Goal: Complete application form: Complete application form

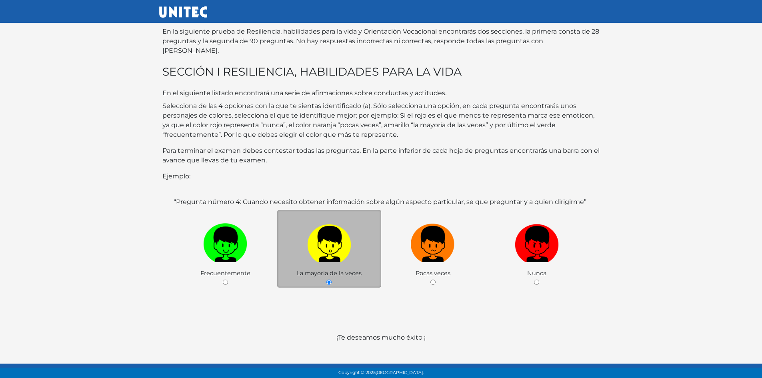
scroll to position [38, 0]
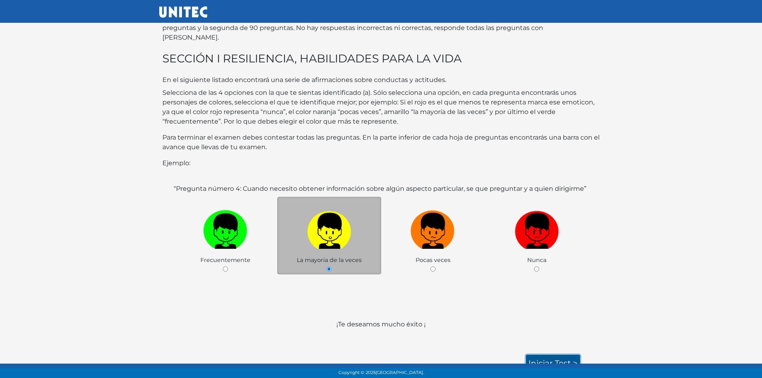
click at [557, 355] on link "Iniciar test >" at bounding box center [553, 363] width 54 height 17
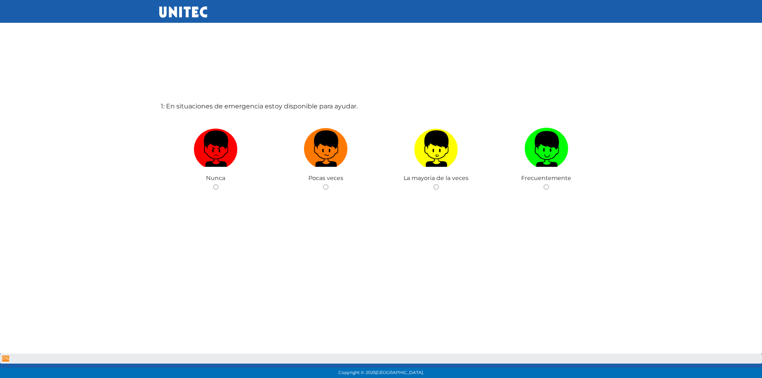
scroll to position [40, 0]
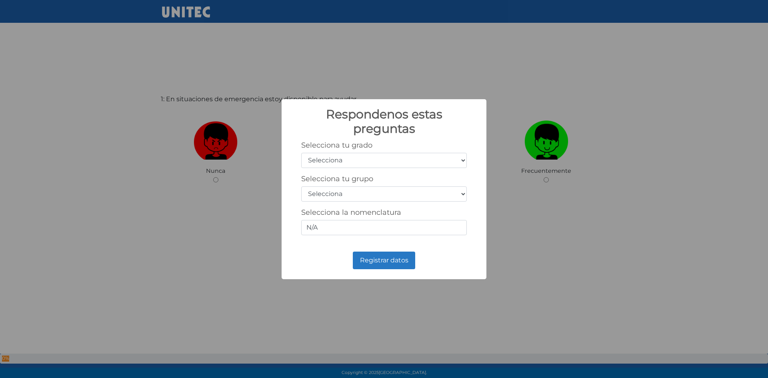
click at [380, 160] on select "Selecciona 1er grado 2do grado 3er grado 4to grado 5to grado 6to grado" at bounding box center [384, 160] width 166 height 15
select select "5"
click at [301, 153] on select "Selecciona 1er grado 2do grado 3er grado 4to grado 5to grado 6to grado" at bounding box center [384, 160] width 166 height 15
click at [369, 194] on select "Selecciona A B C D E F G H I J K L M N O P Q R S T U V W X Y Z" at bounding box center [384, 193] width 166 height 15
select select "a"
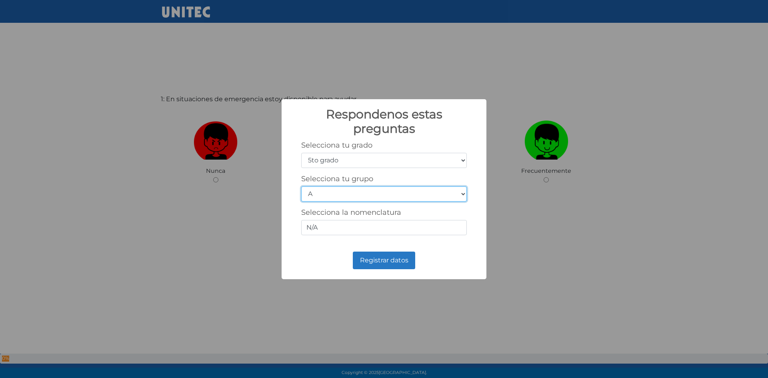
click at [301, 186] on select "Selecciona A B C D E F G H I J K L M N O P Q R S T U V W X Y Z" at bounding box center [384, 193] width 166 height 15
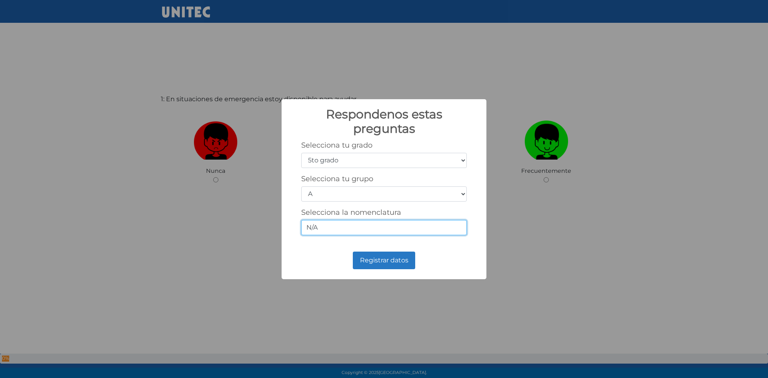
click at [340, 227] on input "N/A" at bounding box center [384, 227] width 166 height 15
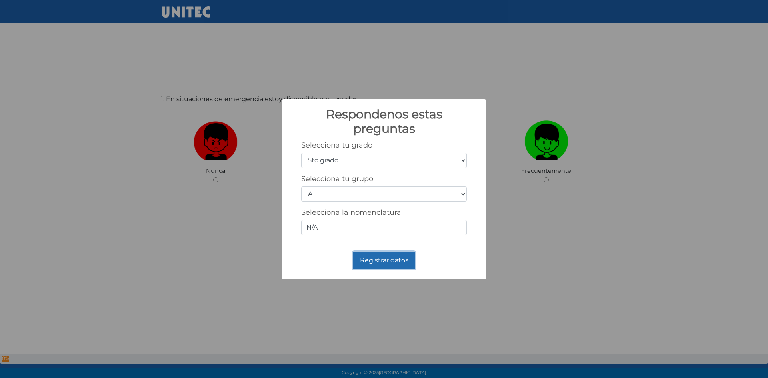
click at [377, 265] on button "Registrar datos" at bounding box center [384, 260] width 62 height 18
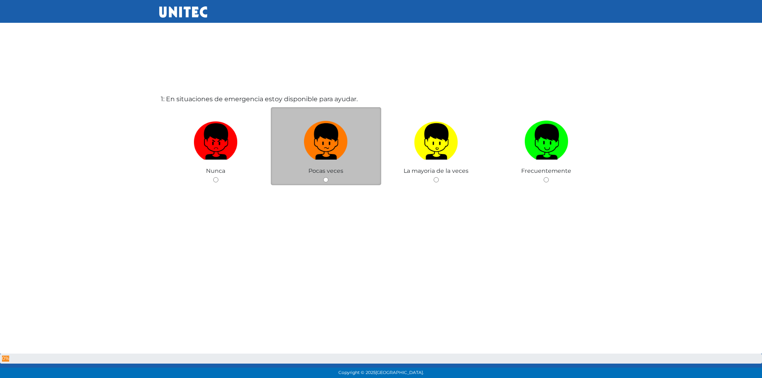
click at [324, 180] on input "radio" at bounding box center [325, 179] width 5 height 5
radio input "true"
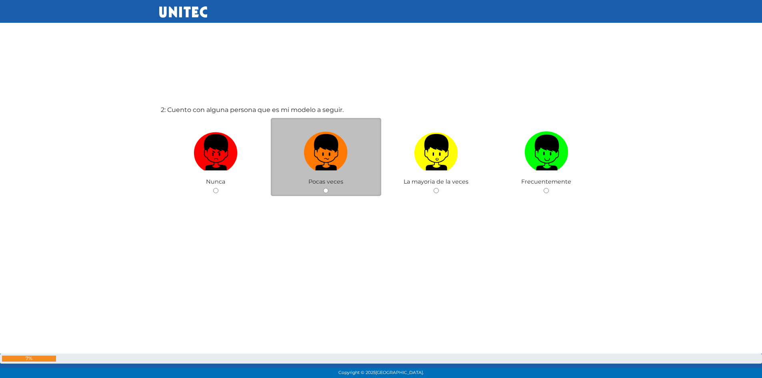
scroll to position [418, 0]
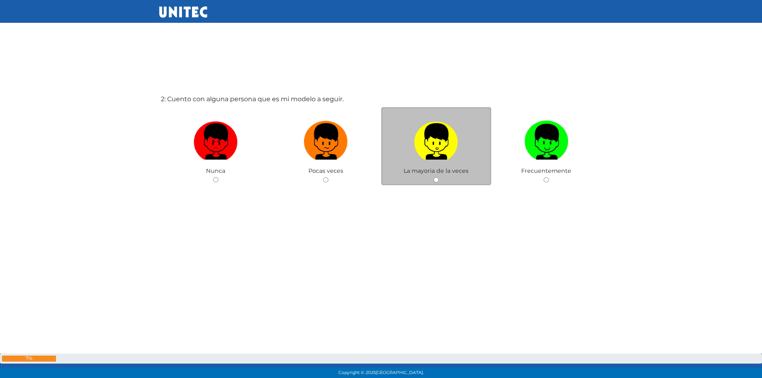
click at [435, 182] on input "radio" at bounding box center [435, 179] width 5 height 5
radio input "true"
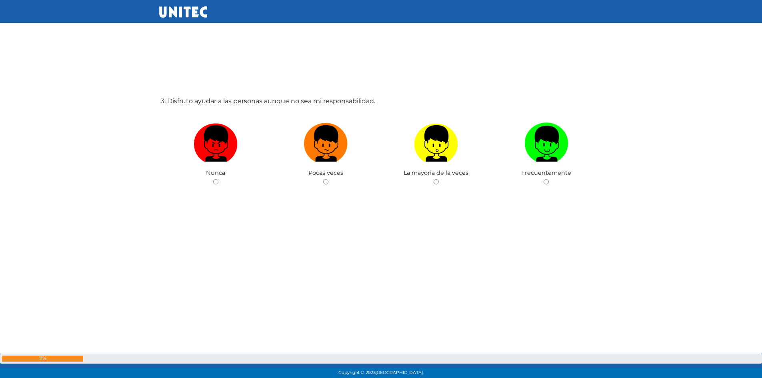
scroll to position [796, 0]
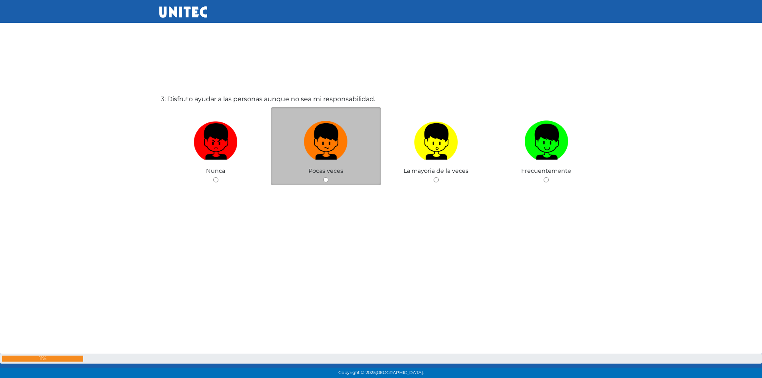
click at [319, 181] on div "Pocas veces" at bounding box center [326, 146] width 110 height 78
click at [325, 181] on input "radio" at bounding box center [325, 179] width 5 height 5
radio input "true"
click at [332, 159] on img at bounding box center [326, 139] width 44 height 42
click at [328, 177] on input "radio" at bounding box center [325, 179] width 5 height 5
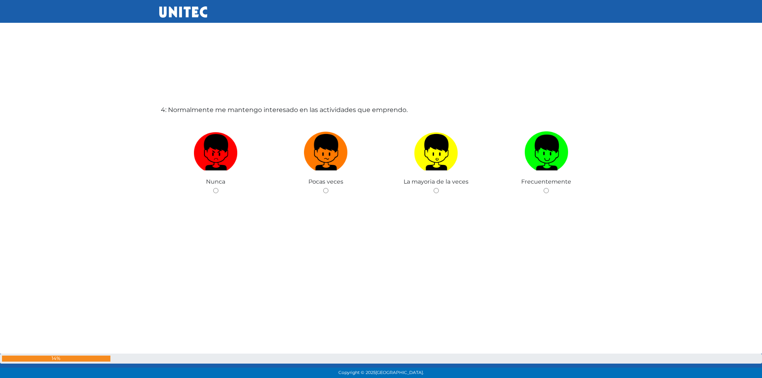
scroll to position [1174, 0]
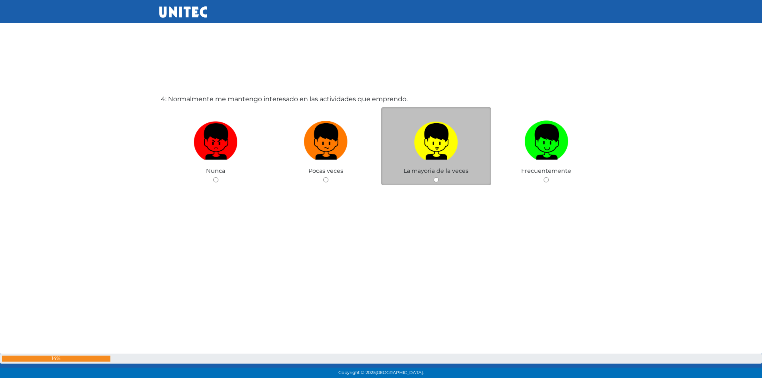
click at [430, 143] on img at bounding box center [436, 139] width 44 height 42
click at [433, 177] on input "radio" at bounding box center [435, 179] width 5 height 5
radio input "true"
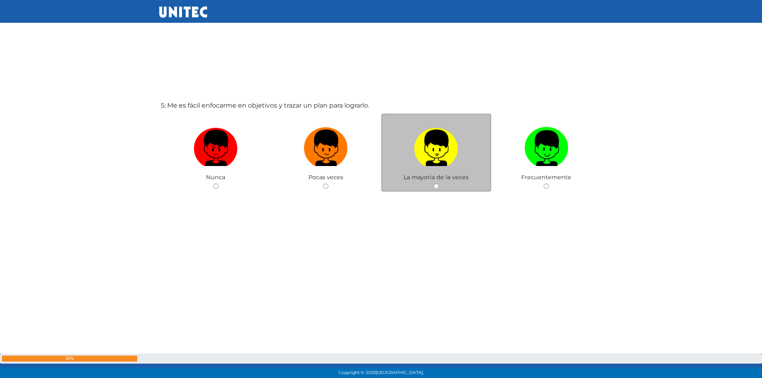
scroll to position [1551, 0]
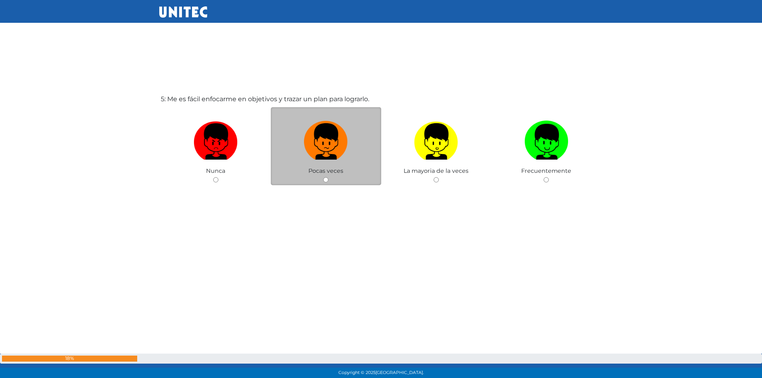
click at [341, 167] on span "Pocas veces" at bounding box center [325, 170] width 35 height 7
click at [325, 181] on input "radio" at bounding box center [325, 179] width 5 height 5
radio input "true"
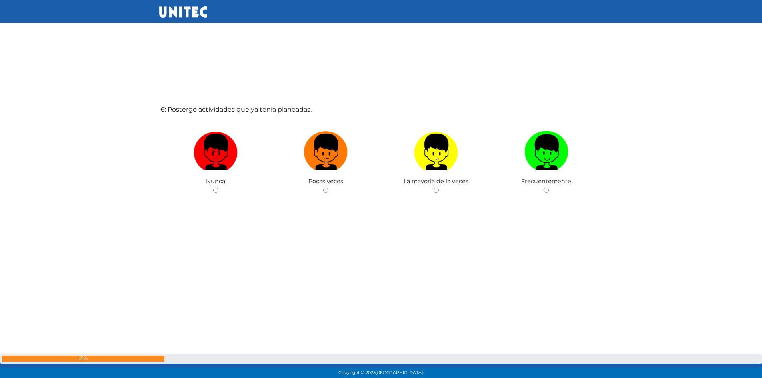
scroll to position [1929, 0]
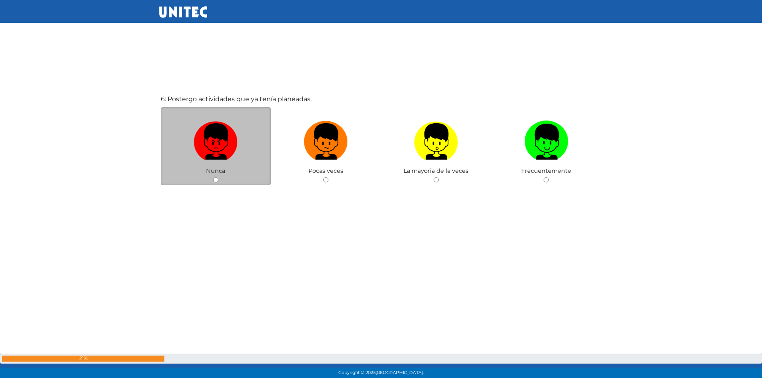
click at [213, 180] on input "radio" at bounding box center [215, 179] width 5 height 5
radio input "true"
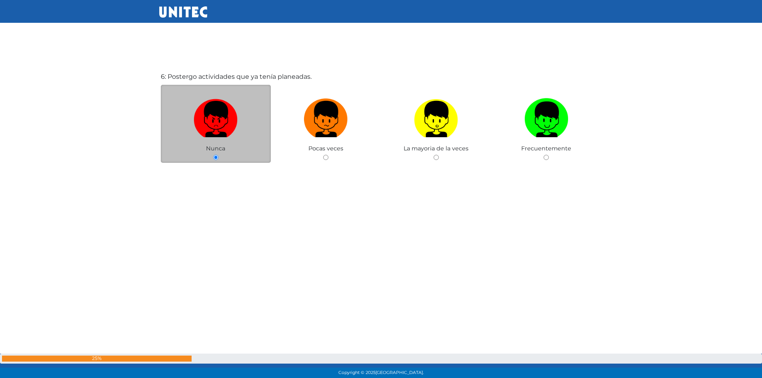
scroll to position [1958, 0]
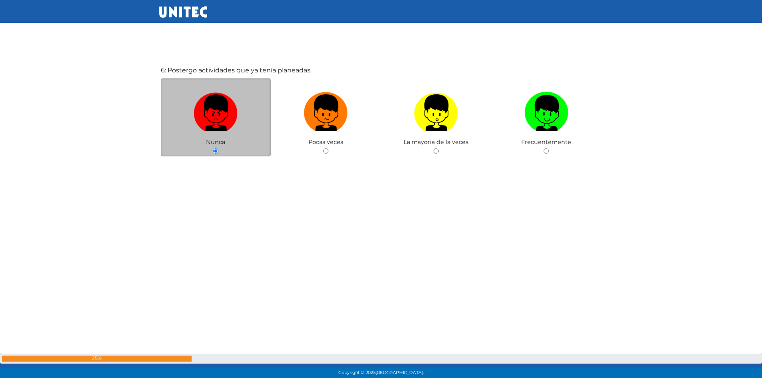
click at [225, 130] on label at bounding box center [216, 112] width 110 height 49
click at [218, 148] on input "radio" at bounding box center [215, 150] width 5 height 5
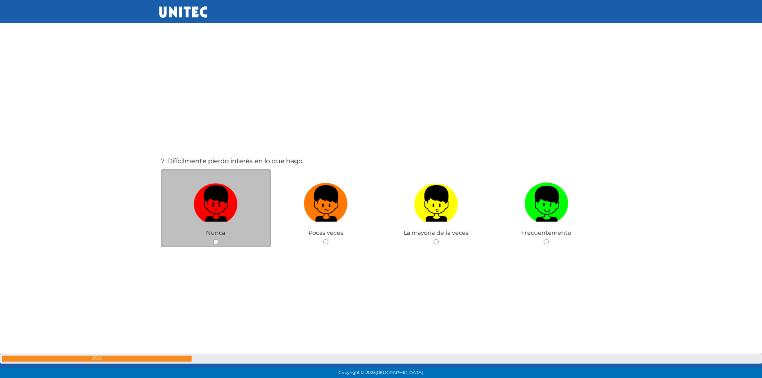
scroll to position [2307, 0]
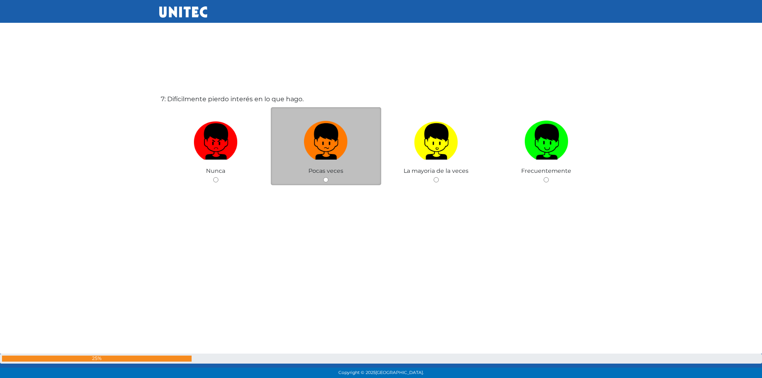
click at [329, 181] on div "Pocas veces" at bounding box center [326, 146] width 110 height 78
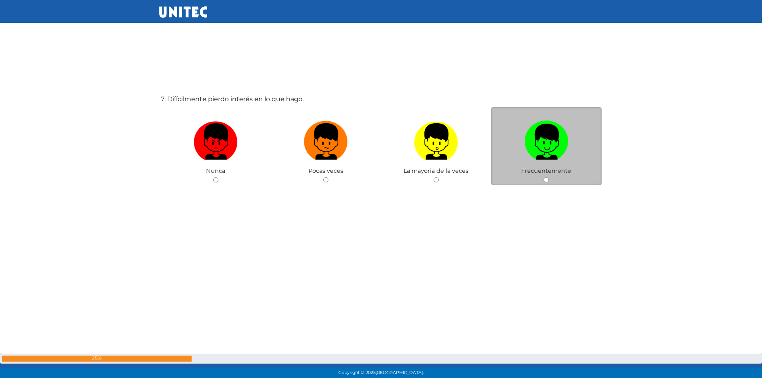
click at [544, 179] on input "radio" at bounding box center [545, 179] width 5 height 5
radio input "true"
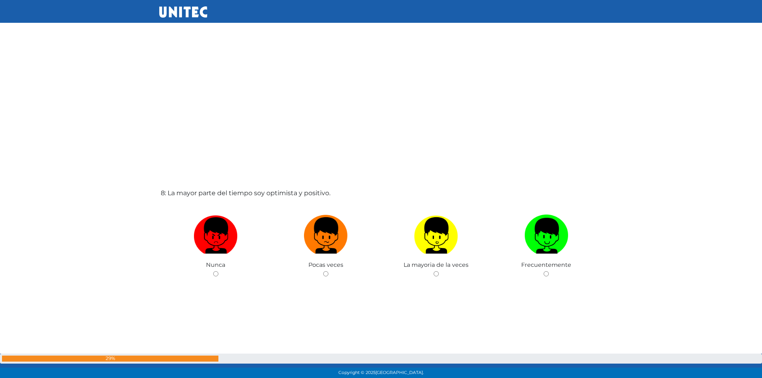
scroll to position [2685, 0]
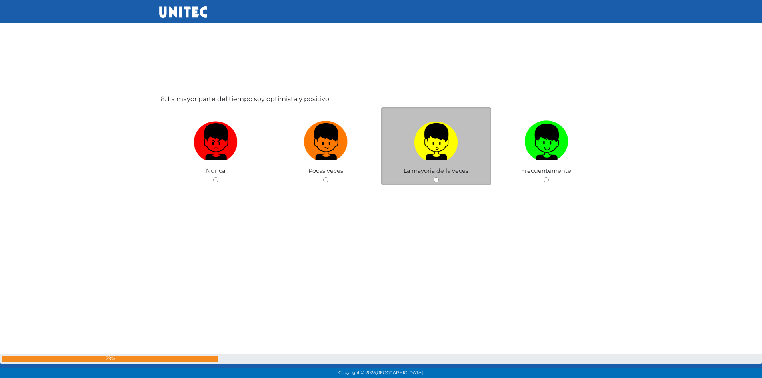
click at [437, 182] on input "radio" at bounding box center [435, 179] width 5 height 5
radio input "true"
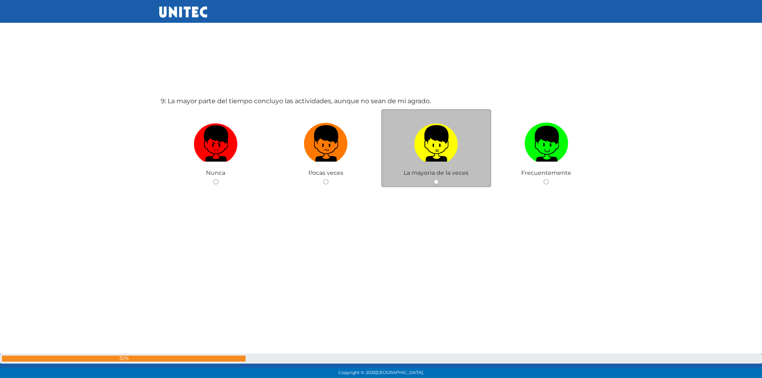
scroll to position [3063, 0]
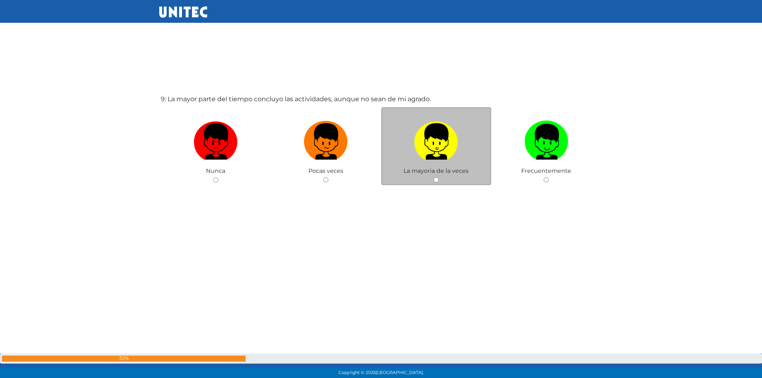
click at [437, 180] on input "radio" at bounding box center [435, 179] width 5 height 5
radio input "true"
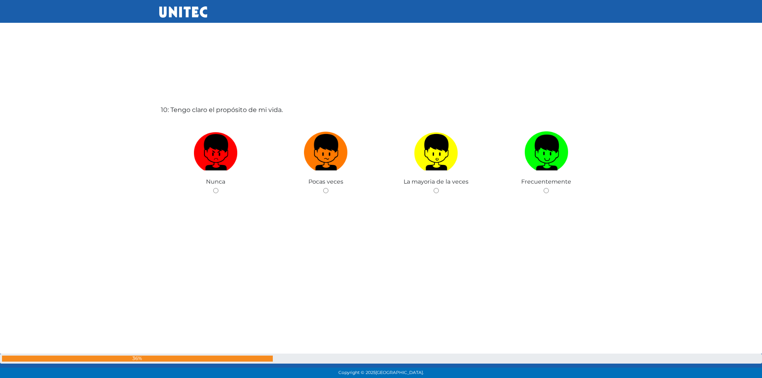
scroll to position [3441, 0]
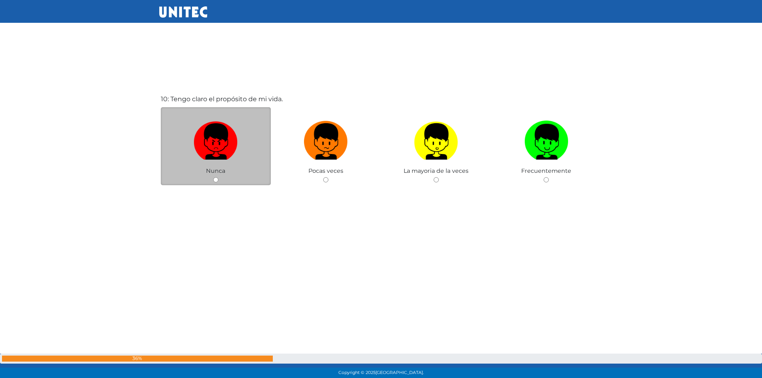
click at [216, 180] on input "radio" at bounding box center [215, 179] width 5 height 5
radio input "true"
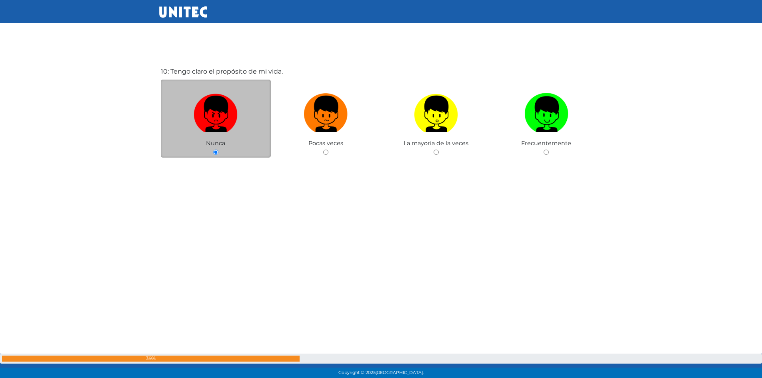
scroll to position [3469, 0]
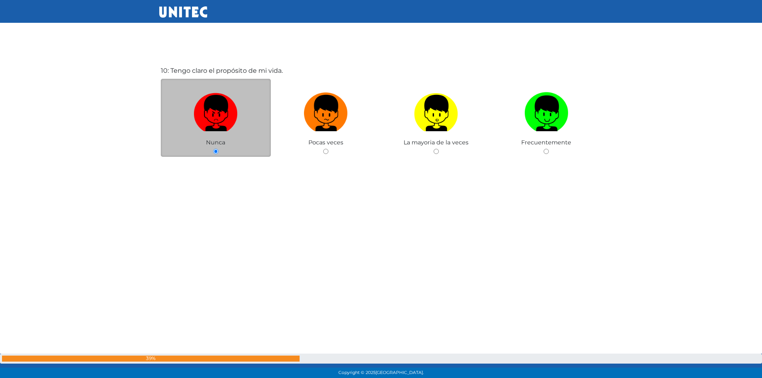
click at [219, 142] on span "Nunca" at bounding box center [215, 142] width 19 height 7
click at [211, 113] on img at bounding box center [216, 110] width 44 height 42
click at [213, 149] on input "radio" at bounding box center [215, 151] width 5 height 5
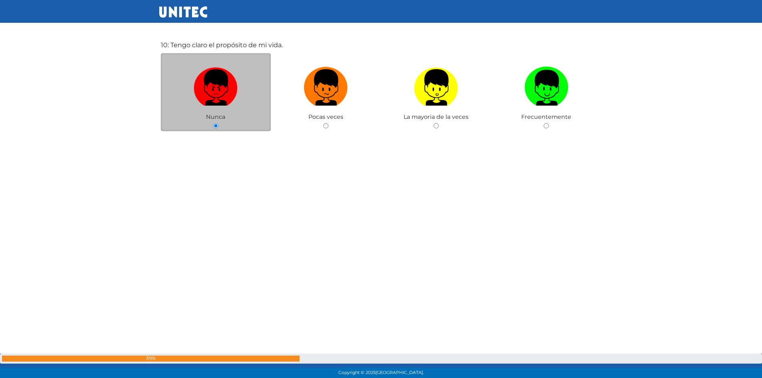
scroll to position [3497, 0]
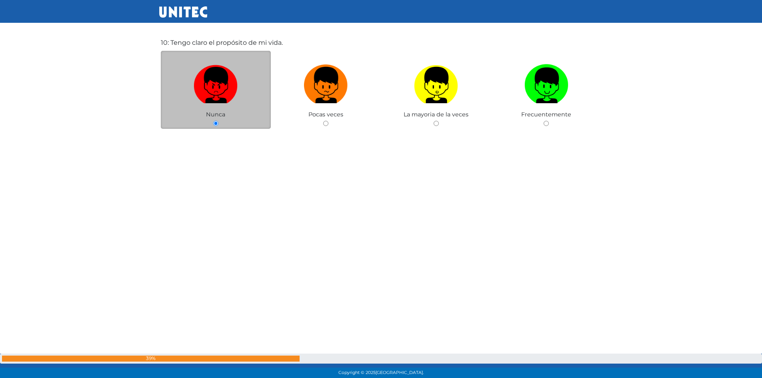
click at [214, 124] on input "radio" at bounding box center [215, 123] width 5 height 5
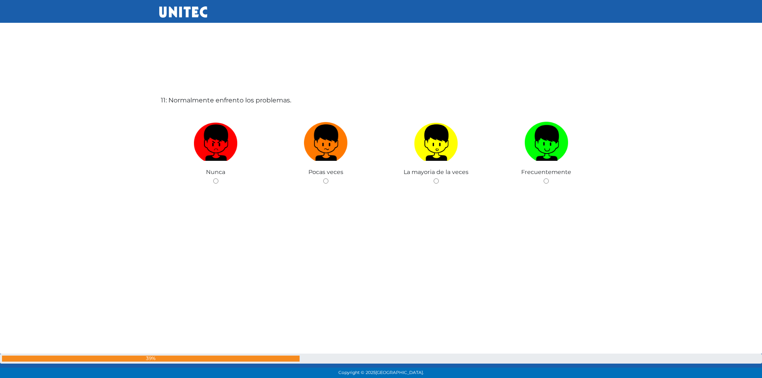
scroll to position [3818, 0]
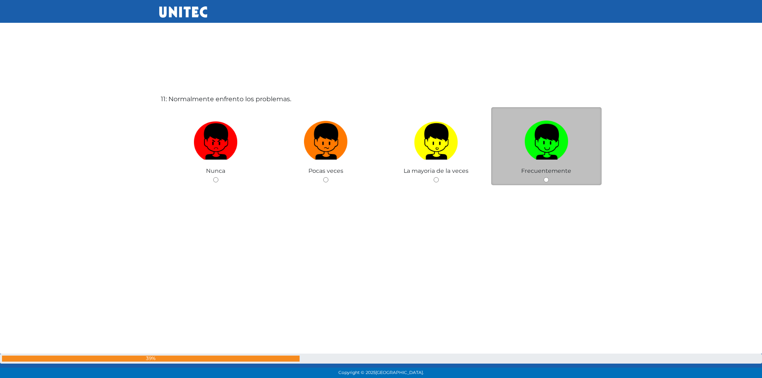
click at [544, 179] on input "radio" at bounding box center [545, 179] width 5 height 5
radio input "true"
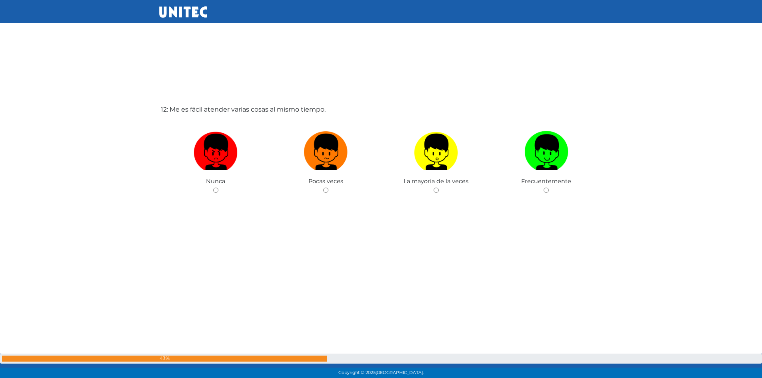
scroll to position [4196, 0]
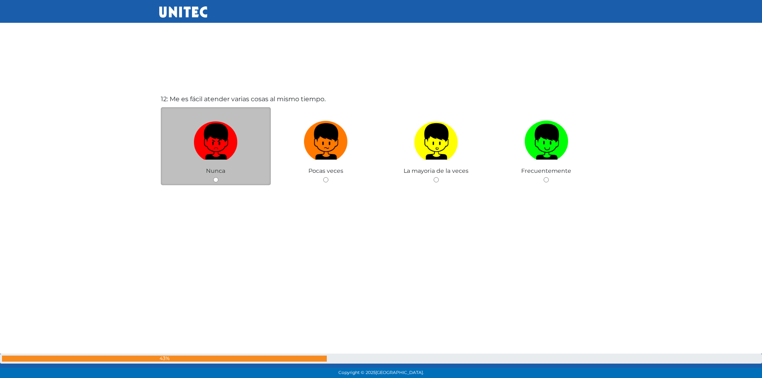
click at [214, 178] on input "radio" at bounding box center [215, 179] width 5 height 5
radio input "true"
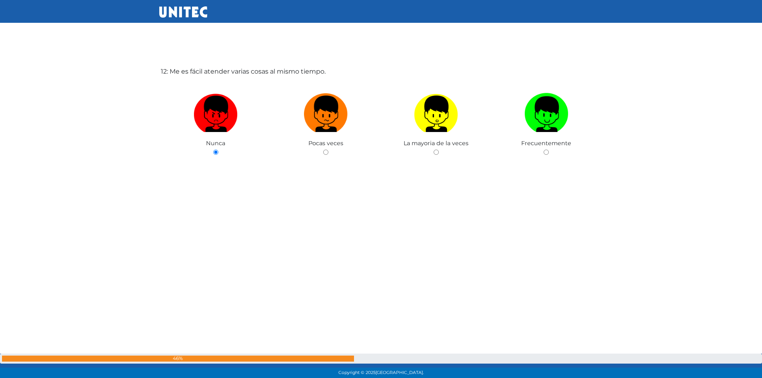
scroll to position [4225, 0]
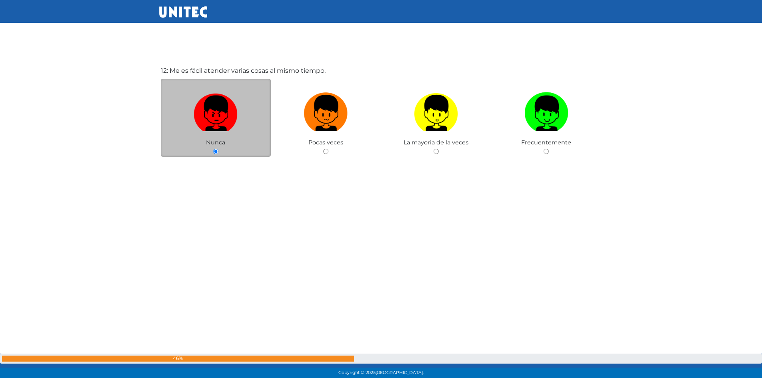
click at [208, 118] on img at bounding box center [216, 110] width 44 height 42
click at [213, 149] on input "radio" at bounding box center [215, 151] width 5 height 5
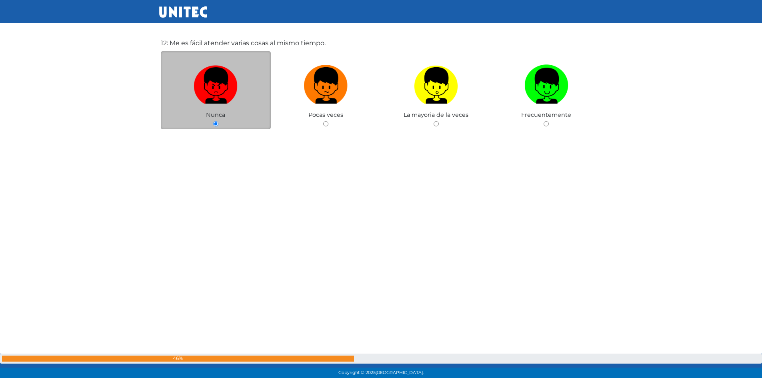
scroll to position [4253, 0]
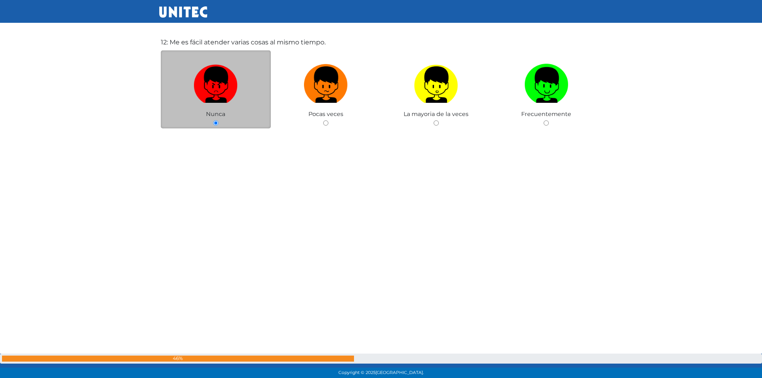
click at [215, 124] on input "radio" at bounding box center [215, 122] width 5 height 5
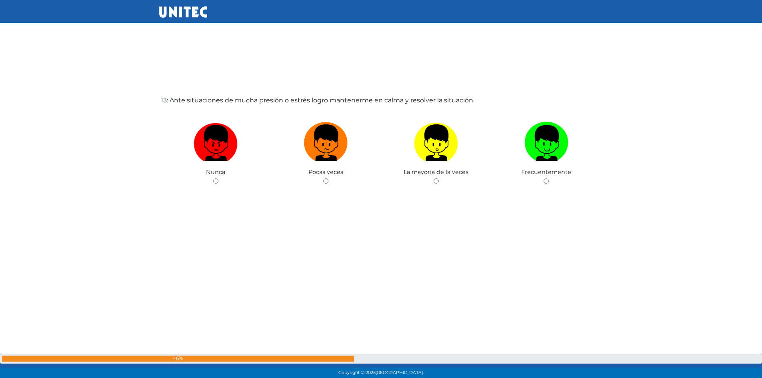
scroll to position [4574, 0]
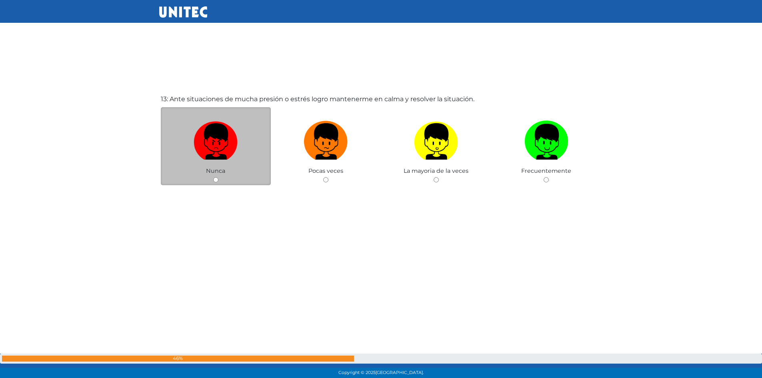
click at [213, 179] on input "radio" at bounding box center [215, 179] width 5 height 5
radio input "true"
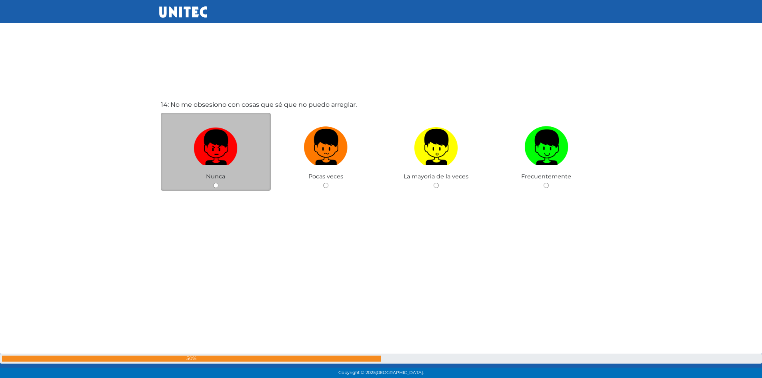
scroll to position [4952, 0]
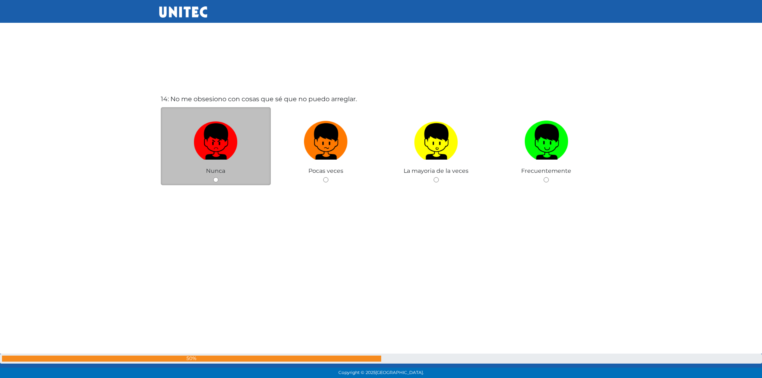
click at [218, 180] on div "Nunca" at bounding box center [216, 146] width 110 height 78
click at [218, 178] on div "Nunca" at bounding box center [216, 146] width 110 height 78
click at [216, 181] on input "radio" at bounding box center [215, 179] width 5 height 5
radio input "true"
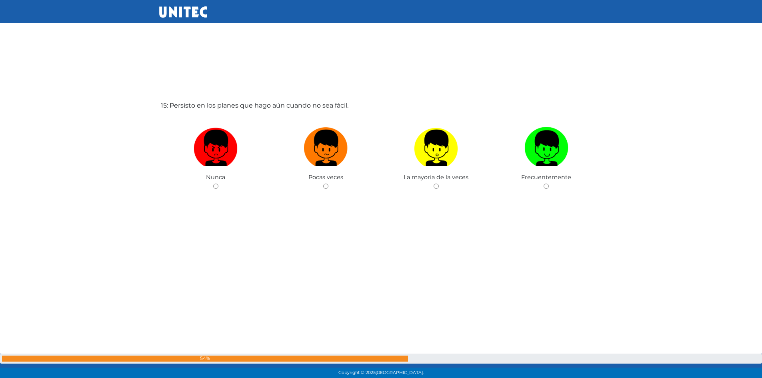
scroll to position [5330, 0]
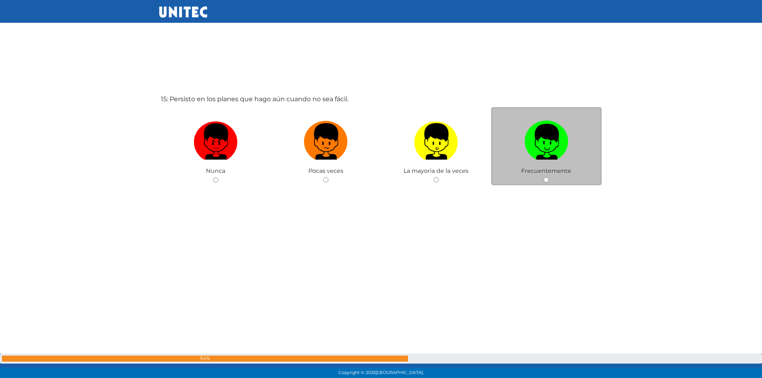
click at [546, 179] on input "radio" at bounding box center [545, 179] width 5 height 5
radio input "true"
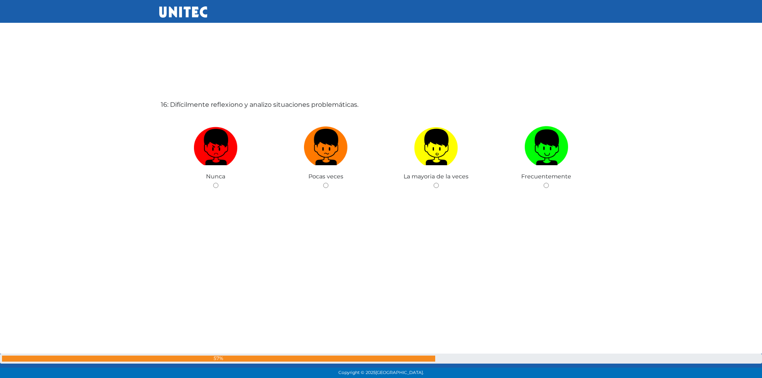
scroll to position [5708, 0]
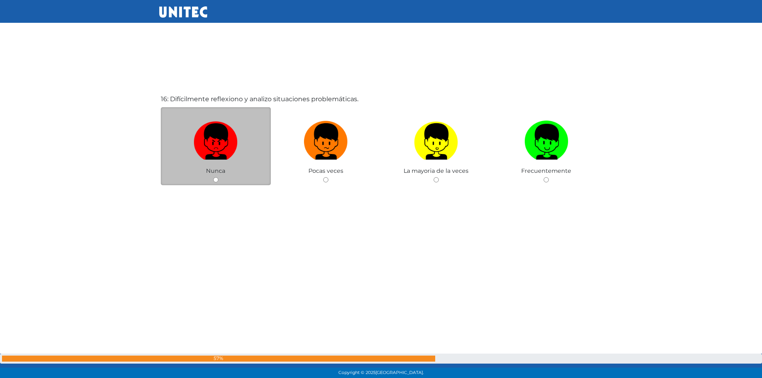
click at [214, 180] on input "radio" at bounding box center [215, 179] width 5 height 5
radio input "true"
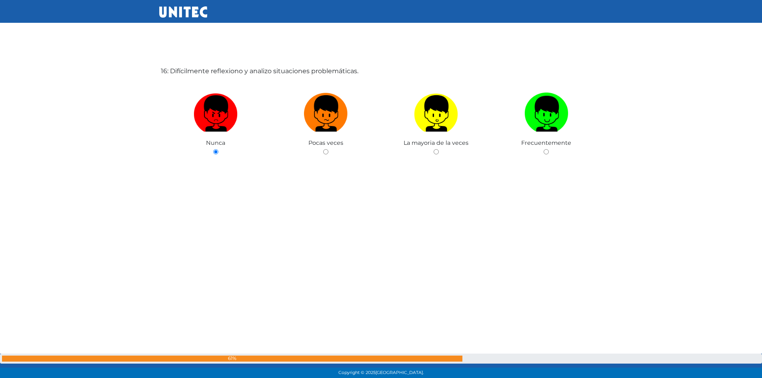
scroll to position [5737, 0]
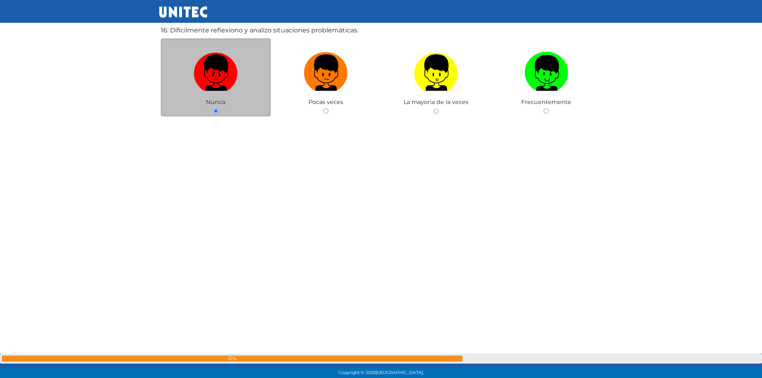
click at [235, 92] on label at bounding box center [216, 72] width 110 height 49
click at [218, 108] on input "radio" at bounding box center [215, 110] width 5 height 5
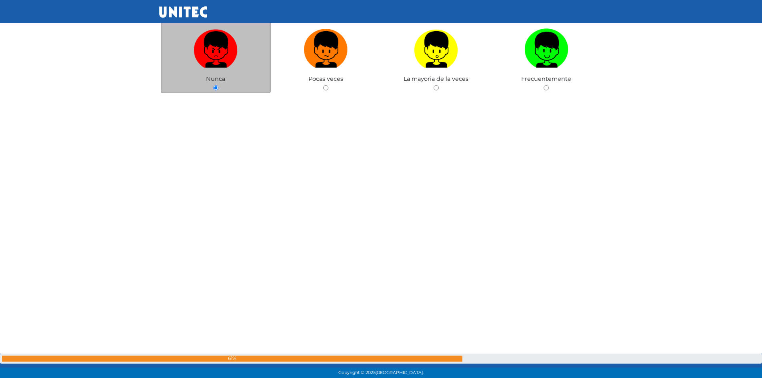
scroll to position [5804, 0]
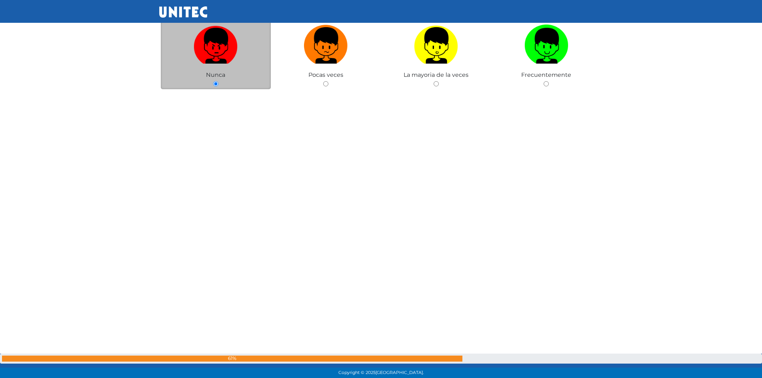
click at [210, 41] on img at bounding box center [216, 43] width 44 height 42
click at [213, 81] on input "radio" at bounding box center [215, 83] width 5 height 5
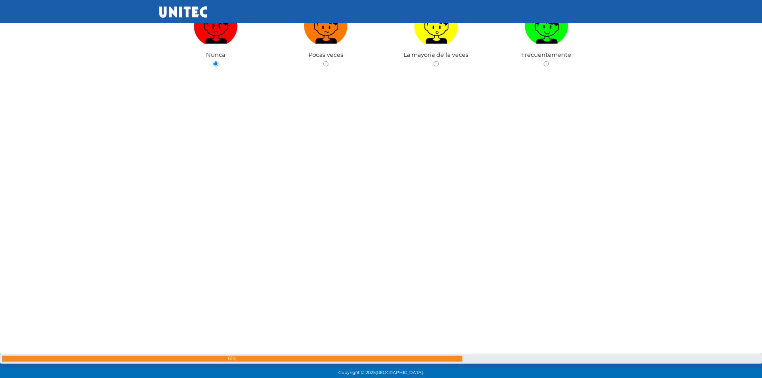
scroll to position [5832, 0]
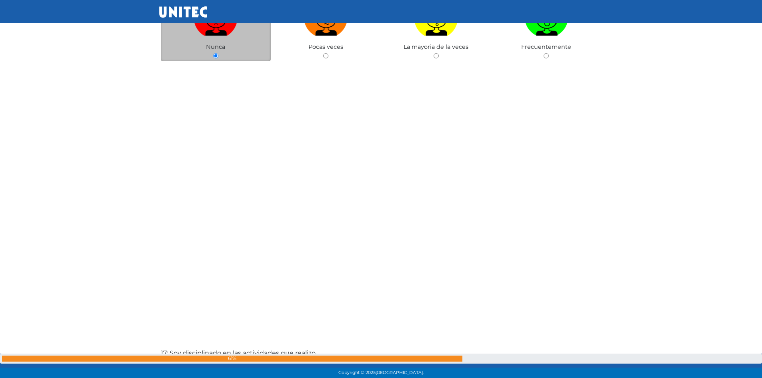
click at [217, 56] on input "radio" at bounding box center [215, 55] width 5 height 5
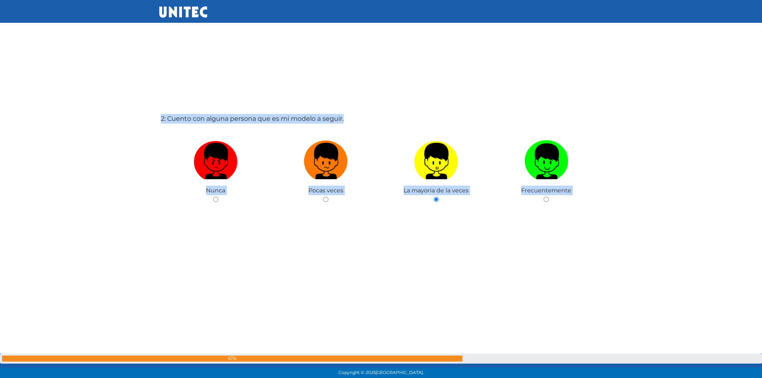
scroll to position [0, 0]
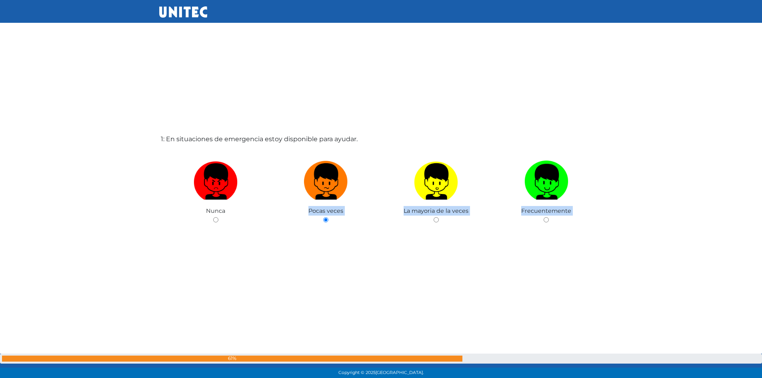
drag, startPoint x: 285, startPoint y: 226, endPoint x: 287, endPoint y: 174, distance: 52.0
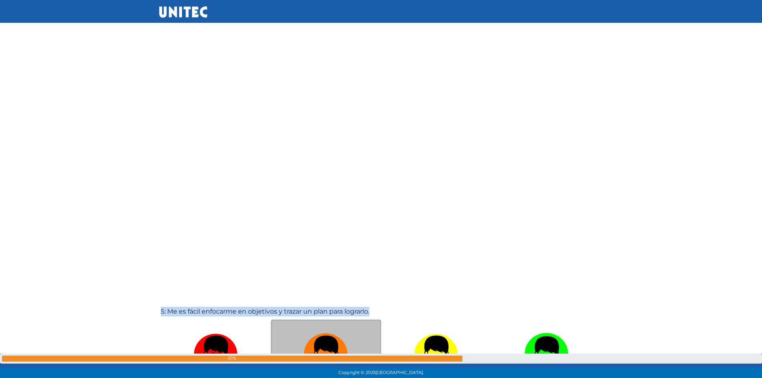
scroll to position [1439, 0]
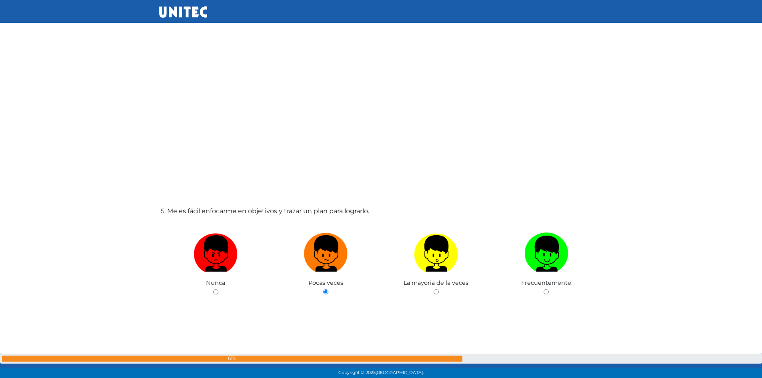
click at [460, 357] on div "61%" at bounding box center [232, 358] width 460 height 6
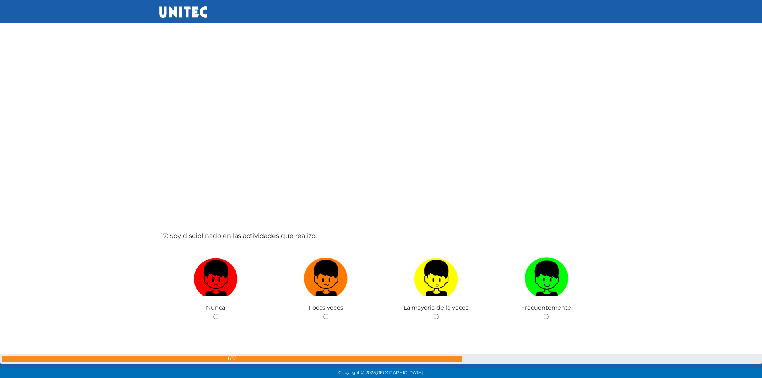
scroll to position [6026, 0]
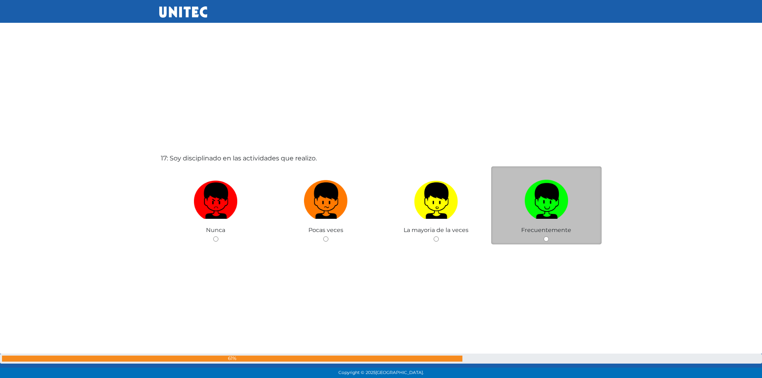
click at [545, 240] on input "radio" at bounding box center [545, 238] width 5 height 5
radio input "true"
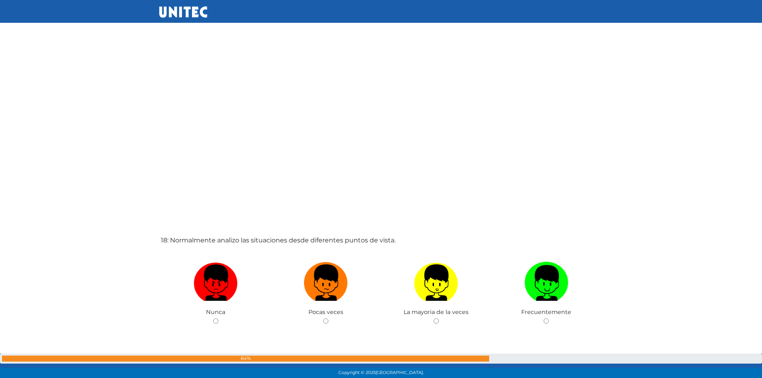
scroll to position [6375, 0]
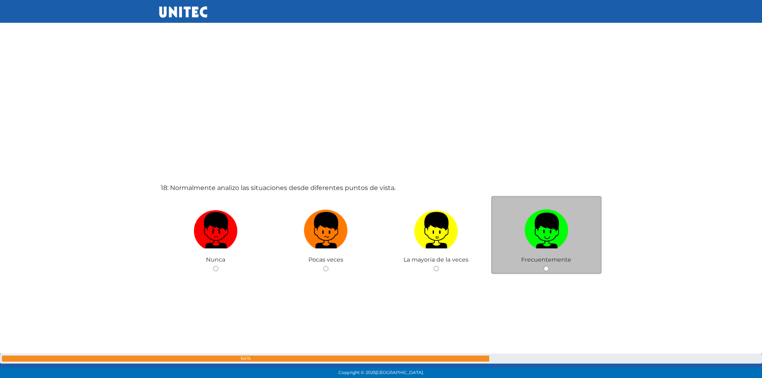
click at [548, 269] on input "radio" at bounding box center [545, 268] width 5 height 5
radio input "true"
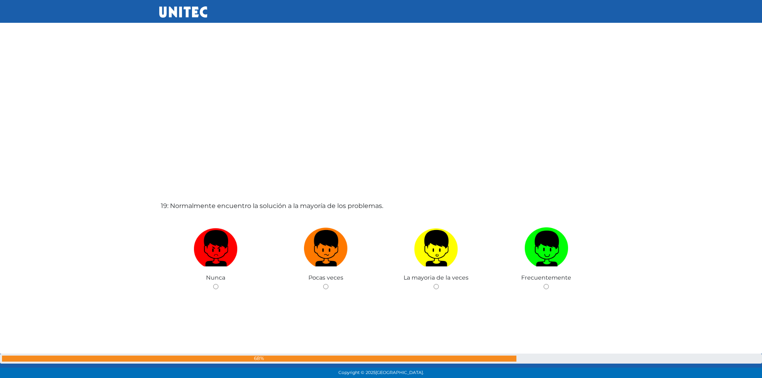
scroll to position [6744, 0]
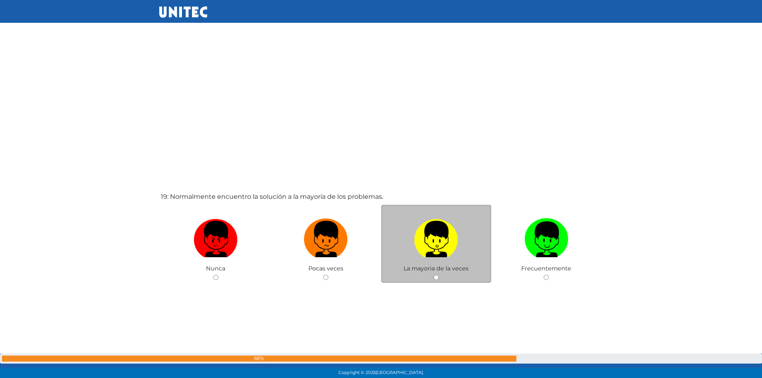
click at [434, 278] on input "radio" at bounding box center [435, 277] width 5 height 5
radio input "true"
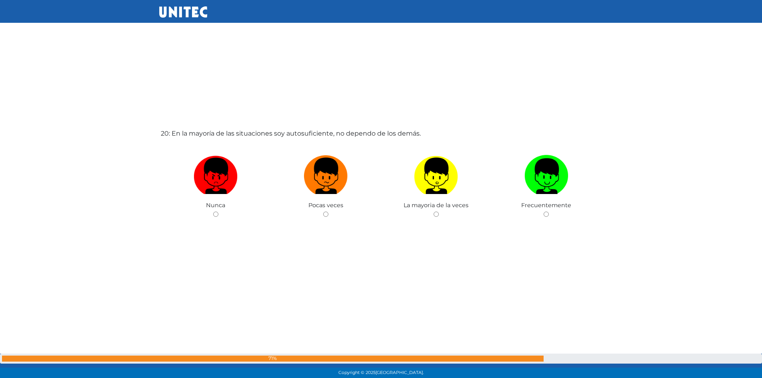
scroll to position [7219, 0]
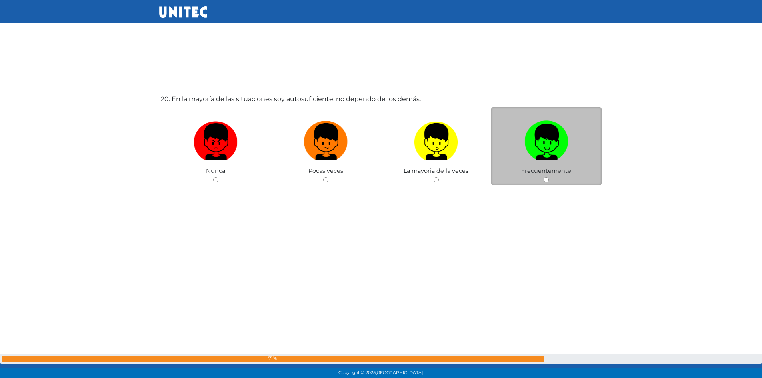
click at [551, 180] on div "Frecuentemente" at bounding box center [546, 146] width 110 height 78
click at [546, 179] on input "radio" at bounding box center [545, 179] width 5 height 5
radio input "true"
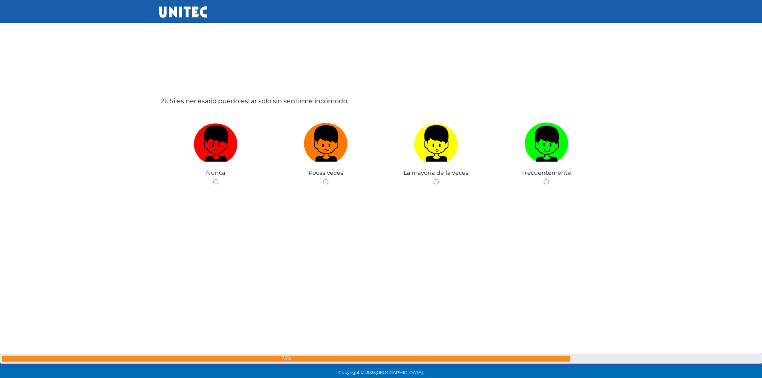
scroll to position [7597, 0]
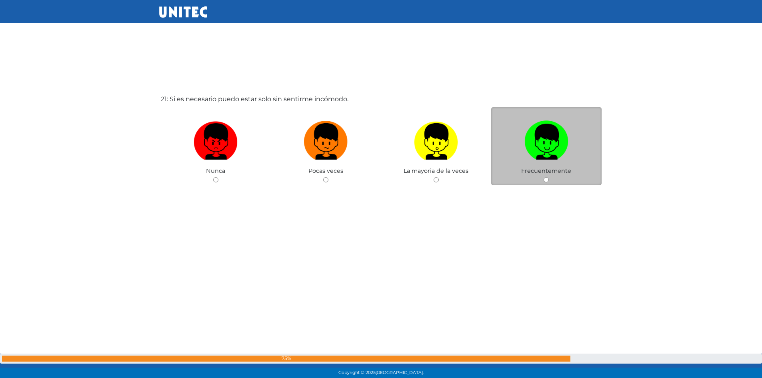
click at [543, 180] on input "radio" at bounding box center [545, 179] width 5 height 5
radio input "true"
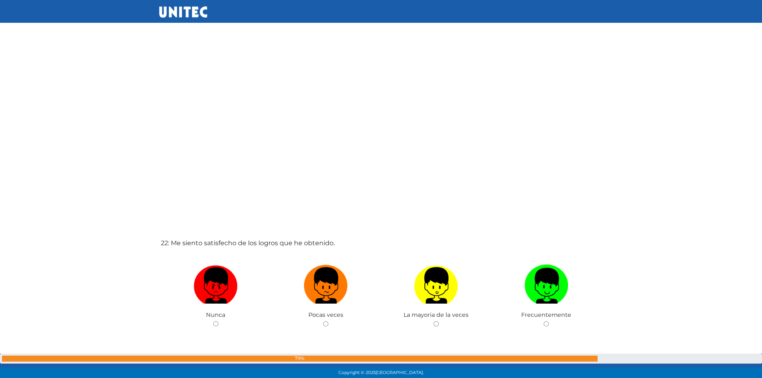
scroll to position [7905, 0]
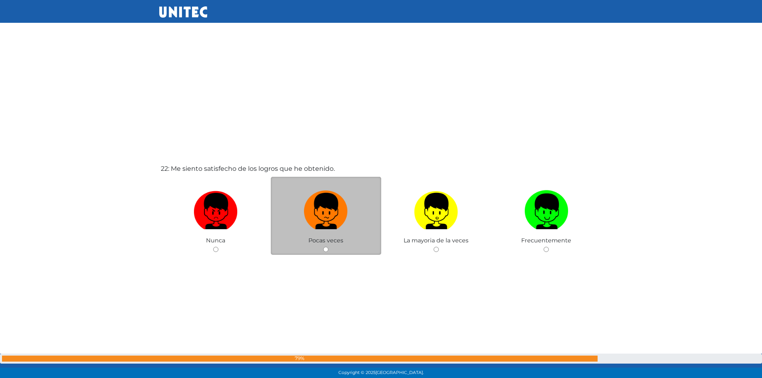
click at [323, 248] on input "radio" at bounding box center [325, 249] width 5 height 5
radio input "true"
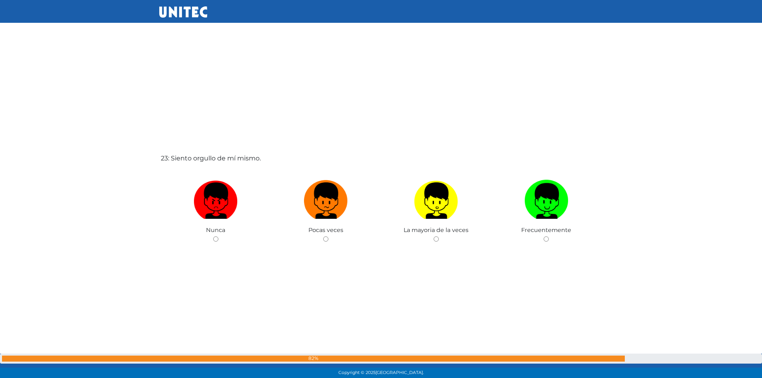
scroll to position [8294, 0]
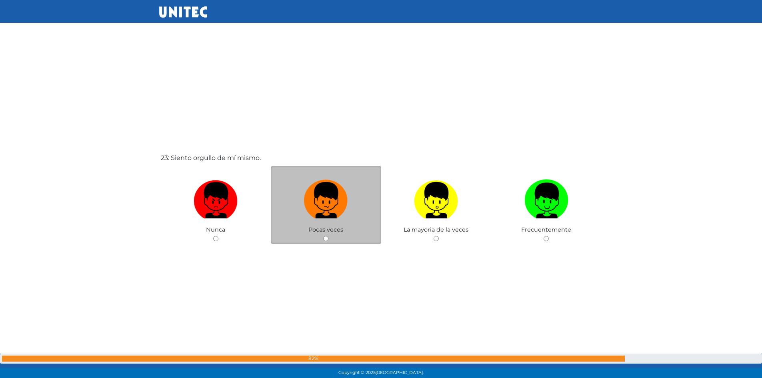
click at [326, 239] on input "radio" at bounding box center [325, 238] width 5 height 5
radio input "true"
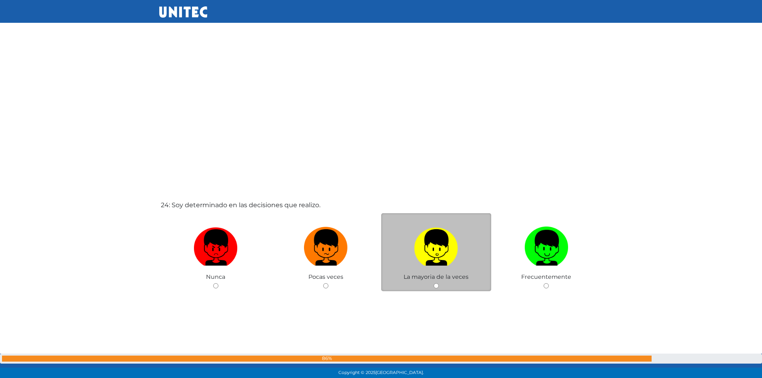
scroll to position [8639, 0]
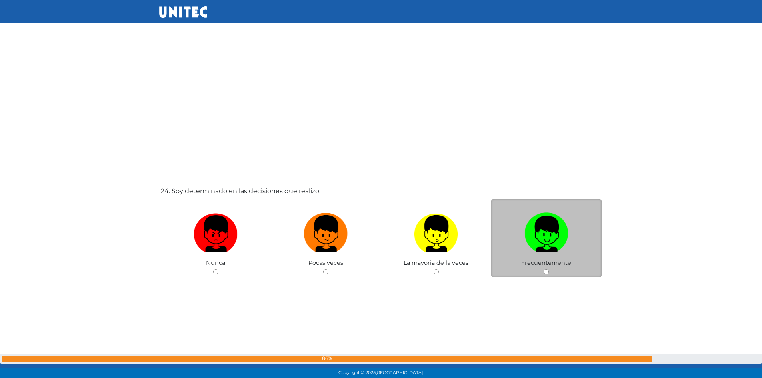
click at [546, 269] on input "radio" at bounding box center [545, 271] width 5 height 5
radio input "true"
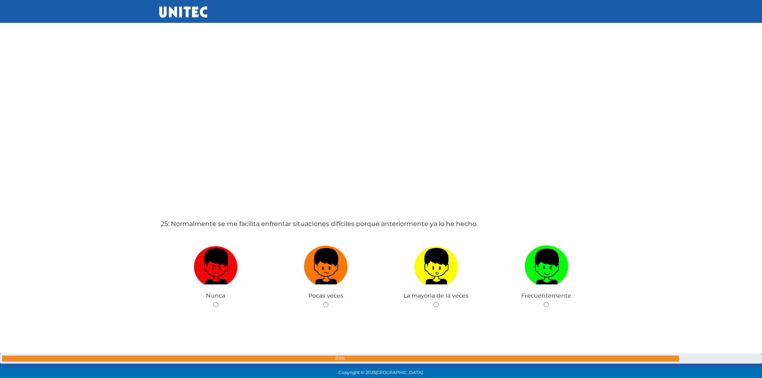
scroll to position [8987, 0]
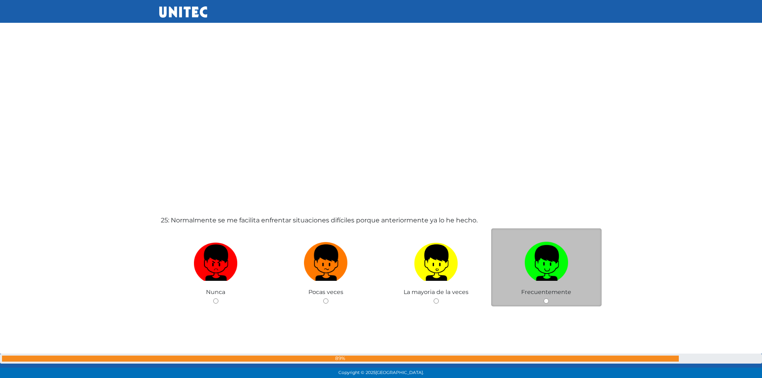
click at [546, 302] on input "radio" at bounding box center [545, 300] width 5 height 5
radio input "true"
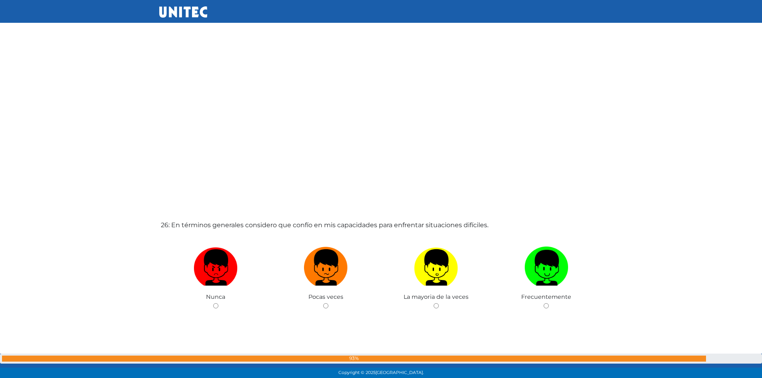
scroll to position [9375, 0]
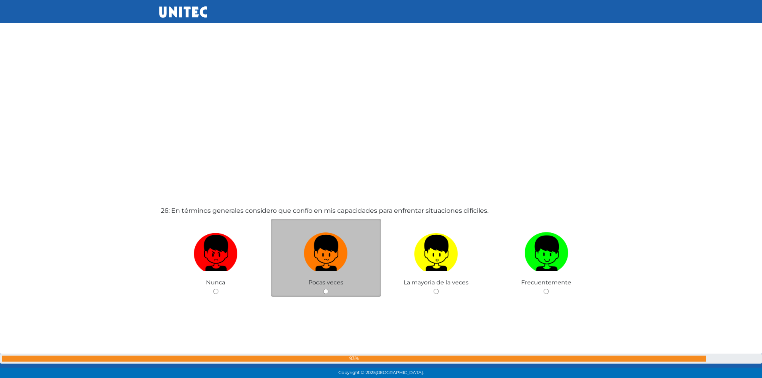
click at [325, 293] on input "radio" at bounding box center [325, 291] width 5 height 5
radio input "true"
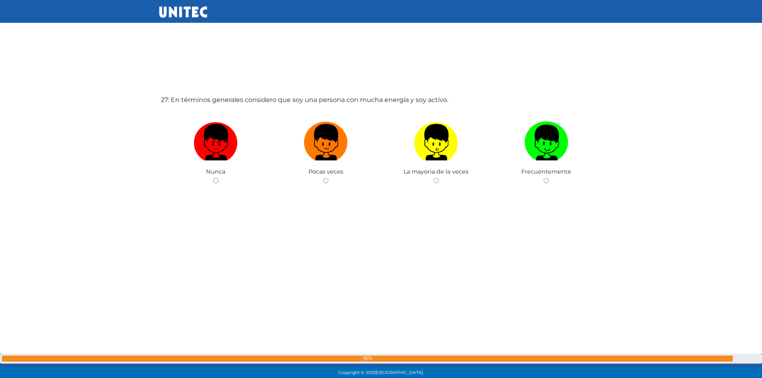
scroll to position [9864, 0]
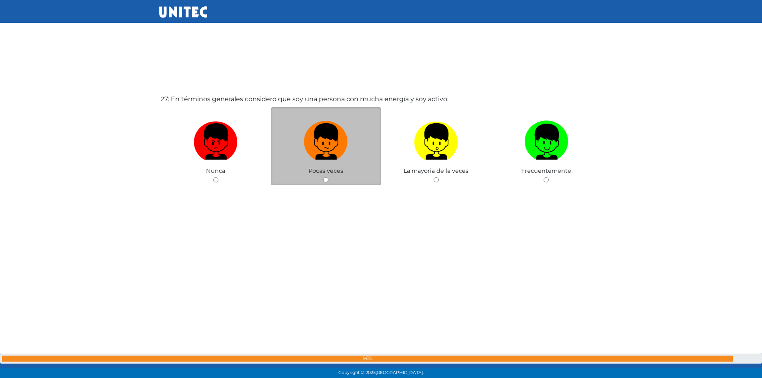
click at [326, 182] on input "radio" at bounding box center [325, 179] width 5 height 5
radio input "true"
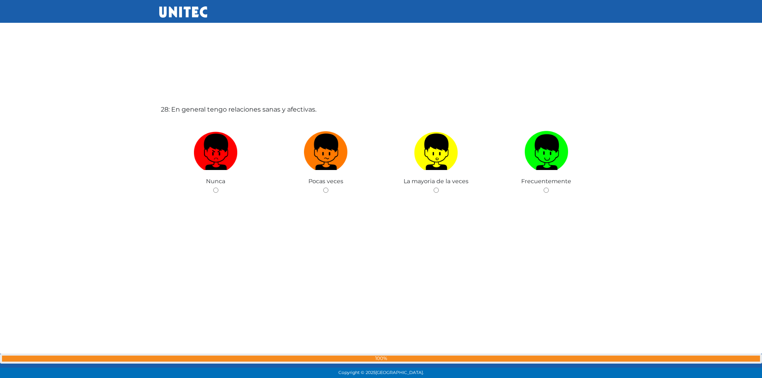
scroll to position [10242, 0]
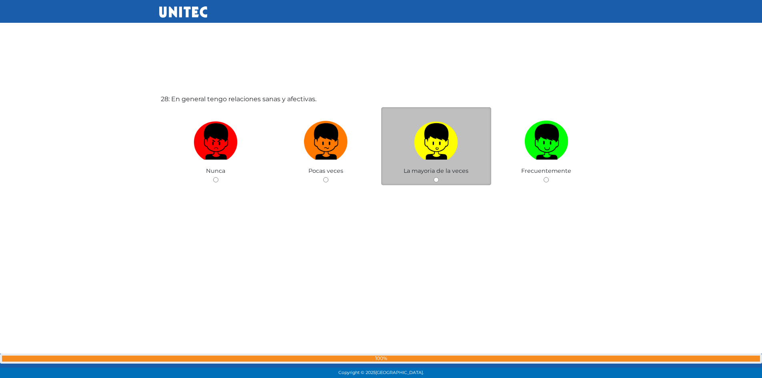
click at [436, 178] on input "radio" at bounding box center [435, 179] width 5 height 5
radio input "true"
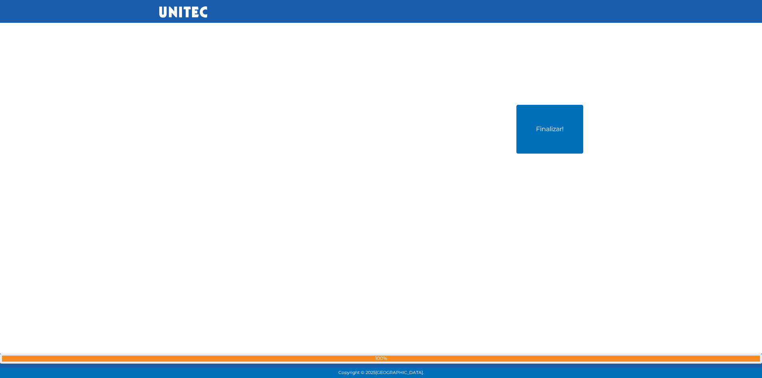
scroll to position [10620, 0]
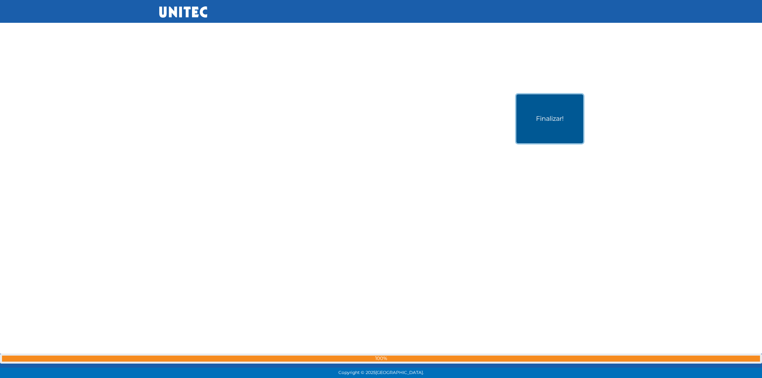
click at [547, 121] on button "Finalizar!" at bounding box center [549, 118] width 67 height 49
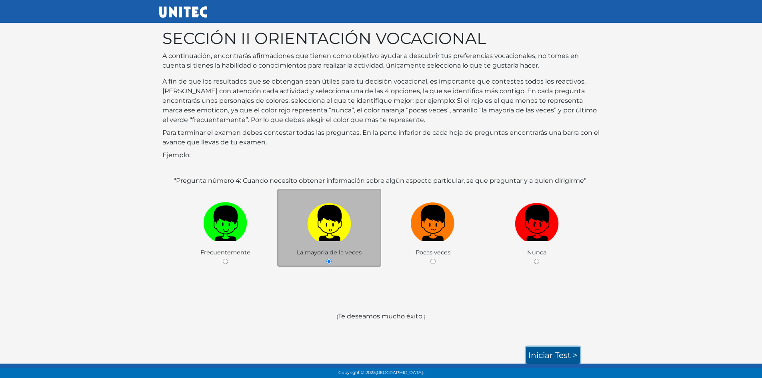
click at [550, 356] on link "Iniciar test >" at bounding box center [553, 355] width 54 height 17
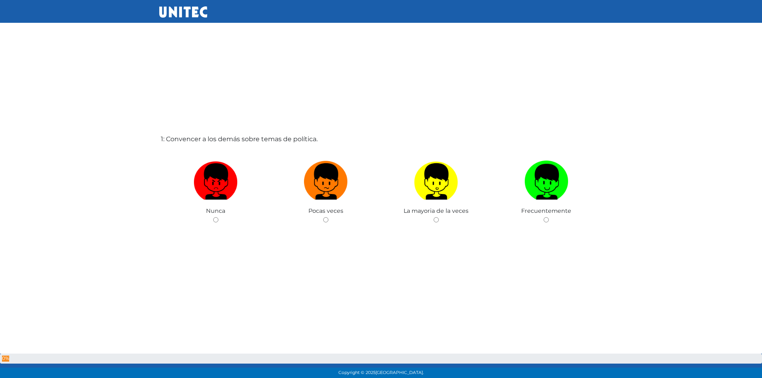
scroll to position [1, 0]
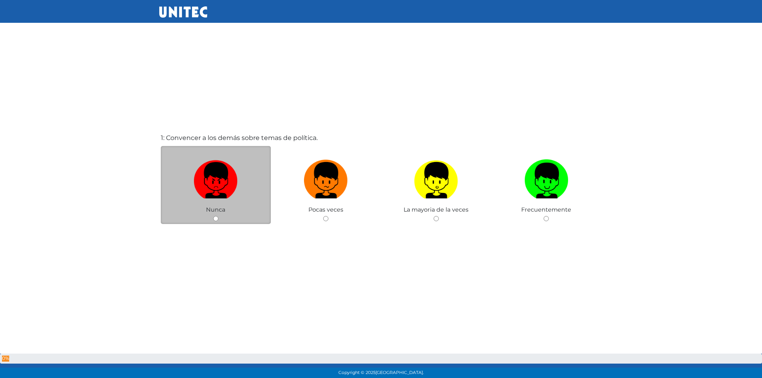
click at [216, 218] on input "radio" at bounding box center [215, 218] width 5 height 5
radio input "true"
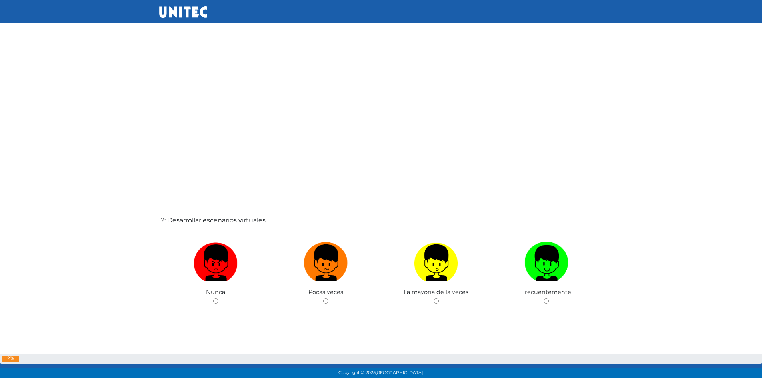
scroll to position [309, 0]
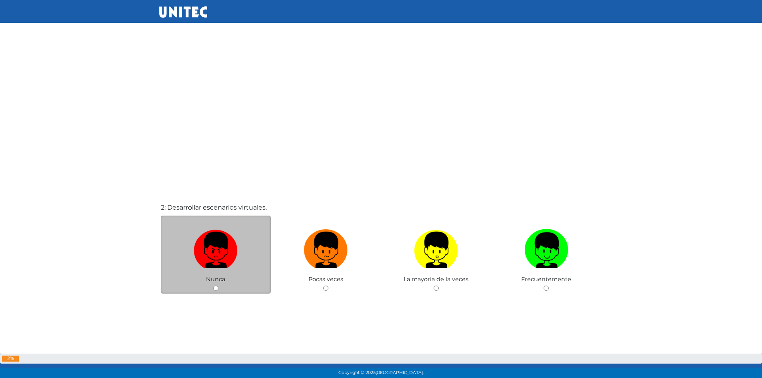
click at [216, 287] on input "radio" at bounding box center [215, 287] width 5 height 5
radio input "true"
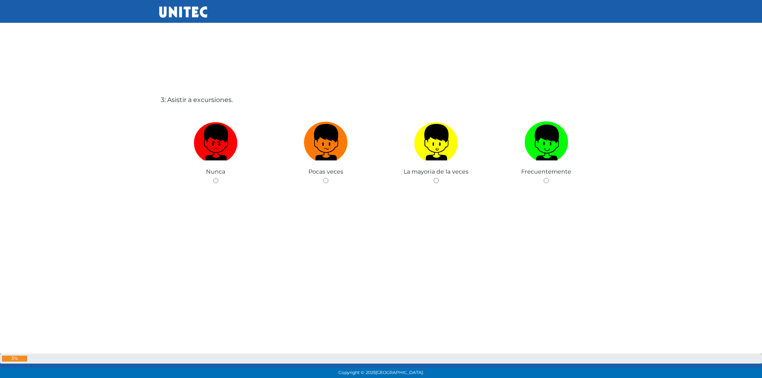
scroll to position [796, 0]
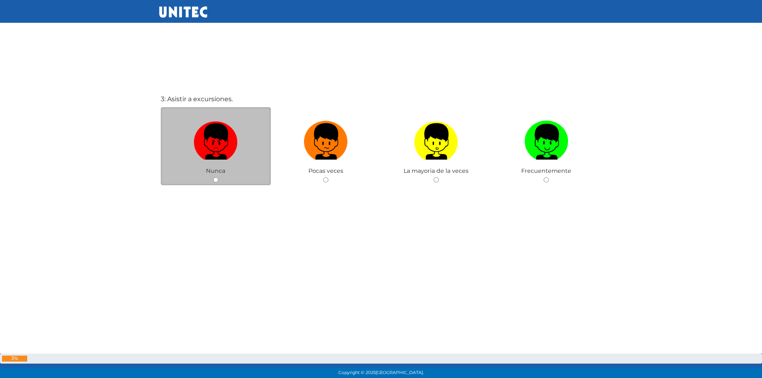
click at [215, 182] on input "radio" at bounding box center [215, 179] width 5 height 5
radio input "true"
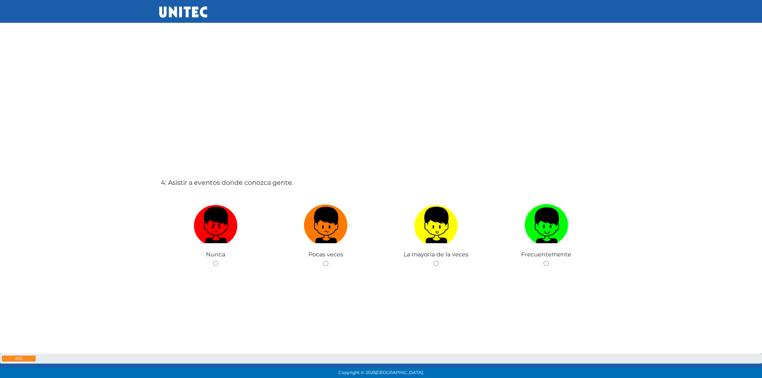
scroll to position [1104, 0]
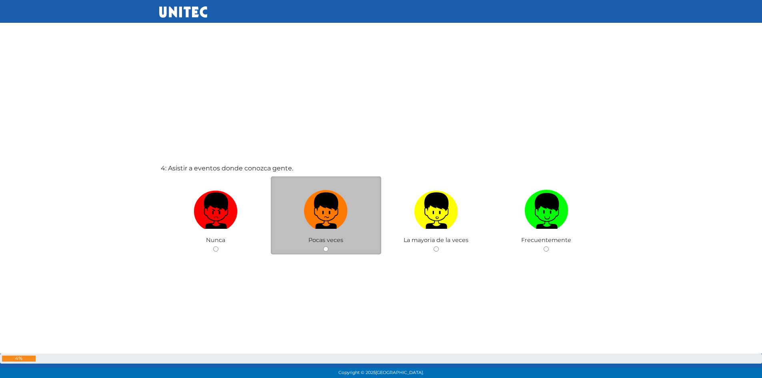
click at [325, 250] on input "radio" at bounding box center [325, 248] width 5 height 5
radio input "true"
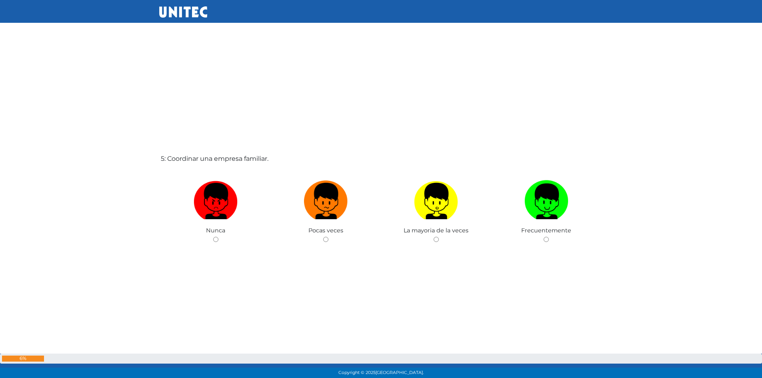
scroll to position [1493, 0]
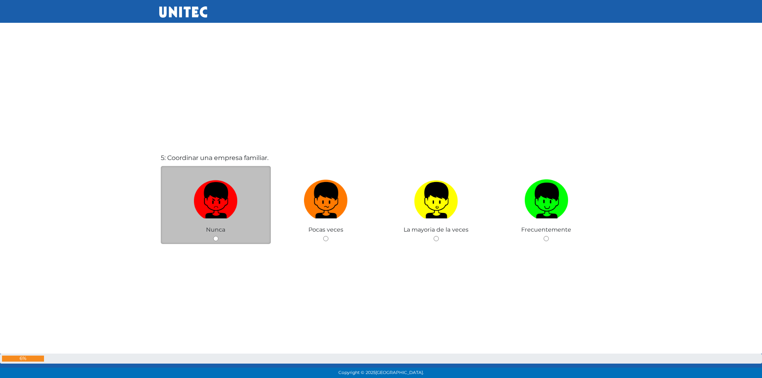
click at [214, 237] on input "radio" at bounding box center [215, 238] width 5 height 5
radio input "true"
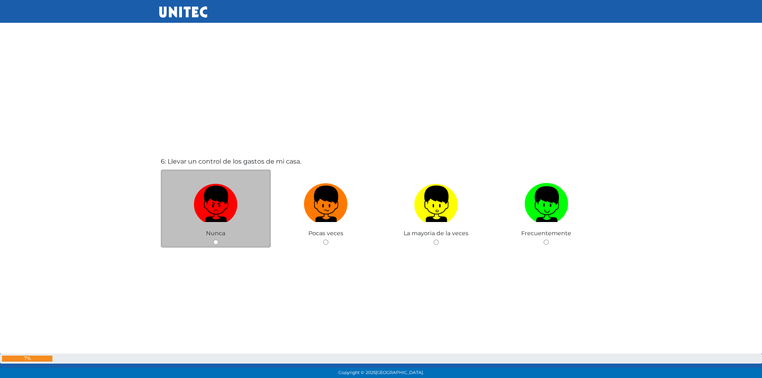
scroll to position [1881, 0]
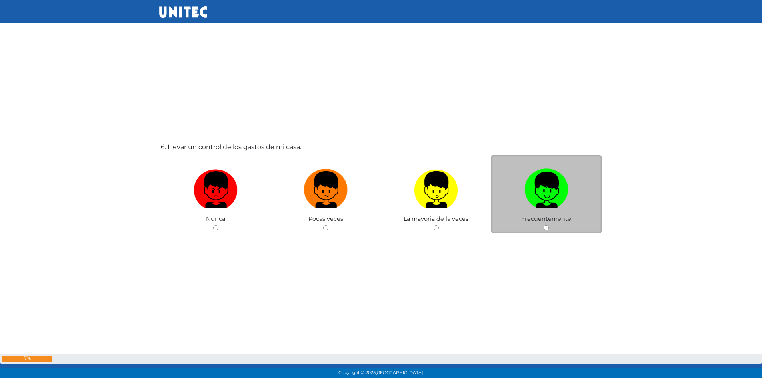
click at [545, 230] on input "radio" at bounding box center [545, 227] width 5 height 5
radio input "true"
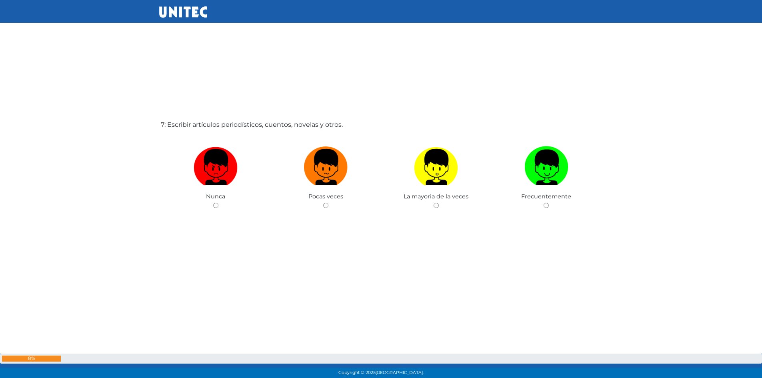
scroll to position [2307, 0]
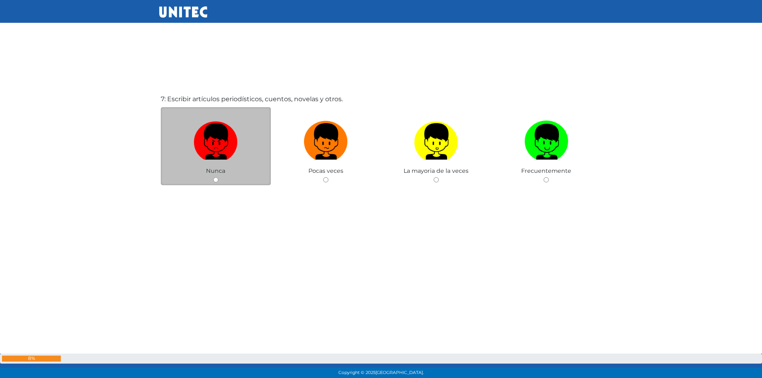
click at [215, 181] on input "radio" at bounding box center [215, 179] width 5 height 5
radio input "true"
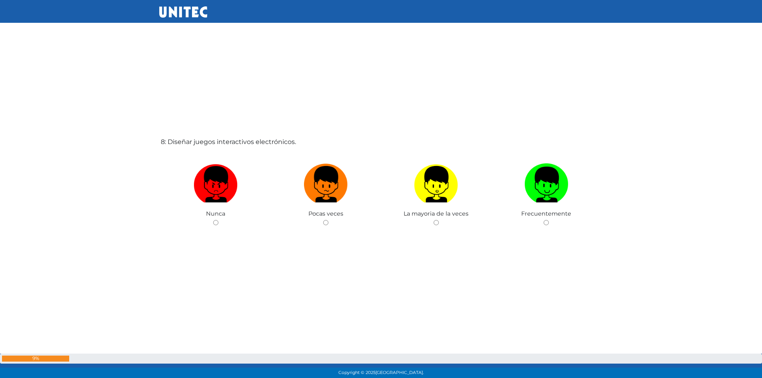
scroll to position [2655, 0]
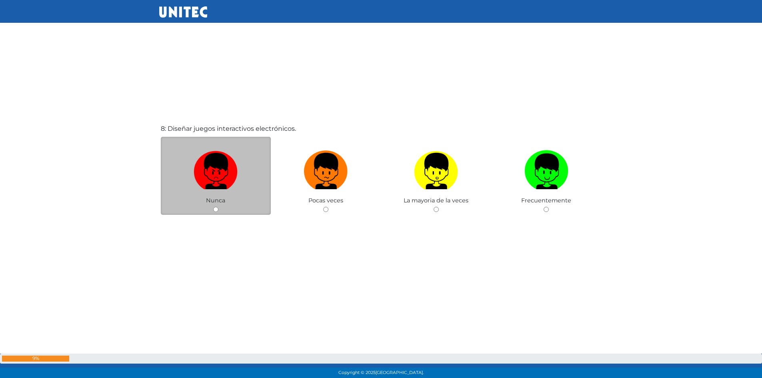
click at [214, 209] on input "radio" at bounding box center [215, 209] width 5 height 5
radio input "true"
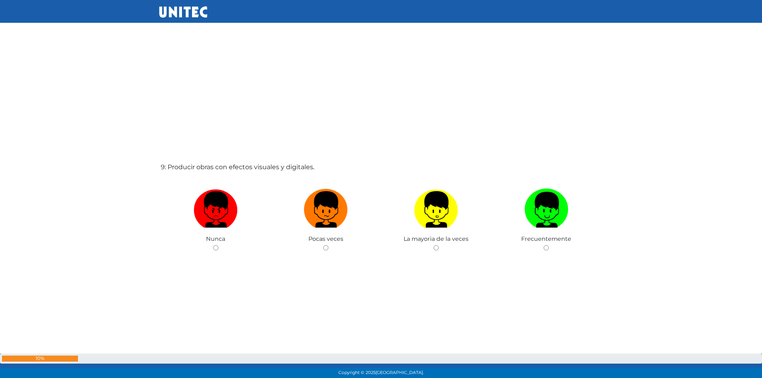
scroll to position [3044, 0]
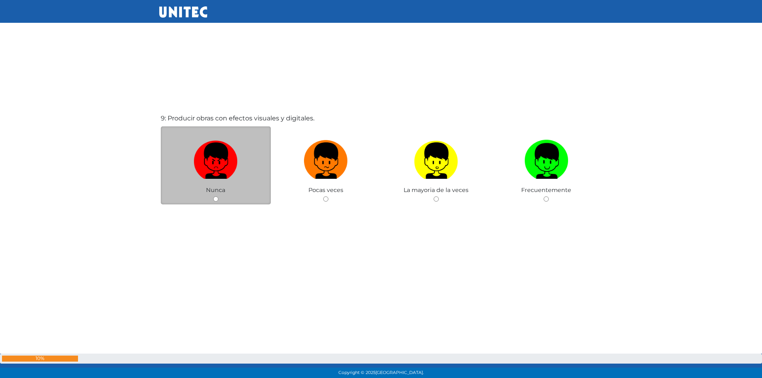
click at [215, 198] on input "radio" at bounding box center [215, 198] width 5 height 5
radio input "true"
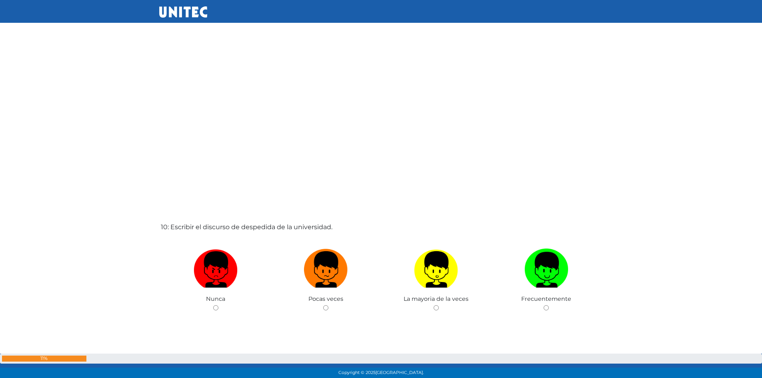
scroll to position [3441, 0]
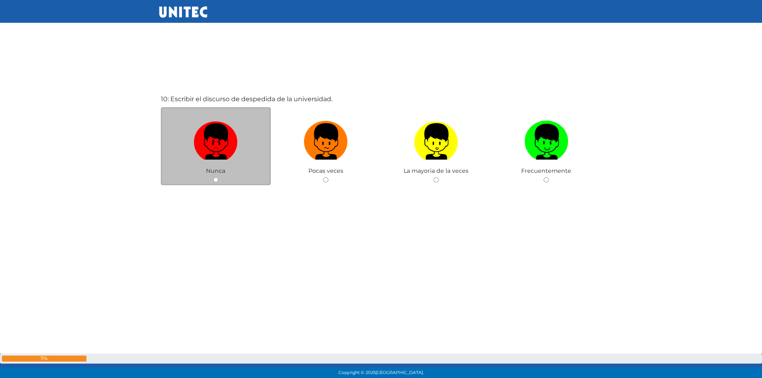
click at [215, 180] on input "radio" at bounding box center [215, 179] width 5 height 5
radio input "true"
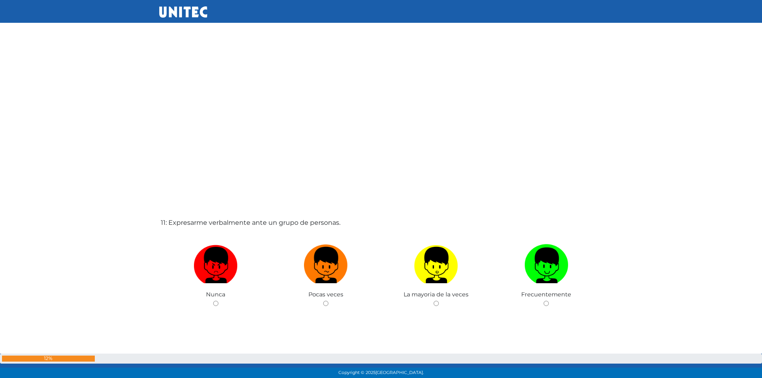
scroll to position [3749, 0]
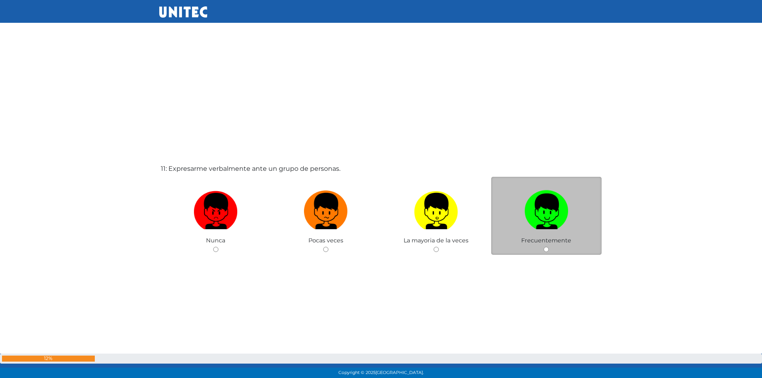
click at [547, 250] on input "radio" at bounding box center [545, 249] width 5 height 5
radio input "true"
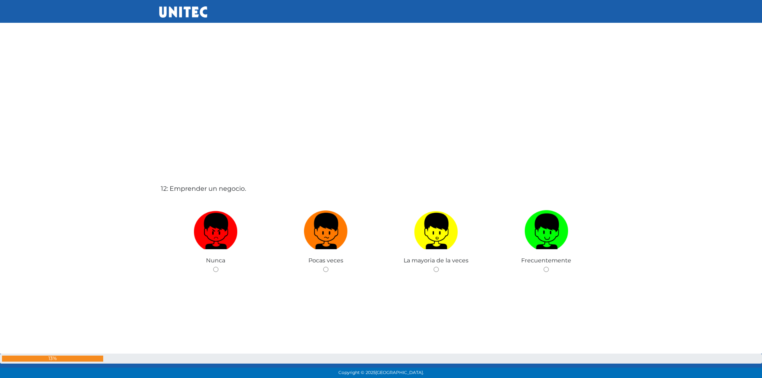
scroll to position [4138, 0]
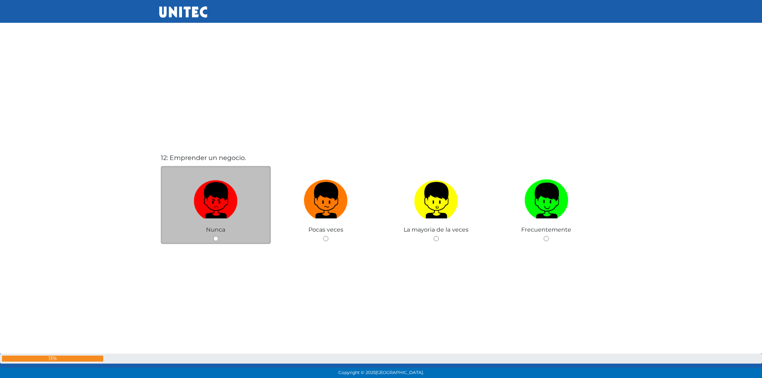
click at [213, 239] on input "radio" at bounding box center [215, 238] width 5 height 5
radio input "true"
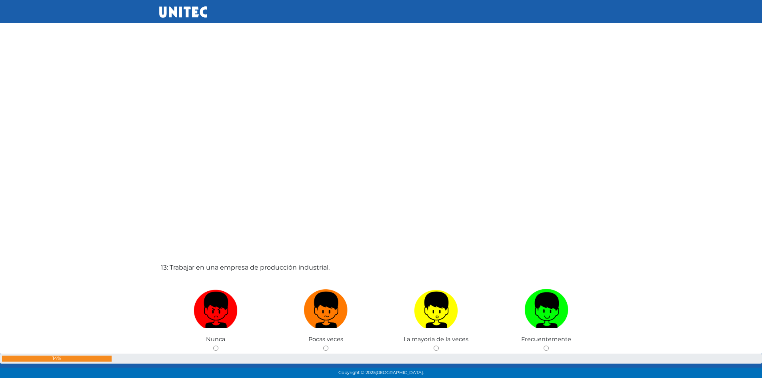
scroll to position [4446, 0]
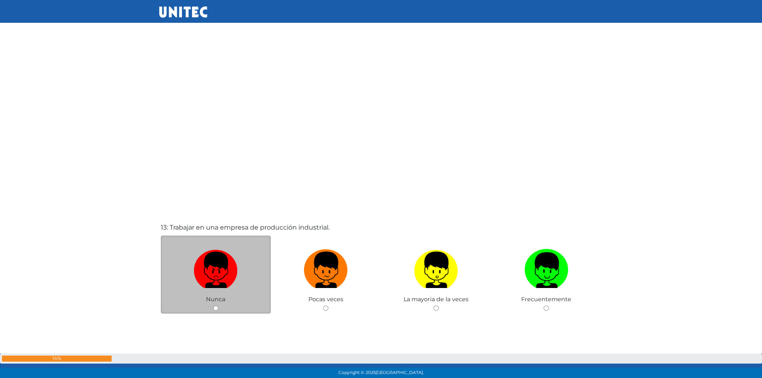
click at [218, 311] on div "Nunca" at bounding box center [216, 275] width 110 height 78
click at [218, 308] on div "Nunca" at bounding box center [216, 275] width 110 height 78
click at [215, 309] on input "radio" at bounding box center [215, 307] width 5 height 5
radio input "true"
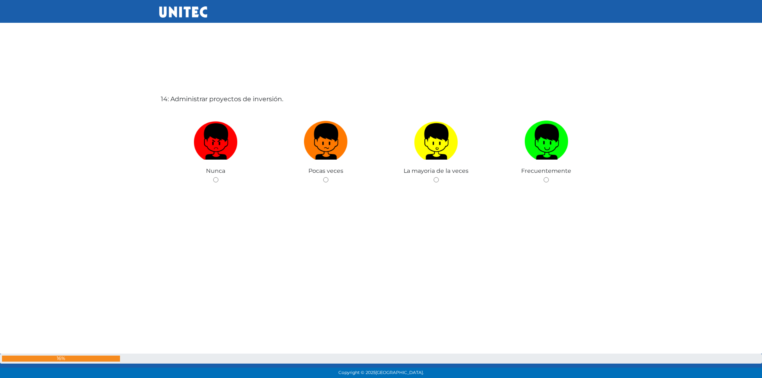
scroll to position [4991, 0]
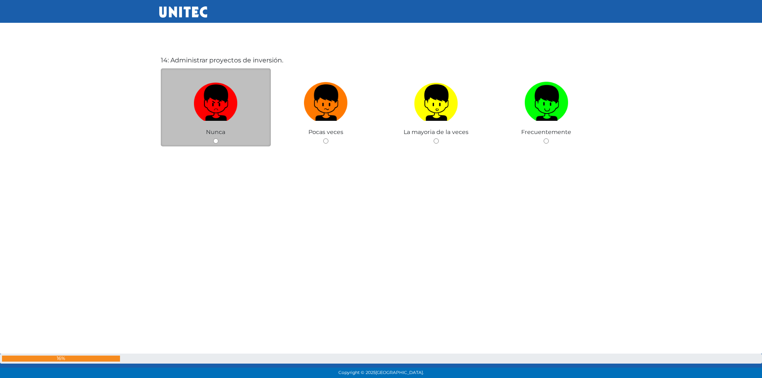
click at [216, 141] on input "radio" at bounding box center [215, 140] width 5 height 5
radio input "true"
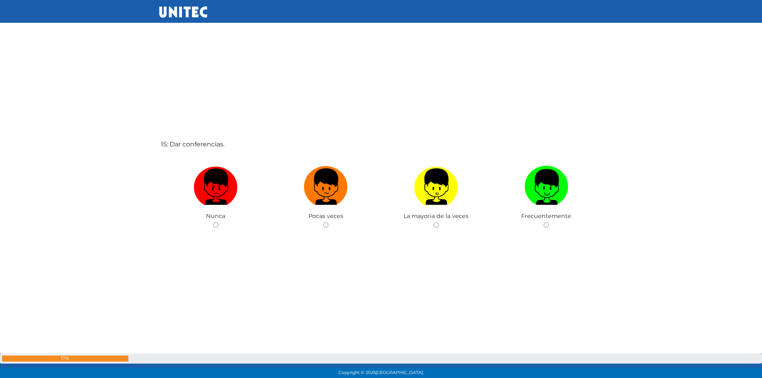
scroll to position [5299, 0]
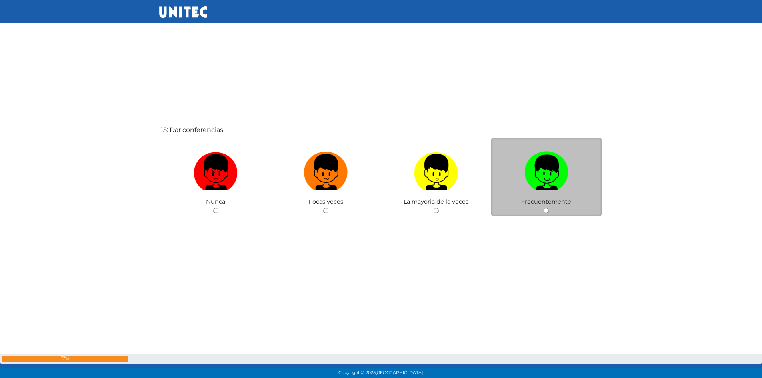
click at [545, 212] on input "radio" at bounding box center [545, 210] width 5 height 5
radio input "true"
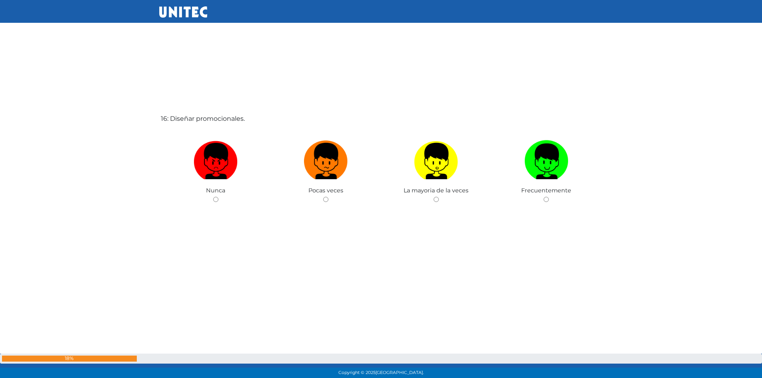
scroll to position [5708, 0]
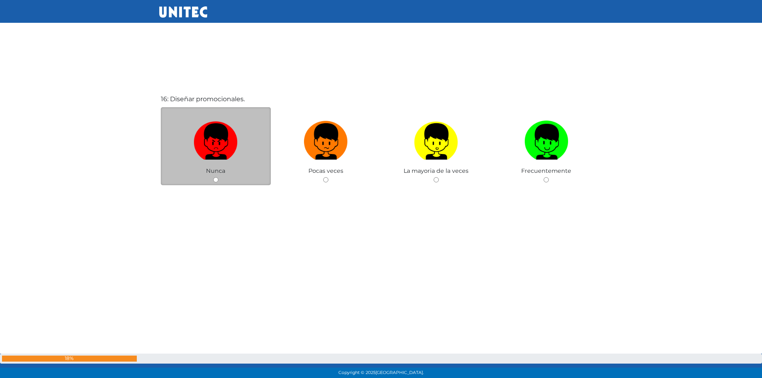
click at [216, 180] on input "radio" at bounding box center [215, 179] width 5 height 5
radio input "true"
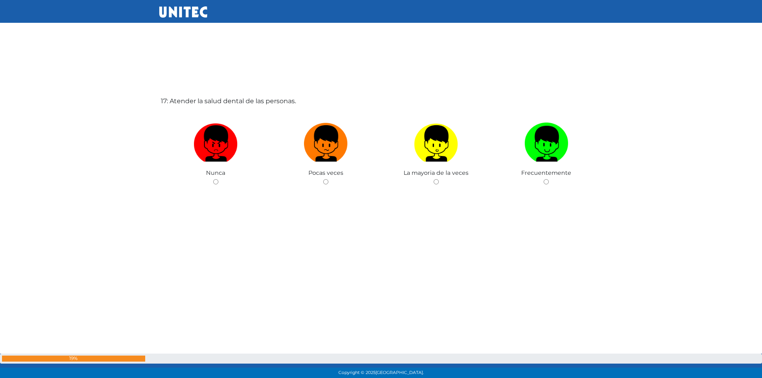
scroll to position [6086, 0]
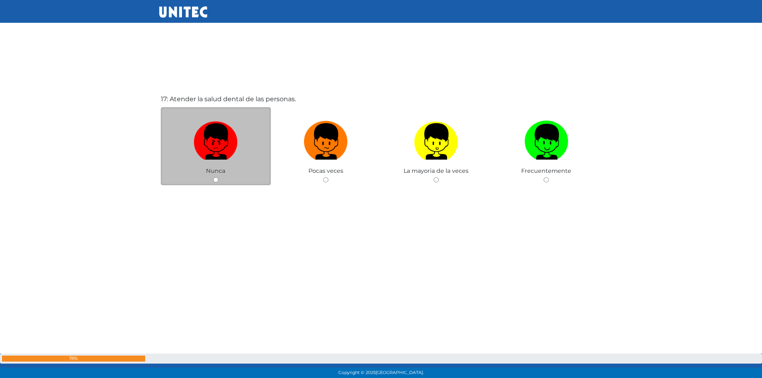
click at [217, 180] on input "radio" at bounding box center [215, 179] width 5 height 5
radio input "true"
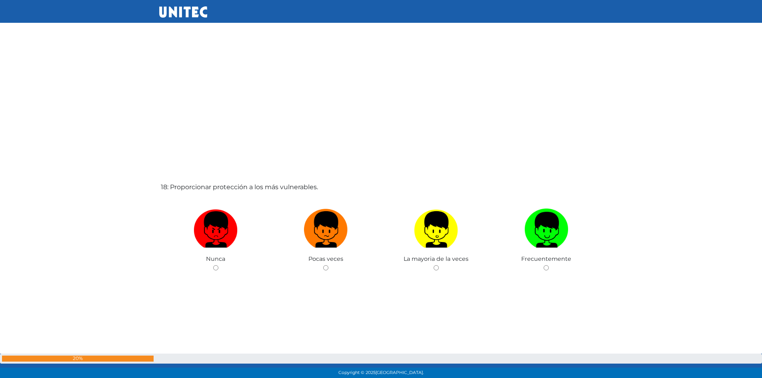
scroll to position [6394, 0]
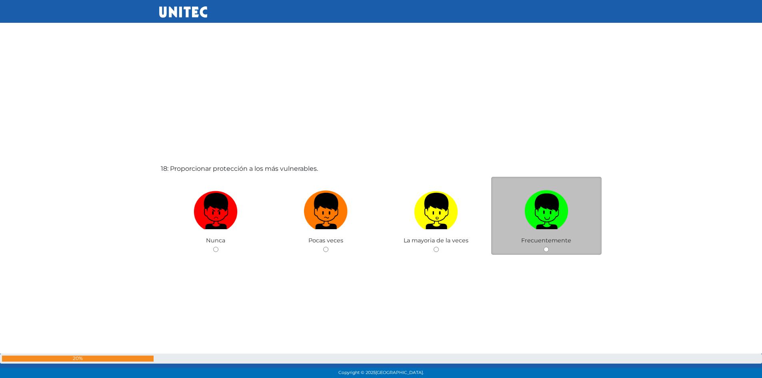
click at [544, 250] on input "radio" at bounding box center [545, 249] width 5 height 5
radio input "true"
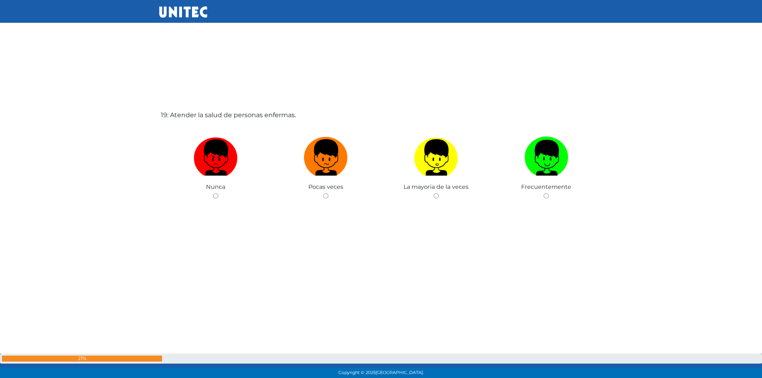
scroll to position [6841, 0]
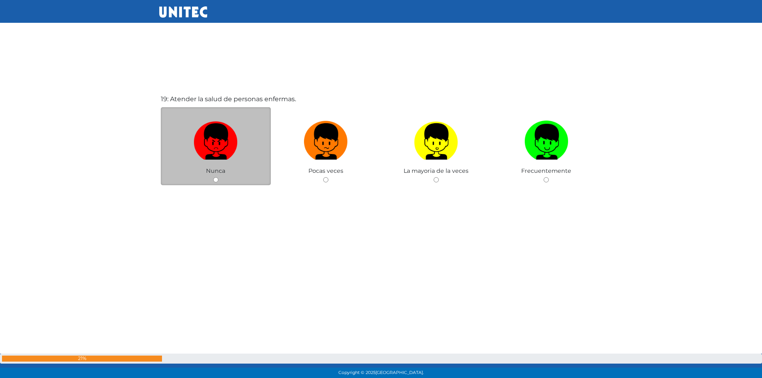
click at [215, 180] on input "radio" at bounding box center [215, 179] width 5 height 5
radio input "true"
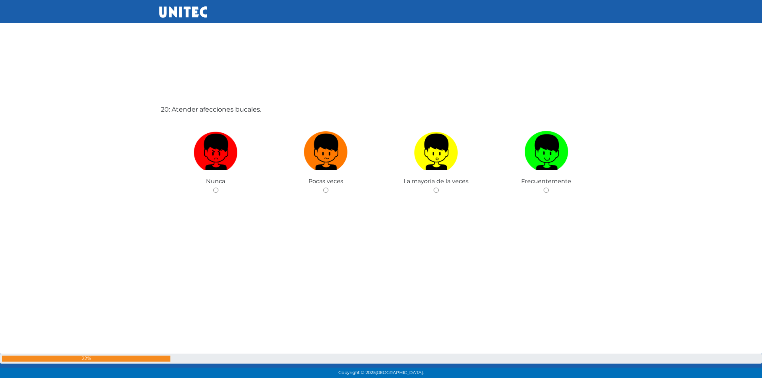
scroll to position [7219, 0]
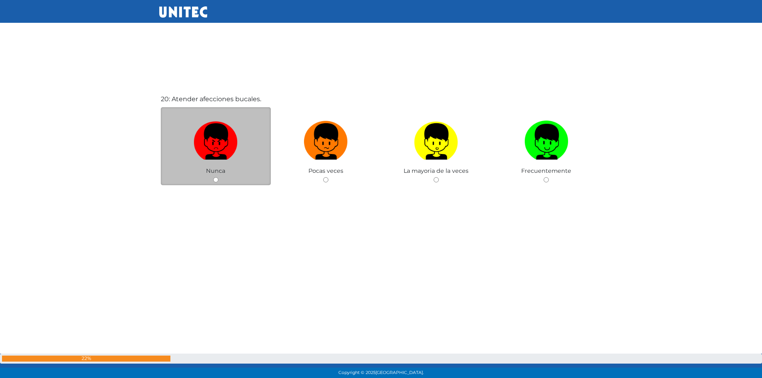
click at [216, 180] on input "radio" at bounding box center [215, 179] width 5 height 5
radio input "true"
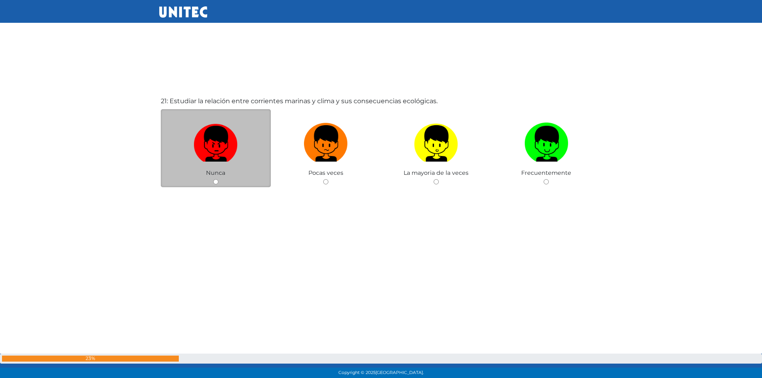
scroll to position [7597, 0]
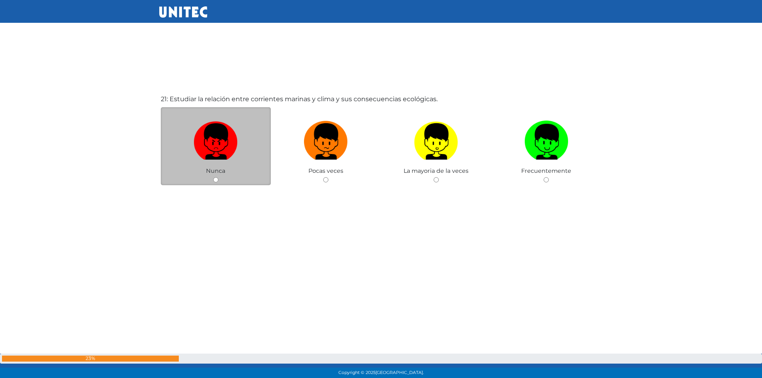
click at [217, 179] on input "radio" at bounding box center [215, 179] width 5 height 5
radio input "true"
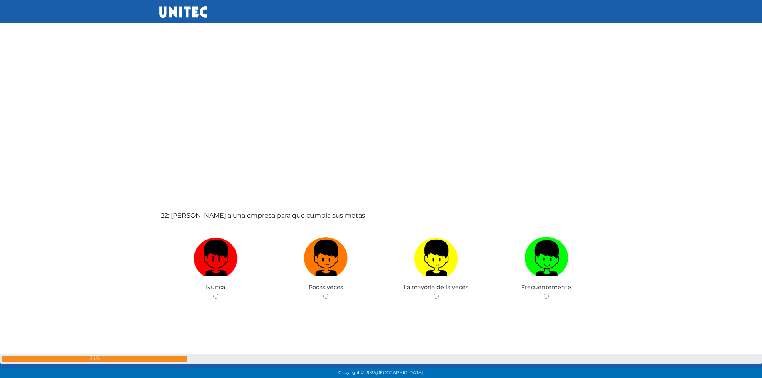
scroll to position [7905, 0]
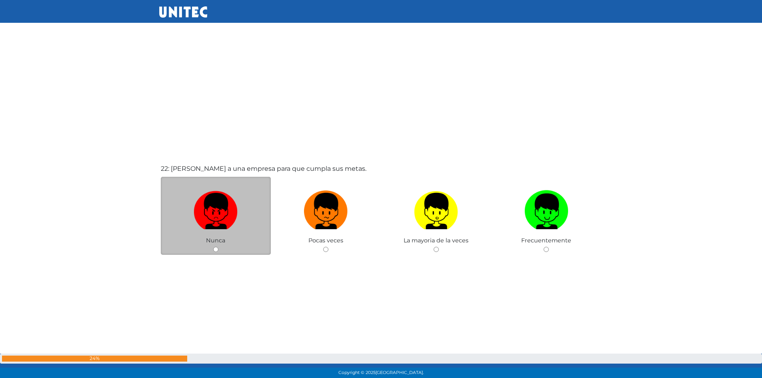
click at [215, 252] on div "Nunca" at bounding box center [216, 216] width 110 height 78
click at [214, 248] on input "radio" at bounding box center [215, 249] width 5 height 5
radio input "true"
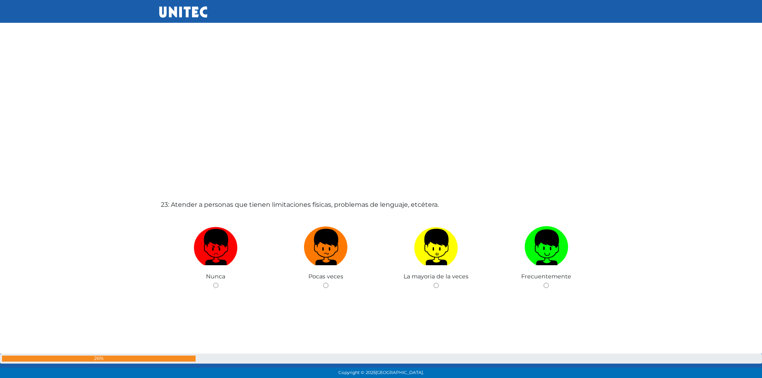
scroll to position [8254, 0]
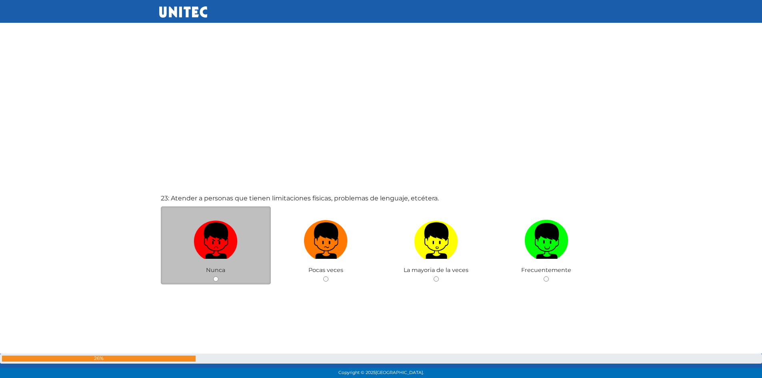
click at [219, 277] on div "Nunca" at bounding box center [216, 245] width 110 height 78
click at [215, 279] on input "radio" at bounding box center [215, 278] width 5 height 5
radio input "true"
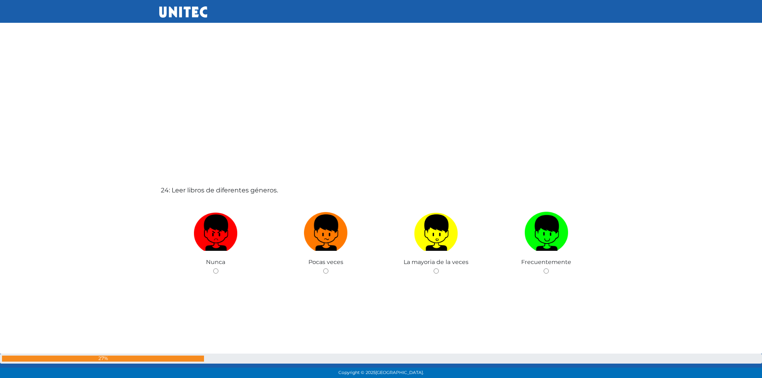
scroll to position [8642, 0]
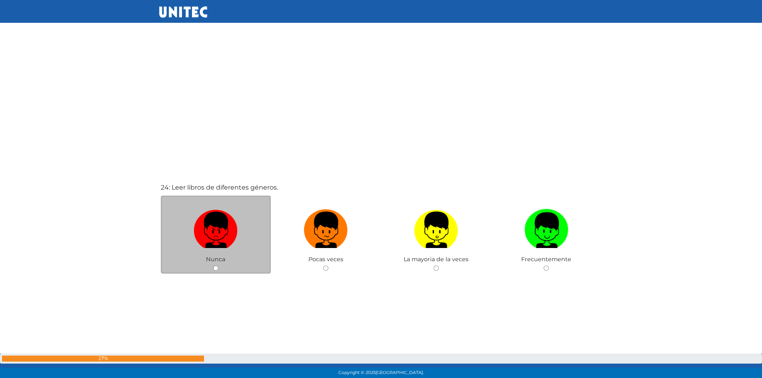
click at [216, 267] on input "radio" at bounding box center [215, 267] width 5 height 5
radio input "true"
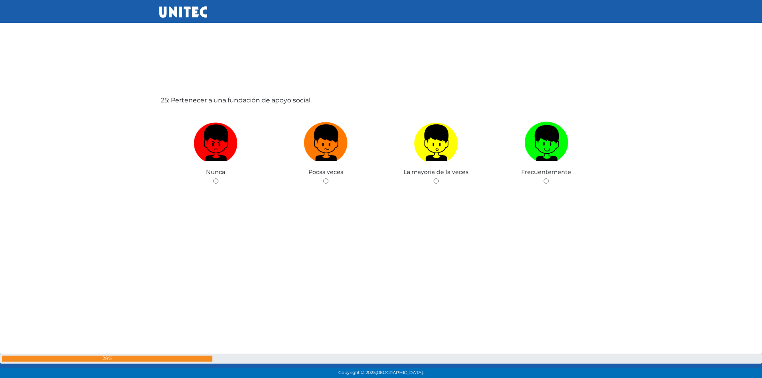
scroll to position [9108, 0]
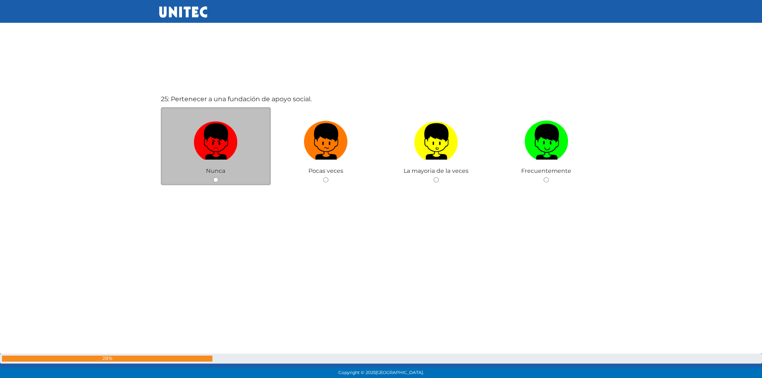
click at [216, 180] on input "radio" at bounding box center [215, 179] width 5 height 5
radio input "true"
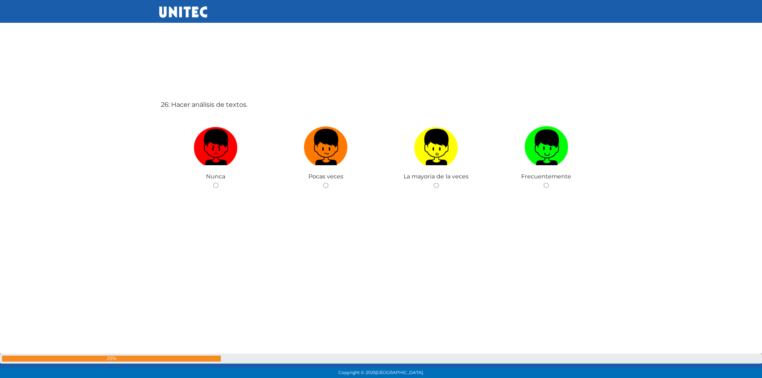
scroll to position [9486, 0]
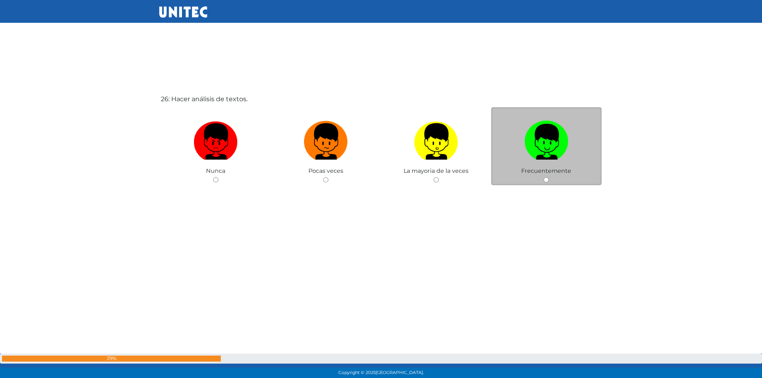
click at [543, 180] on input "radio" at bounding box center [545, 179] width 5 height 5
radio input "true"
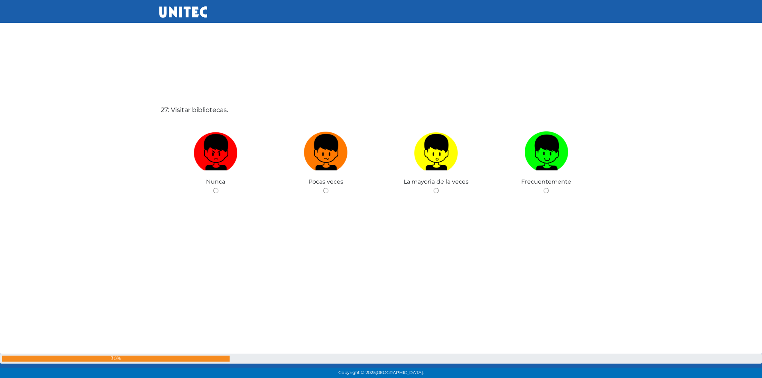
scroll to position [9864, 0]
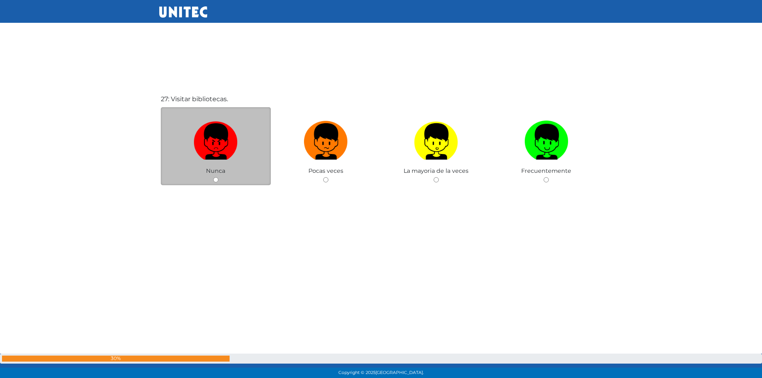
click at [214, 178] on input "radio" at bounding box center [215, 179] width 5 height 5
radio input "true"
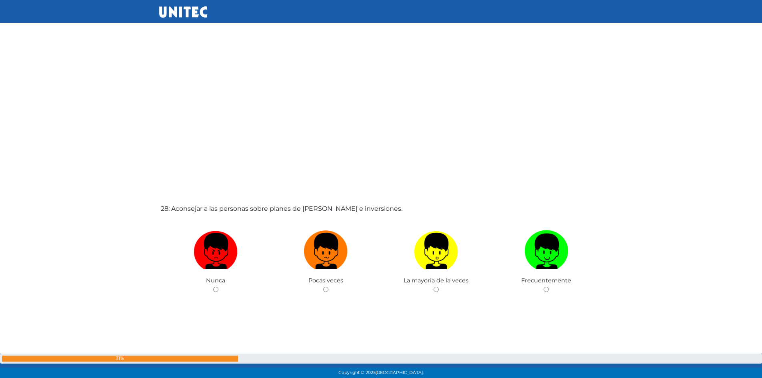
scroll to position [10172, 0]
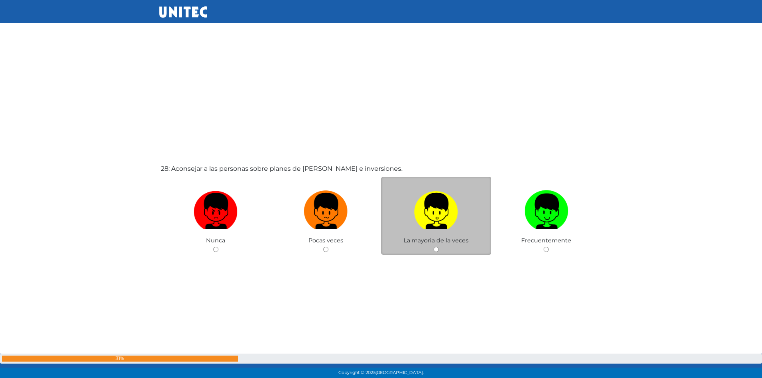
click at [435, 248] on input "radio" at bounding box center [435, 249] width 5 height 5
radio input "true"
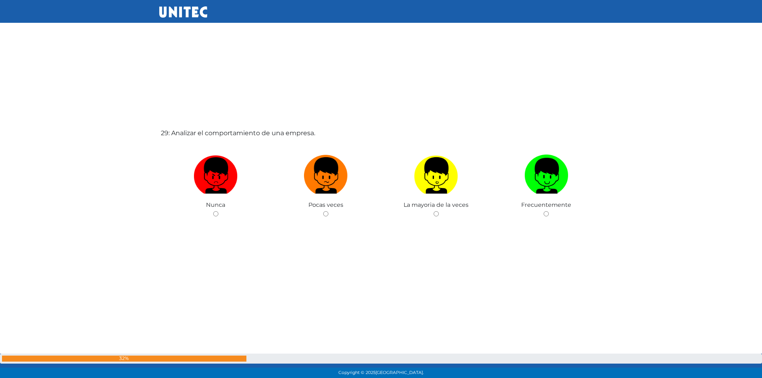
scroll to position [10620, 0]
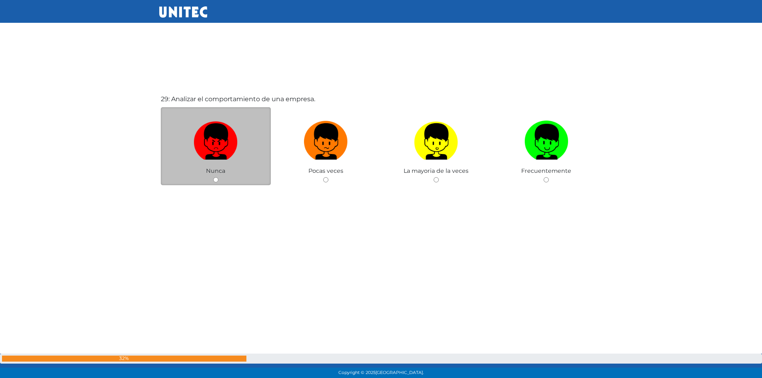
click at [216, 182] on input "radio" at bounding box center [215, 179] width 5 height 5
radio input "true"
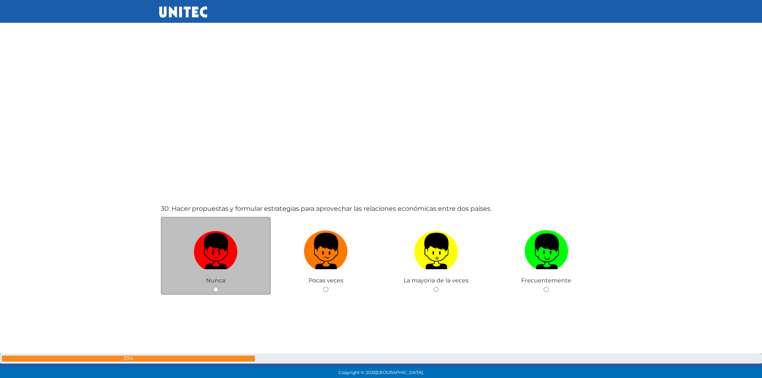
scroll to position [10928, 0]
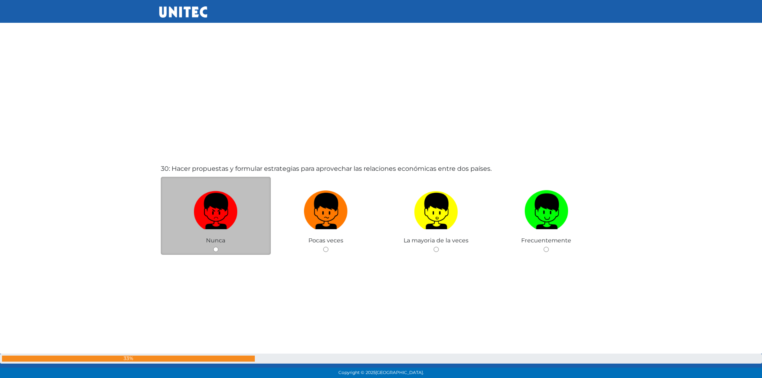
click at [216, 250] on input "radio" at bounding box center [215, 249] width 5 height 5
radio input "true"
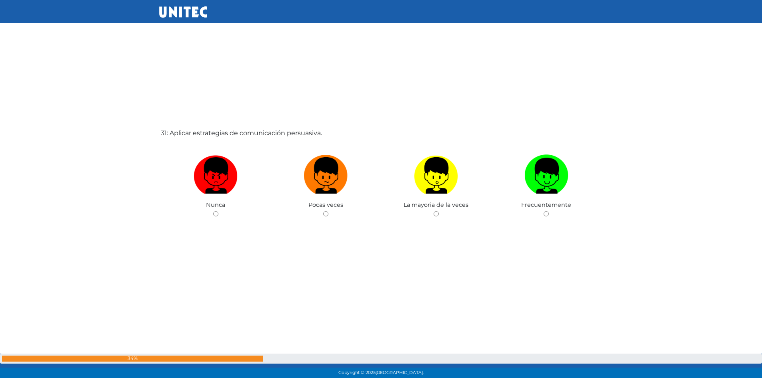
scroll to position [11375, 0]
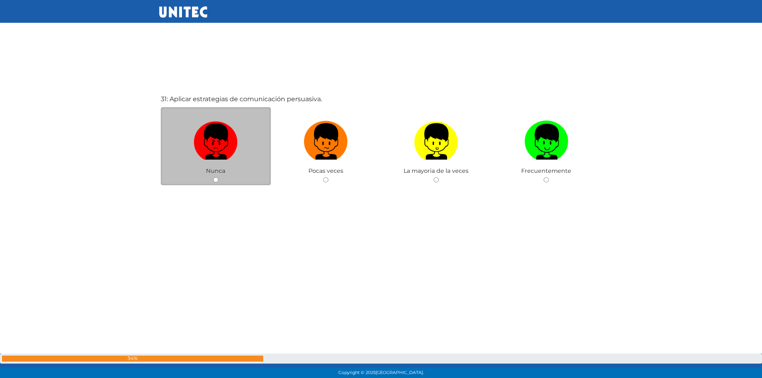
click at [214, 179] on input "radio" at bounding box center [215, 179] width 5 height 5
radio input "true"
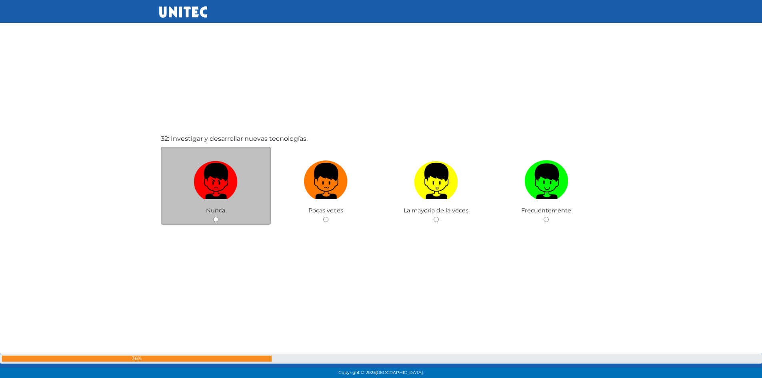
scroll to position [11724, 0]
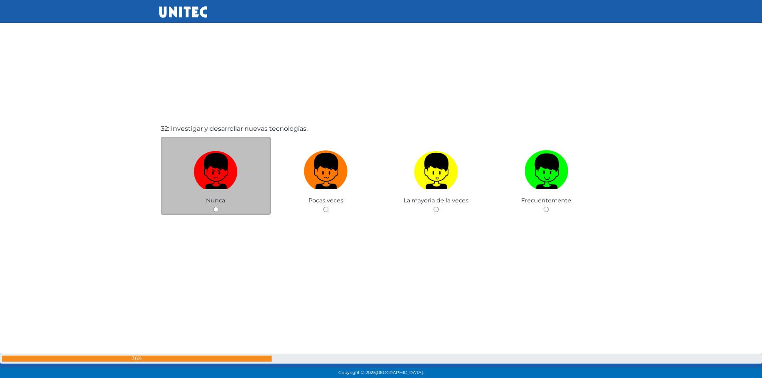
click at [216, 209] on input "radio" at bounding box center [215, 209] width 5 height 5
radio input "true"
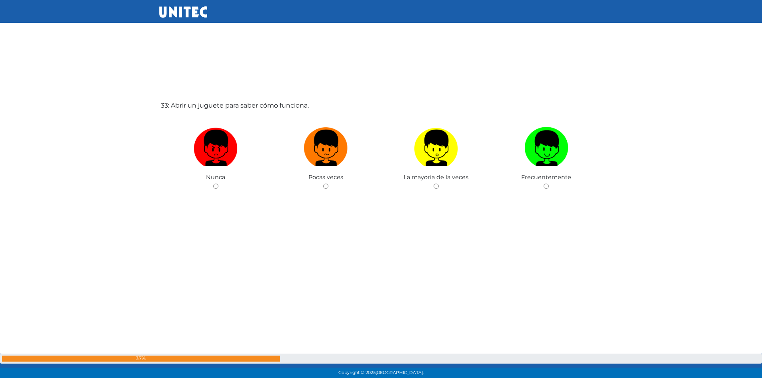
scroll to position [12131, 0]
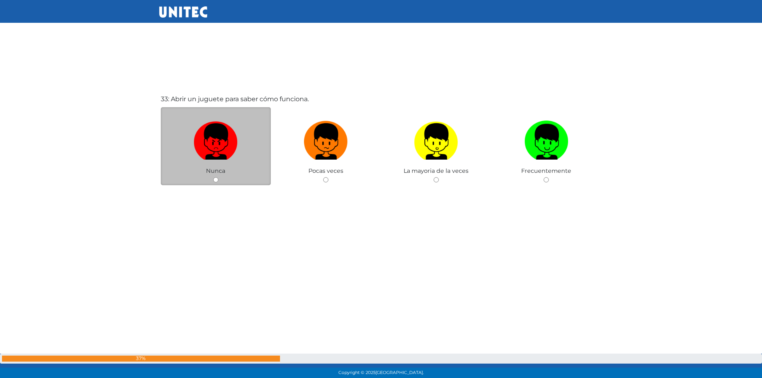
click at [212, 174] on span "Nunca" at bounding box center [215, 170] width 19 height 7
click at [216, 180] on input "radio" at bounding box center [215, 179] width 5 height 5
radio input "true"
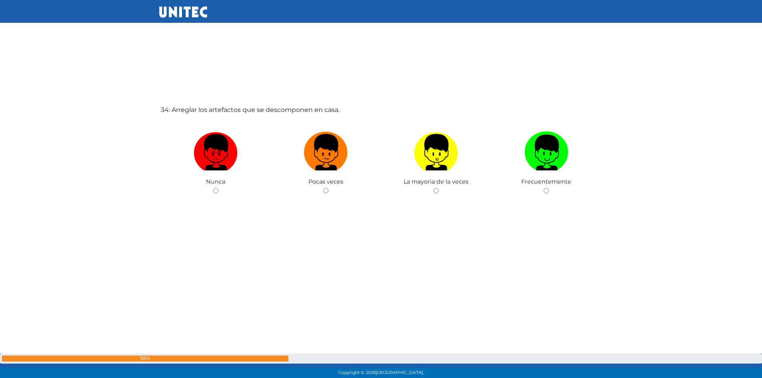
scroll to position [12509, 0]
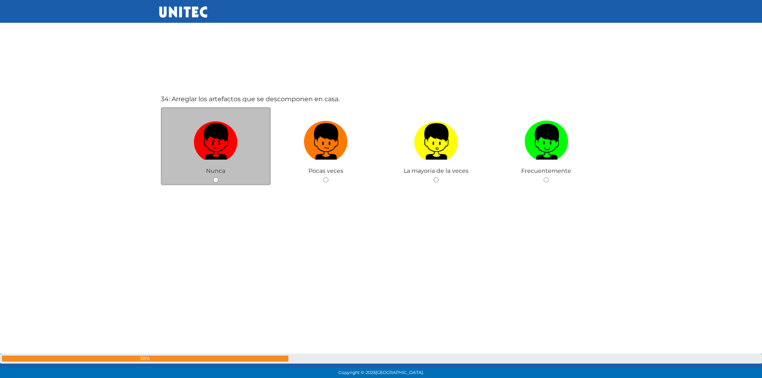
click at [214, 179] on input "radio" at bounding box center [215, 179] width 5 height 5
radio input "true"
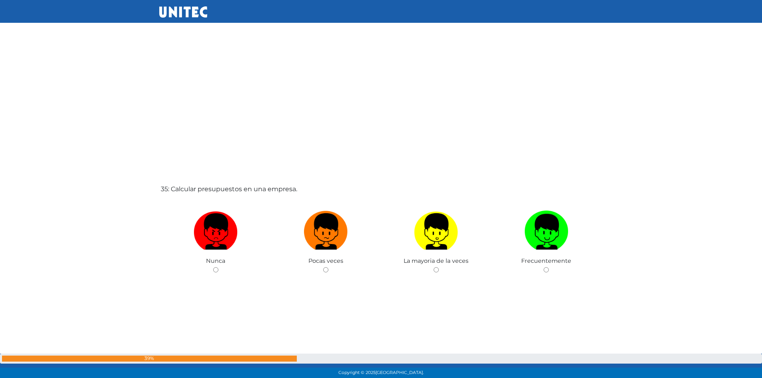
scroll to position [12817, 0]
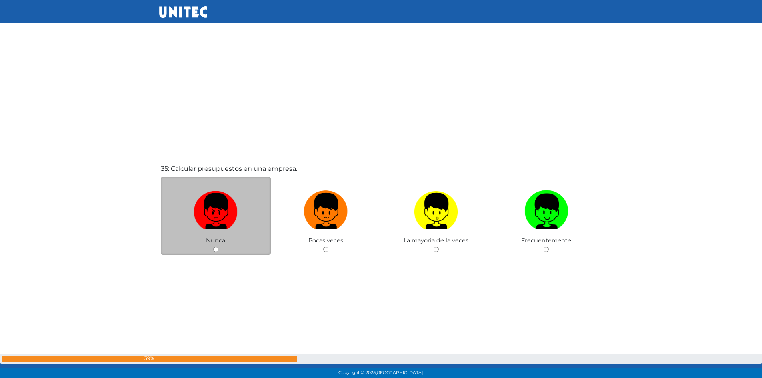
click at [214, 248] on input "radio" at bounding box center [215, 249] width 5 height 5
radio input "true"
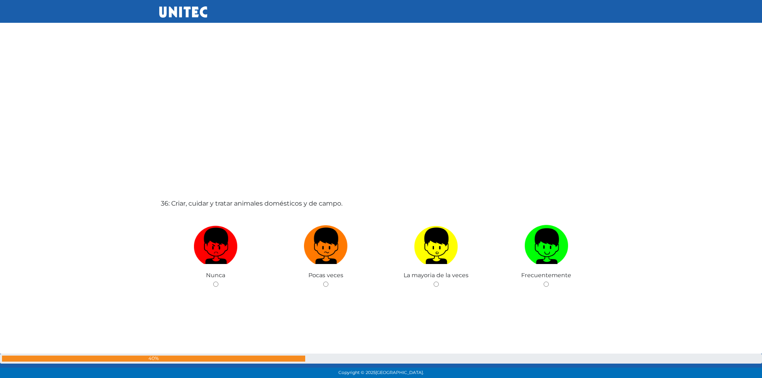
scroll to position [13166, 0]
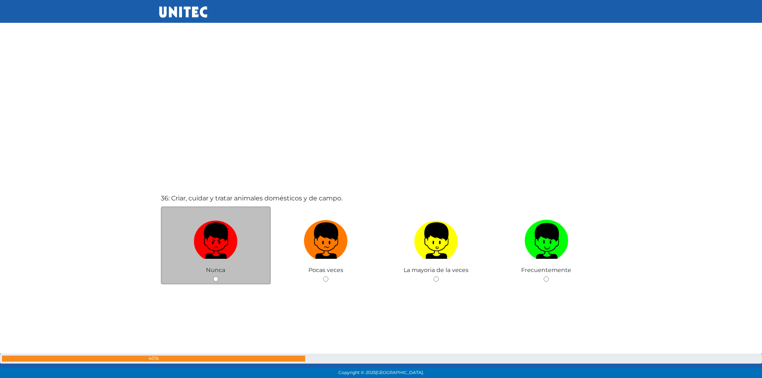
click at [217, 277] on input "radio" at bounding box center [215, 278] width 5 height 5
radio input "true"
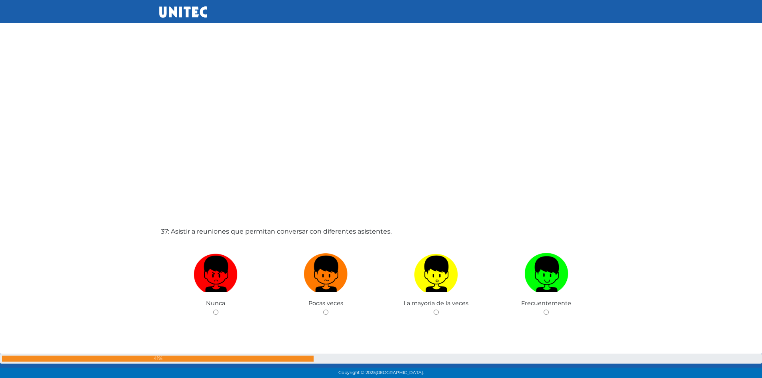
scroll to position [13554, 0]
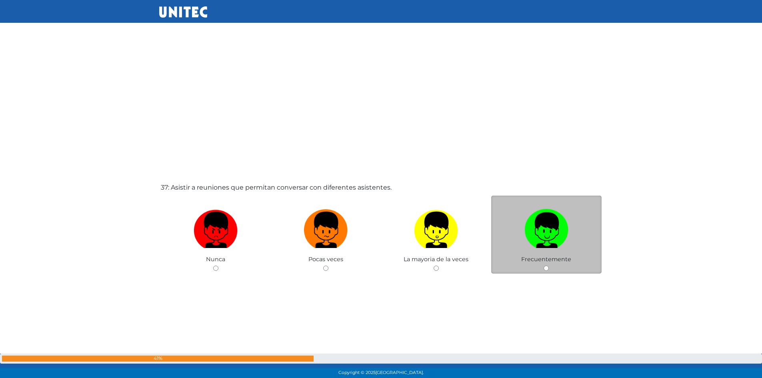
click at [549, 272] on div "Frecuentemente" at bounding box center [546, 235] width 110 height 78
click at [545, 269] on input "radio" at bounding box center [545, 267] width 5 height 5
radio input "true"
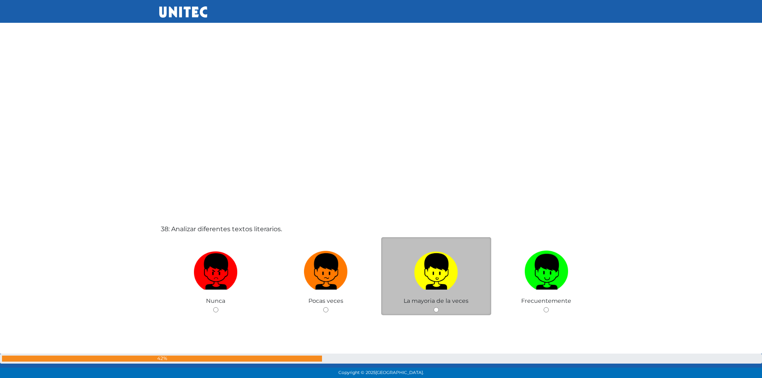
scroll to position [13903, 0]
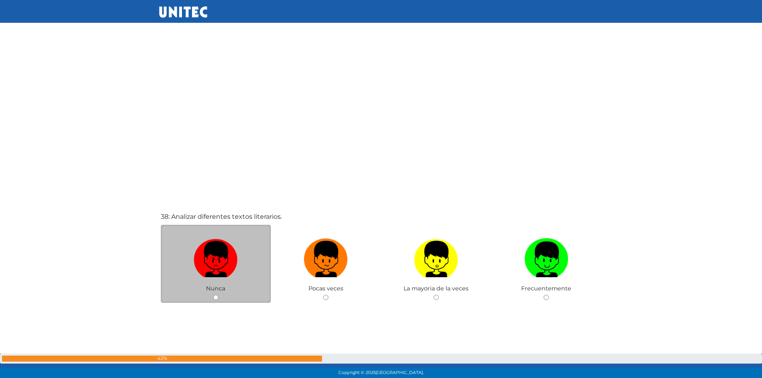
click at [218, 298] on input "radio" at bounding box center [215, 297] width 5 height 5
radio input "true"
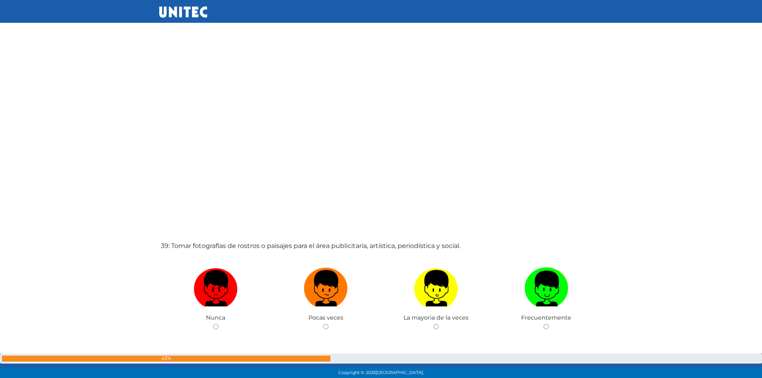
scroll to position [14292, 0]
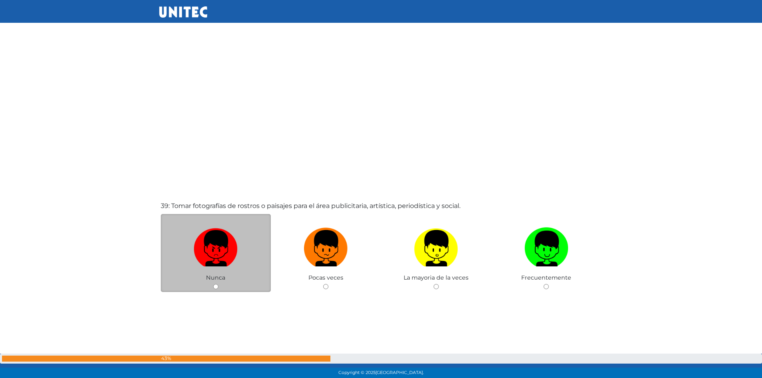
click at [215, 284] on input "radio" at bounding box center [215, 286] width 5 height 5
radio input "true"
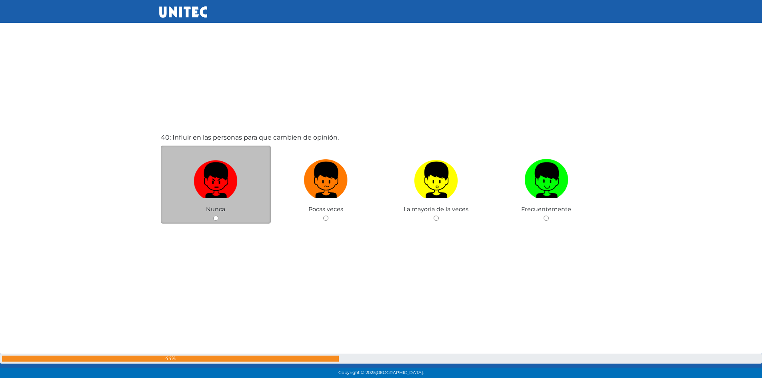
scroll to position [14776, 0]
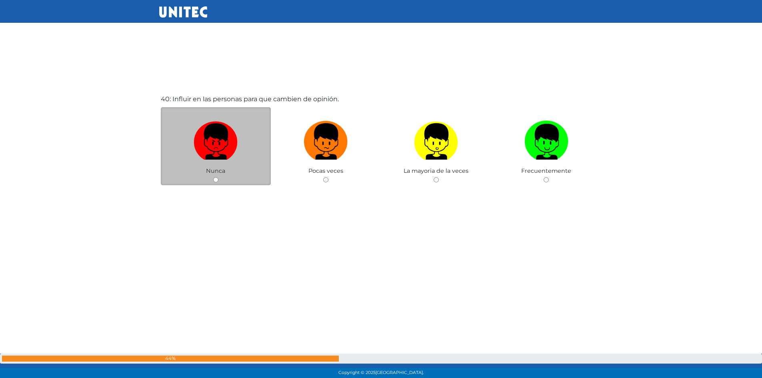
click at [217, 179] on input "radio" at bounding box center [215, 179] width 5 height 5
radio input "true"
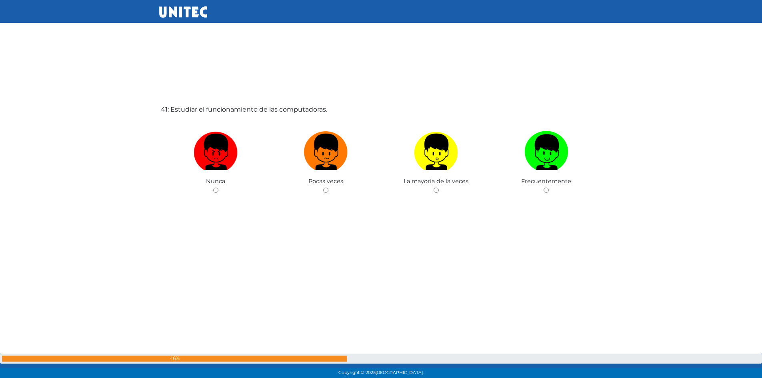
scroll to position [15154, 0]
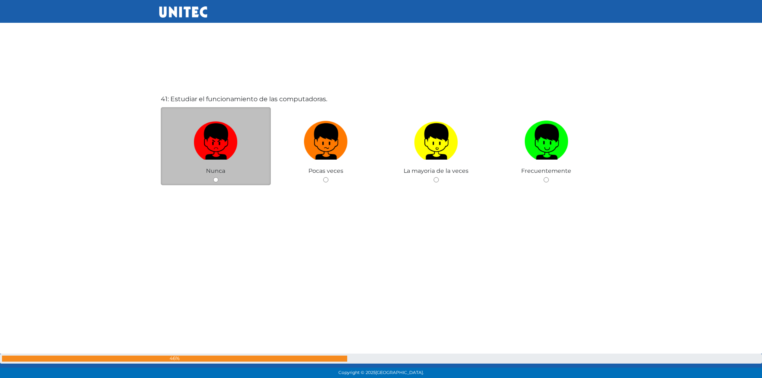
click at [215, 177] on input "radio" at bounding box center [215, 179] width 5 height 5
radio input "true"
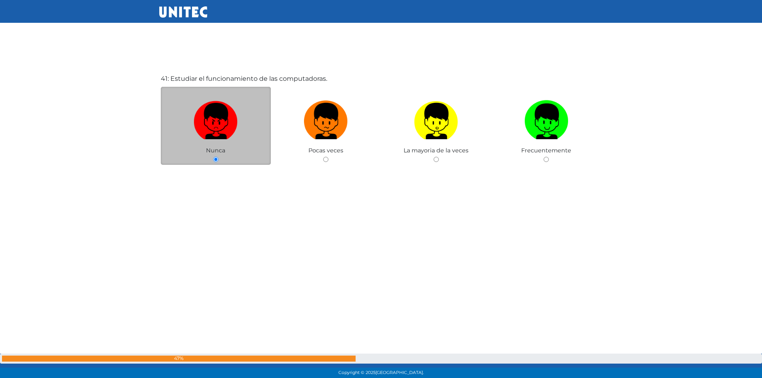
scroll to position [15182, 0]
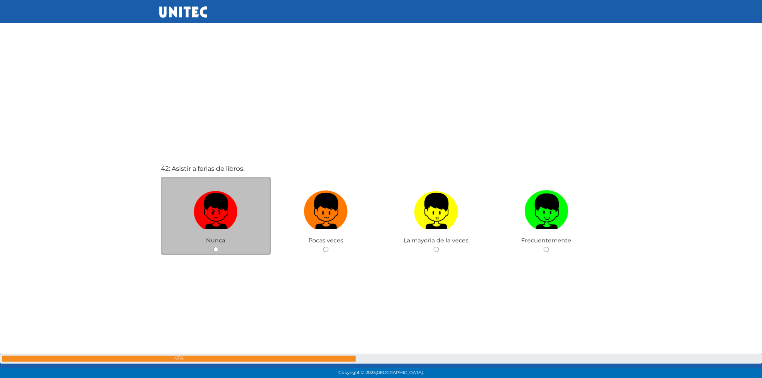
click at [214, 248] on input "radio" at bounding box center [215, 249] width 5 height 5
radio input "true"
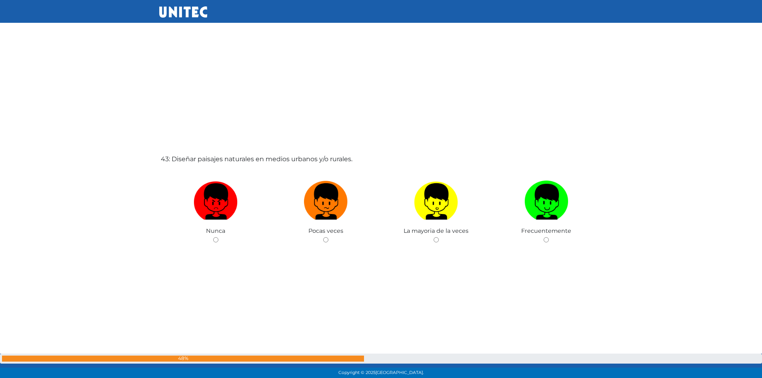
scroll to position [15850, 0]
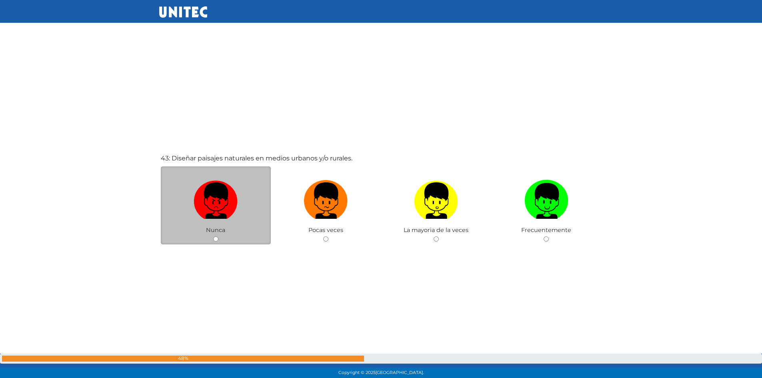
click at [216, 236] on div "Nunca" at bounding box center [216, 205] width 110 height 78
click at [217, 240] on input "radio" at bounding box center [215, 238] width 5 height 5
radio input "true"
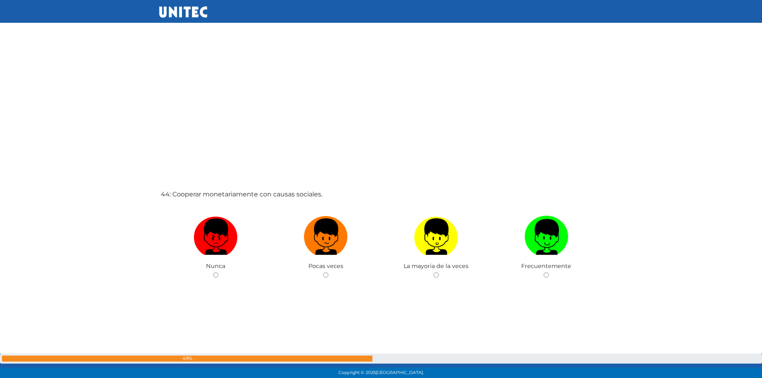
scroll to position [16199, 0]
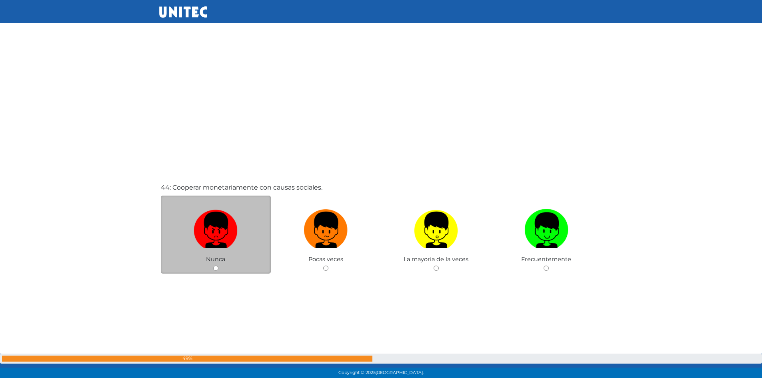
click at [215, 267] on input "radio" at bounding box center [215, 267] width 5 height 5
radio input "true"
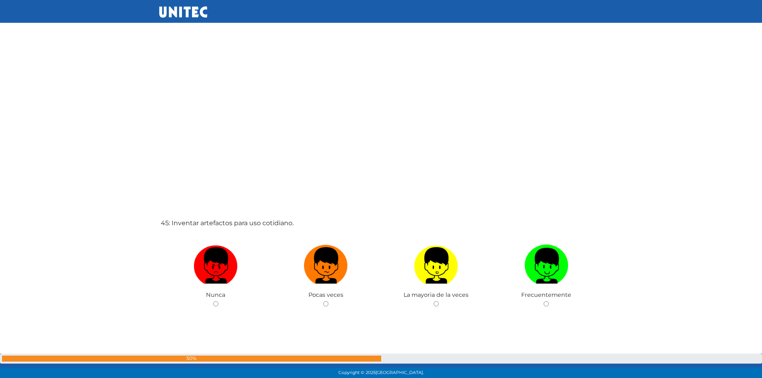
scroll to position [16547, 0]
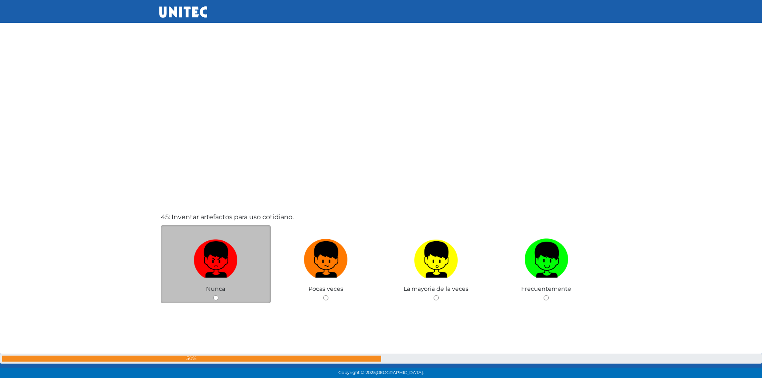
click at [215, 298] on input "radio" at bounding box center [215, 297] width 5 height 5
radio input "true"
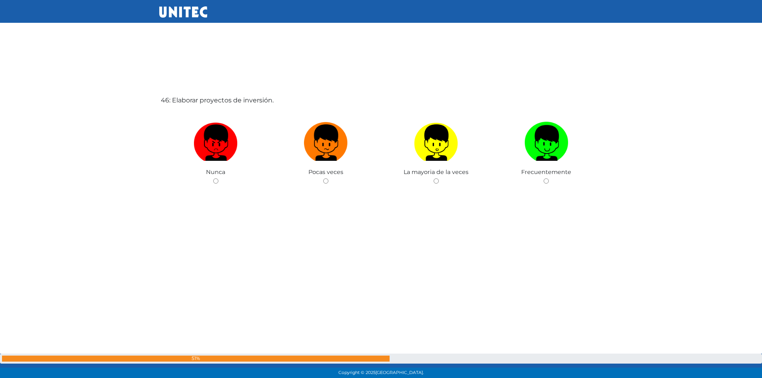
scroll to position [17043, 0]
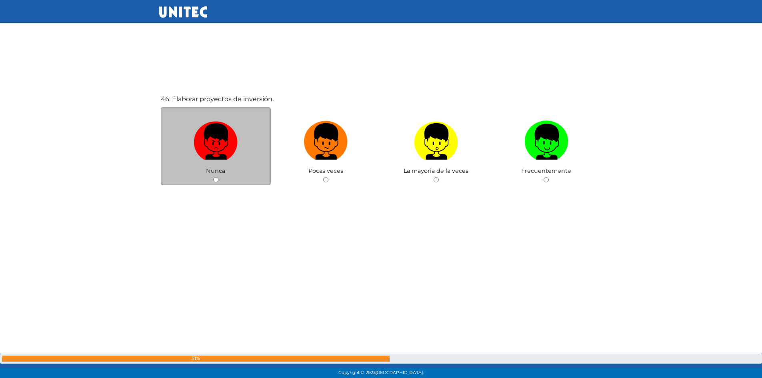
click at [217, 176] on div "Nunca" at bounding box center [216, 146] width 110 height 78
click at [215, 179] on input "radio" at bounding box center [215, 179] width 5 height 5
radio input "true"
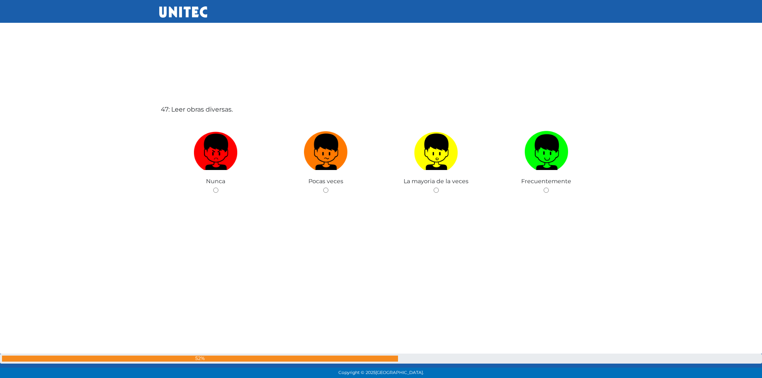
scroll to position [17421, 0]
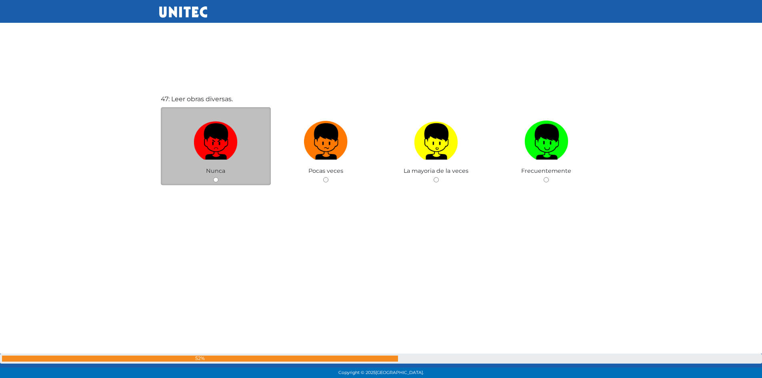
click at [214, 178] on input "radio" at bounding box center [215, 179] width 5 height 5
radio input "true"
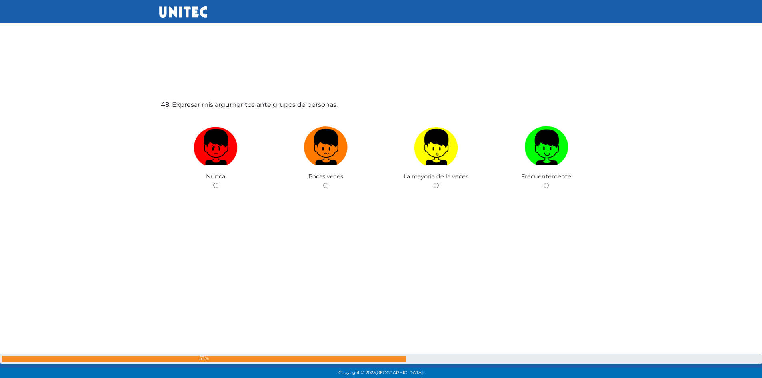
scroll to position [17799, 0]
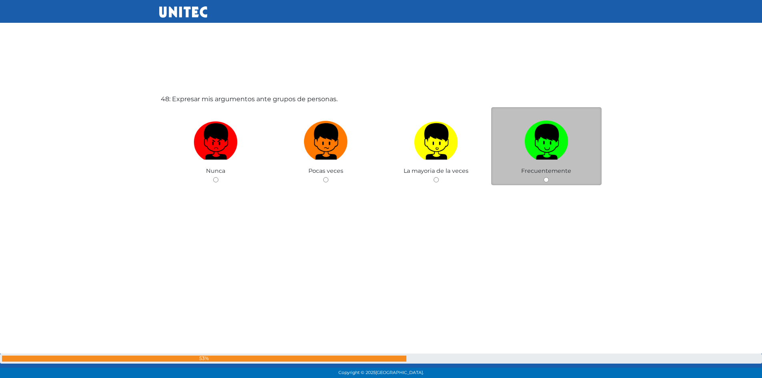
click at [547, 176] on div "Frecuentemente" at bounding box center [546, 146] width 110 height 78
click at [546, 178] on input "radio" at bounding box center [545, 179] width 5 height 5
radio input "true"
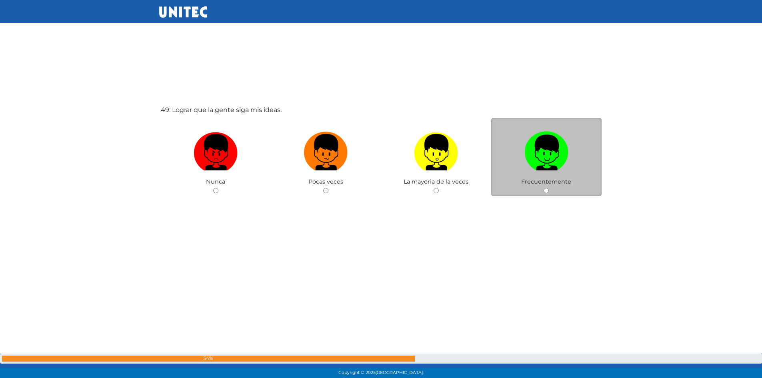
scroll to position [18177, 0]
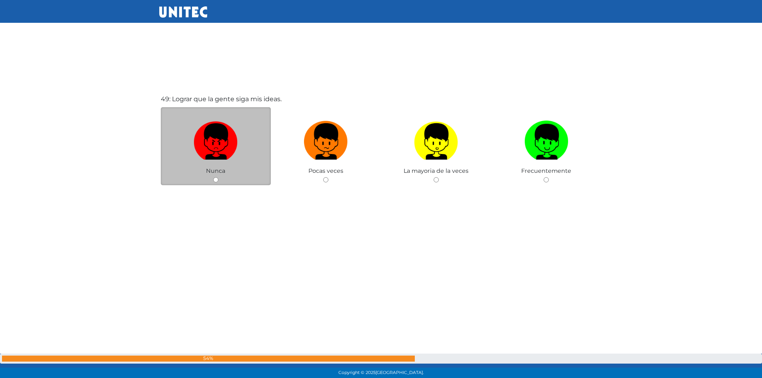
click at [213, 180] on input "radio" at bounding box center [215, 179] width 5 height 5
radio input "true"
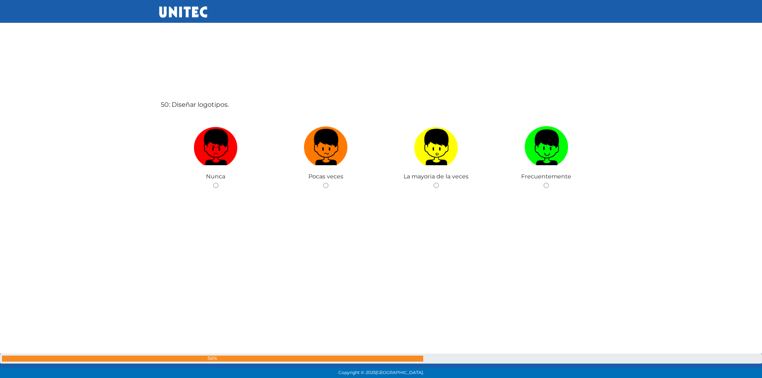
scroll to position [18555, 0]
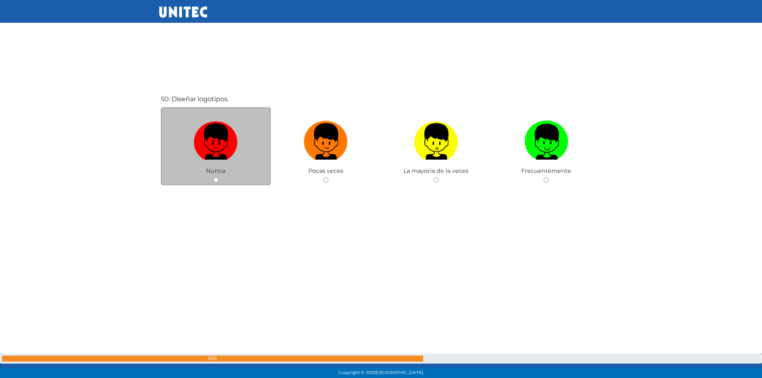
click at [216, 180] on input "radio" at bounding box center [215, 179] width 5 height 5
radio input "true"
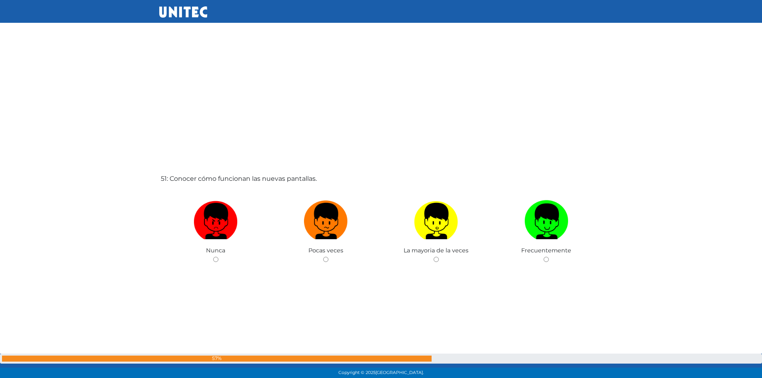
scroll to position [18863, 0]
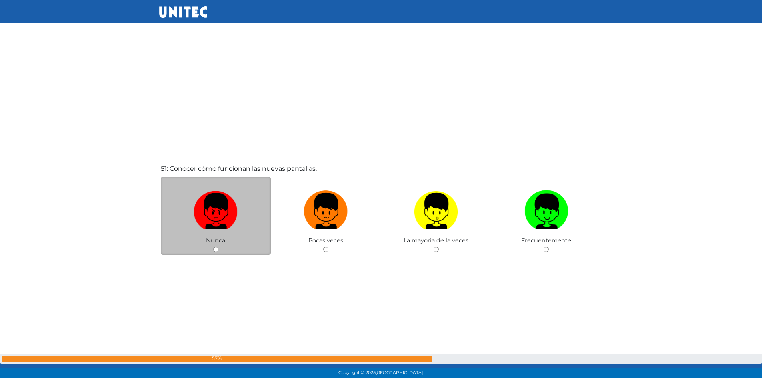
click at [214, 249] on input "radio" at bounding box center [215, 249] width 5 height 5
radio input "true"
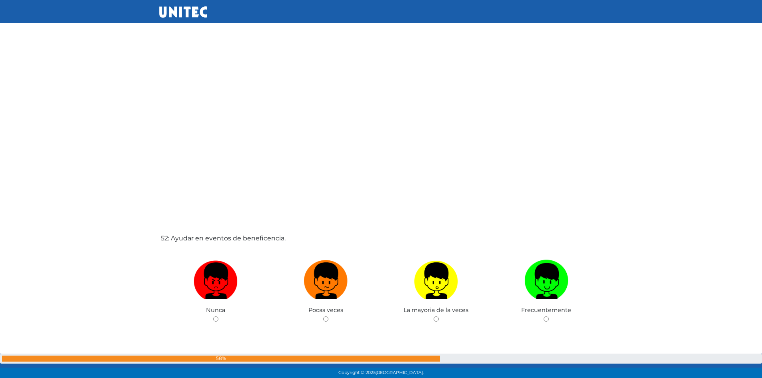
scroll to position [19251, 0]
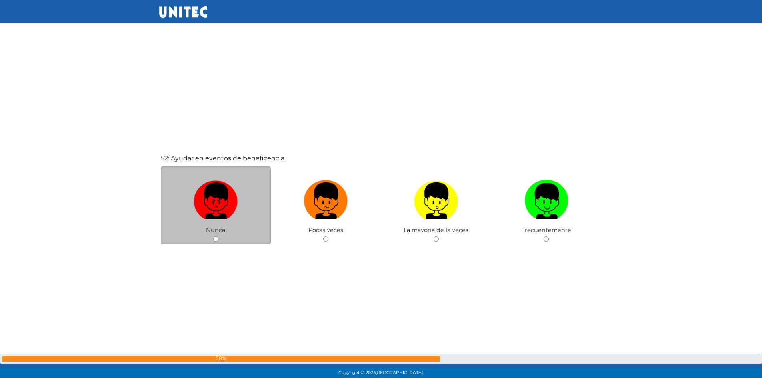
click at [215, 239] on input "radio" at bounding box center [215, 238] width 5 height 5
radio input "true"
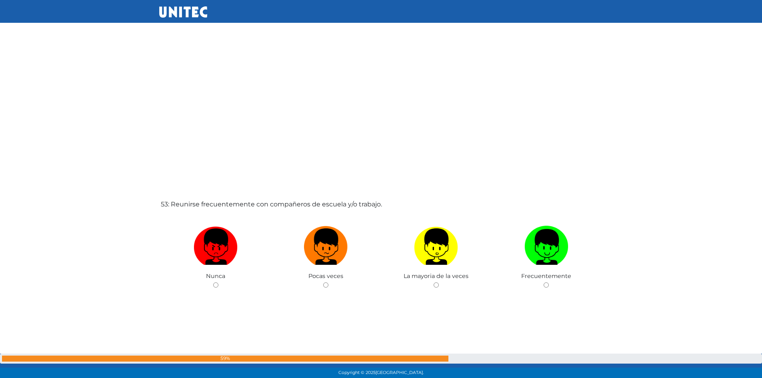
scroll to position [19600, 0]
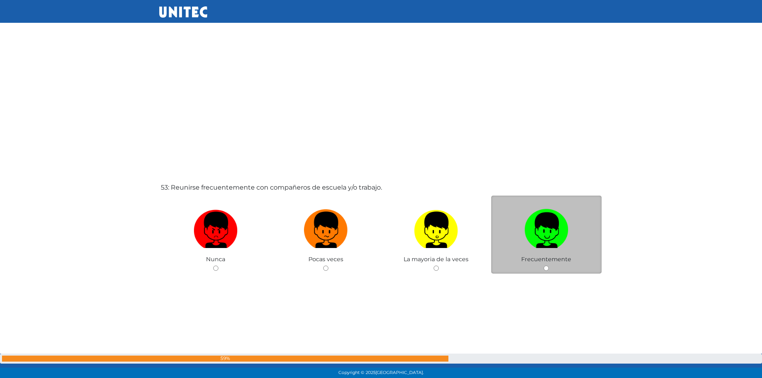
click at [546, 268] on input "radio" at bounding box center [545, 267] width 5 height 5
radio input "true"
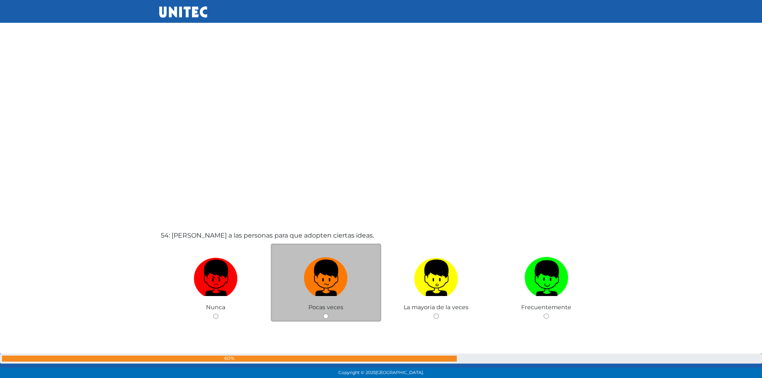
scroll to position [19988, 0]
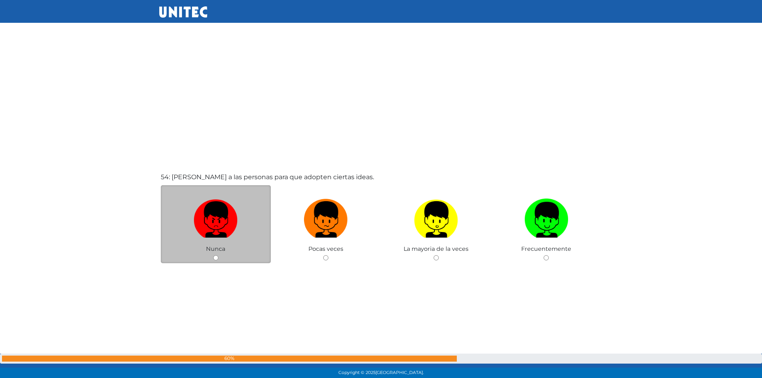
click at [213, 259] on input "radio" at bounding box center [215, 257] width 5 height 5
radio input "true"
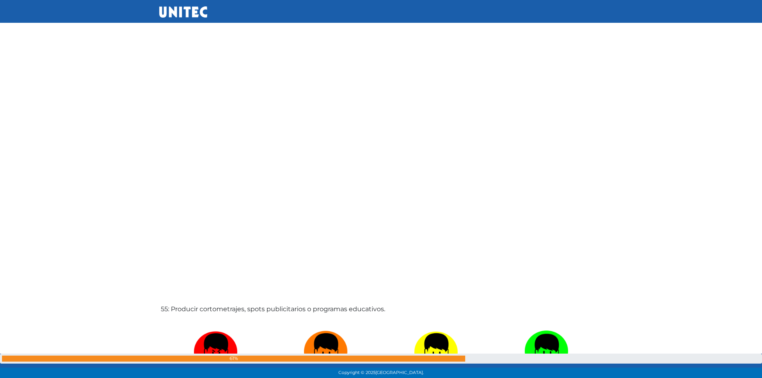
scroll to position [20376, 0]
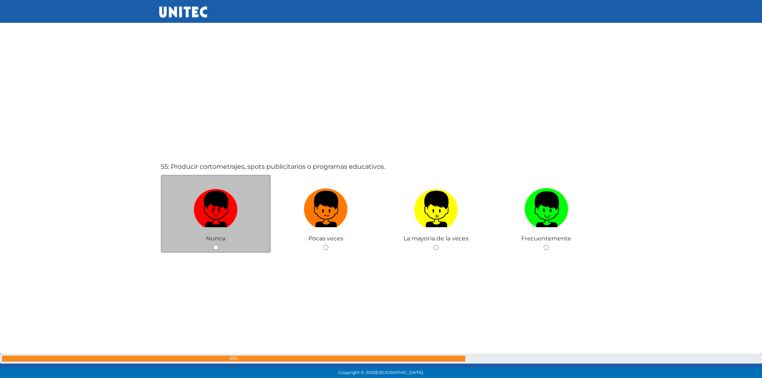
click at [217, 246] on input "radio" at bounding box center [215, 247] width 5 height 5
radio input "true"
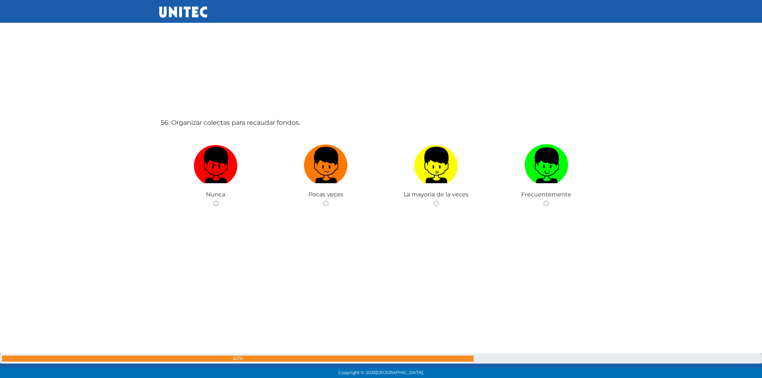
scroll to position [20822, 0]
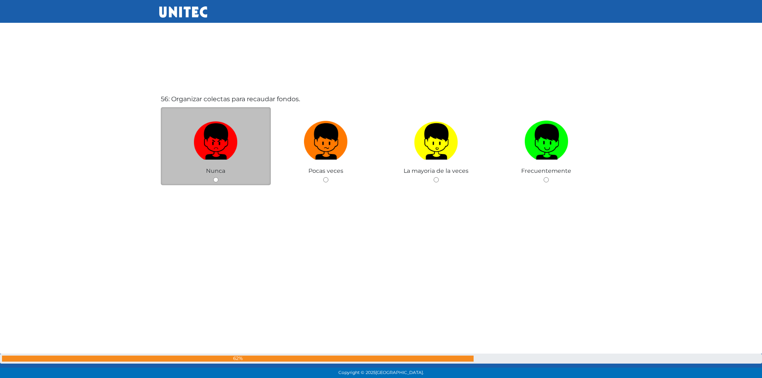
click at [215, 178] on input "radio" at bounding box center [215, 179] width 5 height 5
radio input "true"
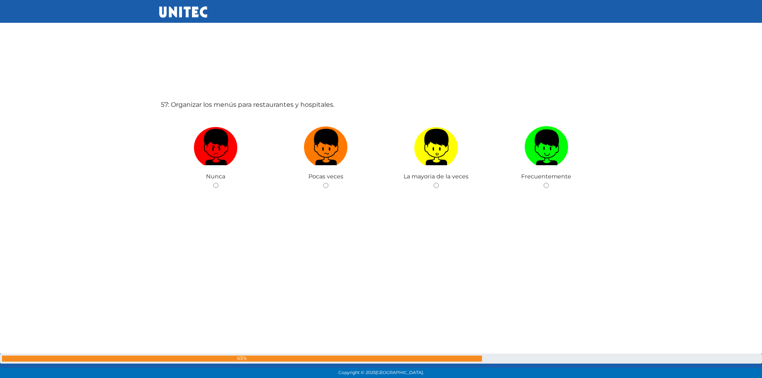
scroll to position [21200, 0]
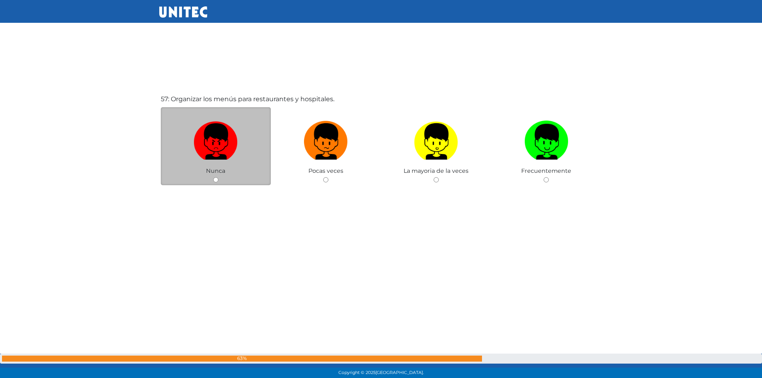
click at [216, 179] on input "radio" at bounding box center [215, 179] width 5 height 5
radio input "true"
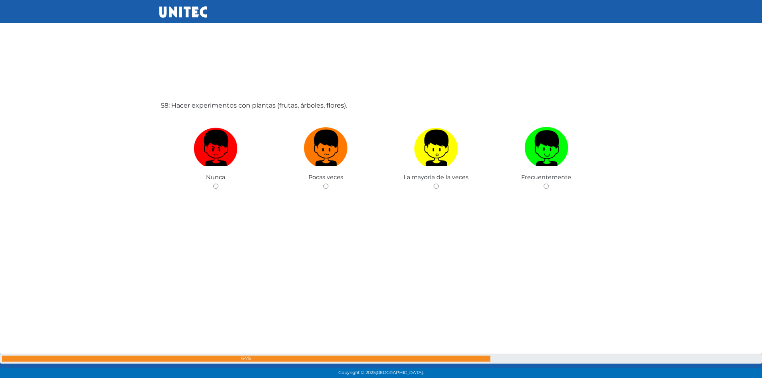
scroll to position [21577, 0]
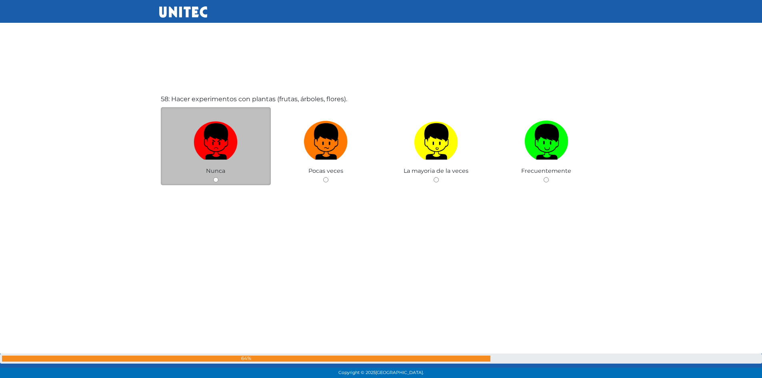
click at [214, 179] on input "radio" at bounding box center [215, 179] width 5 height 5
radio input "true"
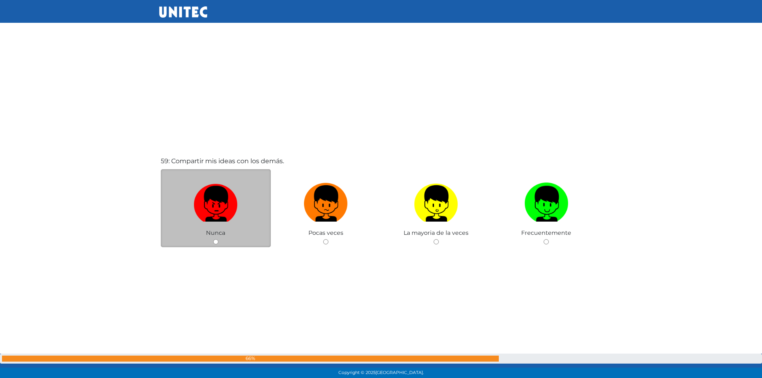
scroll to position [21955, 0]
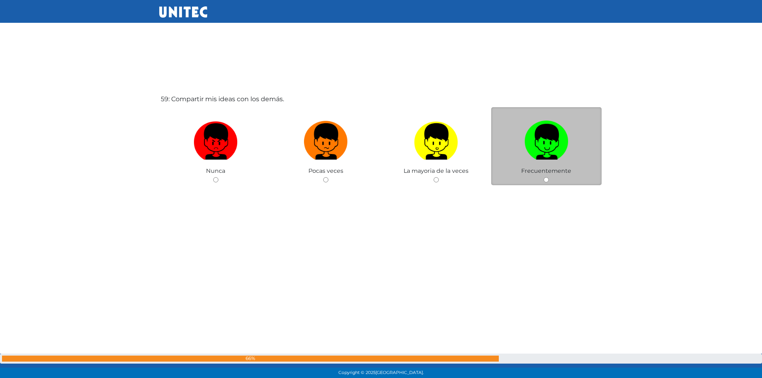
click at [545, 181] on input "radio" at bounding box center [545, 179] width 5 height 5
radio input "true"
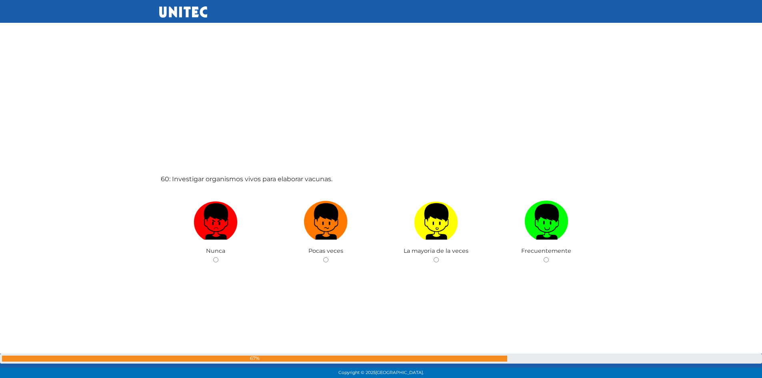
scroll to position [22264, 0]
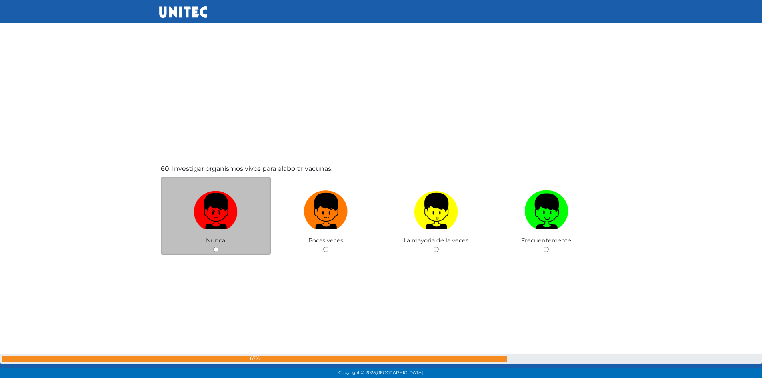
click at [214, 248] on input "radio" at bounding box center [215, 249] width 5 height 5
radio input "true"
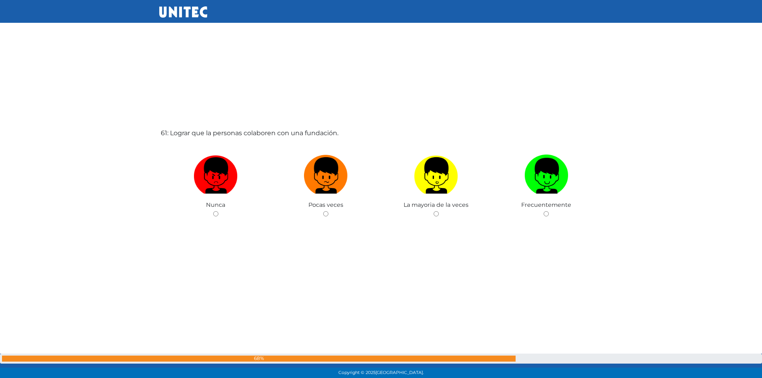
scroll to position [22711, 0]
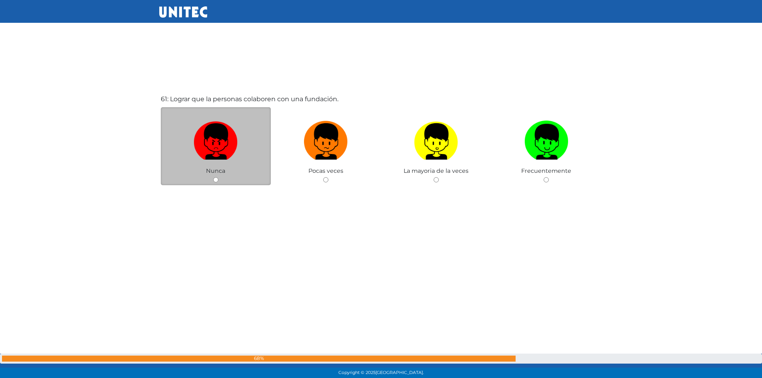
click at [216, 180] on input "radio" at bounding box center [215, 179] width 5 height 5
radio input "true"
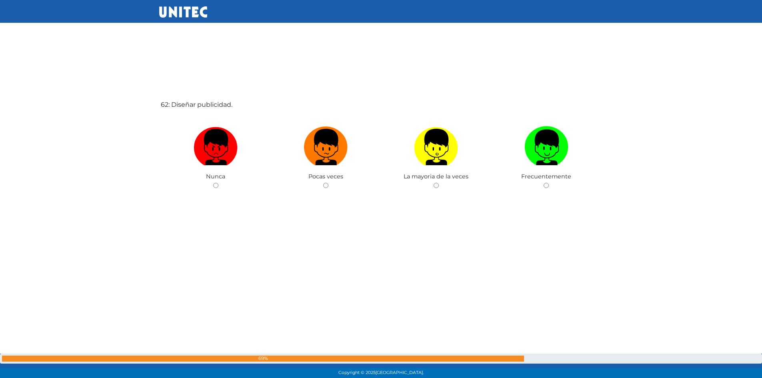
scroll to position [23089, 0]
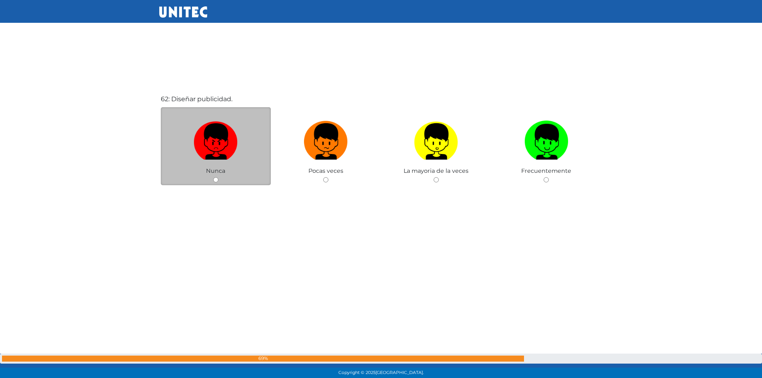
click at [216, 180] on input "radio" at bounding box center [215, 179] width 5 height 5
radio input "true"
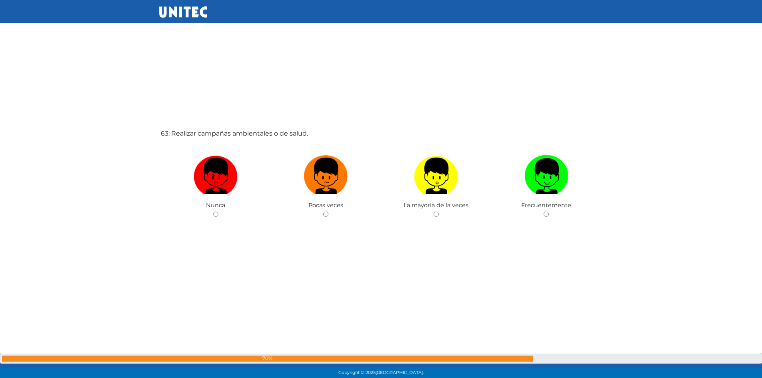
scroll to position [23437, 0]
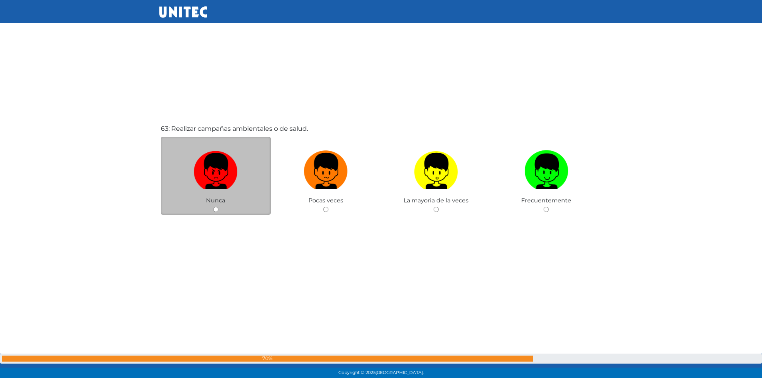
click at [215, 207] on input "radio" at bounding box center [215, 209] width 5 height 5
radio input "true"
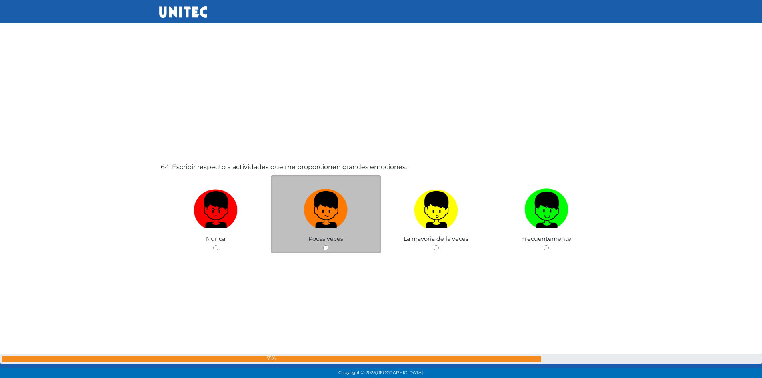
scroll to position [23826, 0]
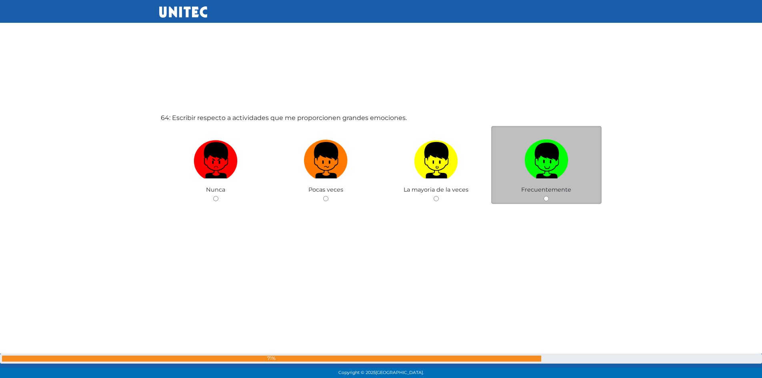
click at [543, 200] on div "Frecuentemente" at bounding box center [546, 165] width 110 height 78
click at [545, 198] on input "radio" at bounding box center [545, 198] width 5 height 5
radio input "true"
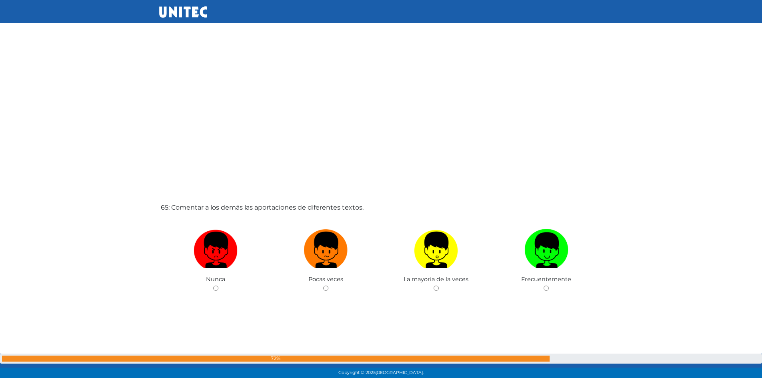
scroll to position [24222, 0]
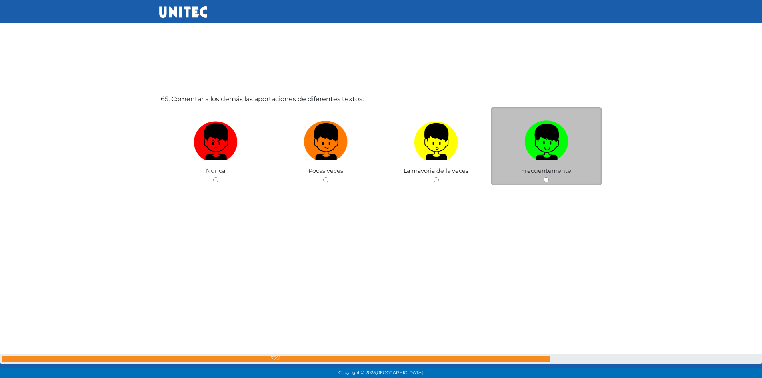
click at [545, 179] on input "radio" at bounding box center [545, 179] width 5 height 5
radio input "true"
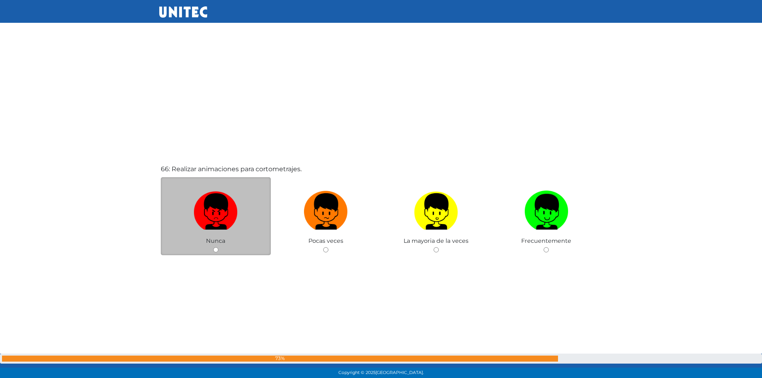
scroll to position [24531, 0]
click at [214, 246] on div "Nunca" at bounding box center [216, 216] width 110 height 78
click at [213, 247] on input "radio" at bounding box center [215, 249] width 5 height 5
radio input "true"
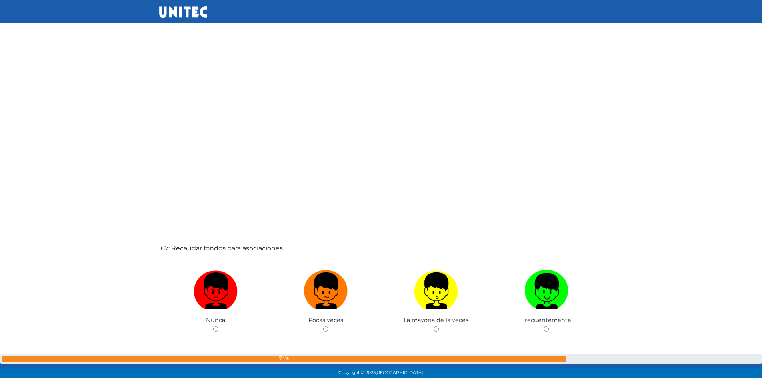
scroll to position [24978, 0]
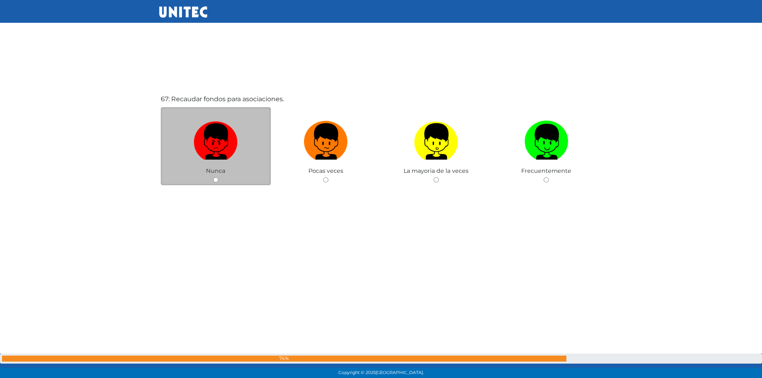
click at [218, 180] on input "radio" at bounding box center [215, 179] width 5 height 5
radio input "true"
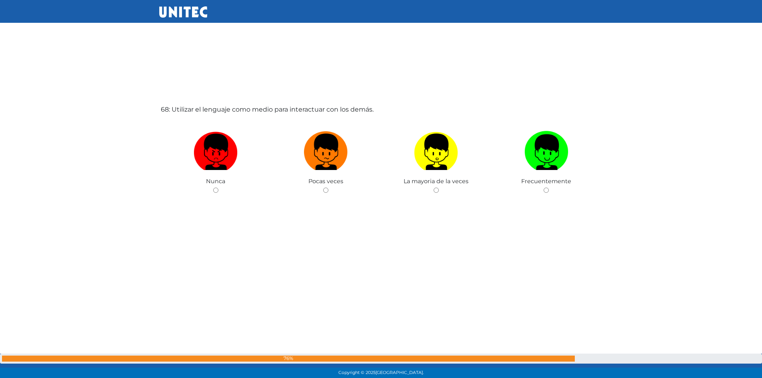
scroll to position [25356, 0]
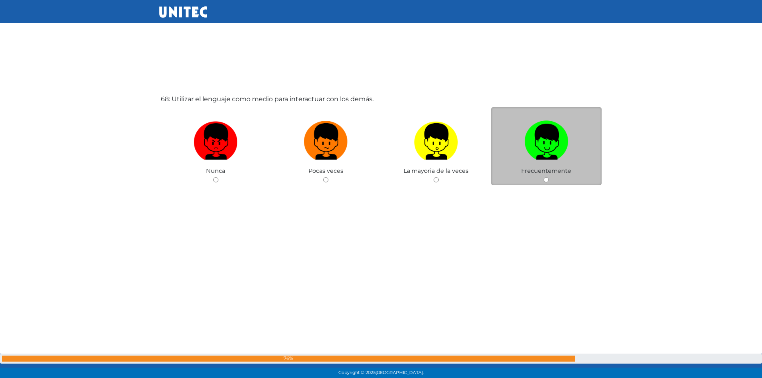
click at [544, 178] on input "radio" at bounding box center [545, 179] width 5 height 5
radio input "true"
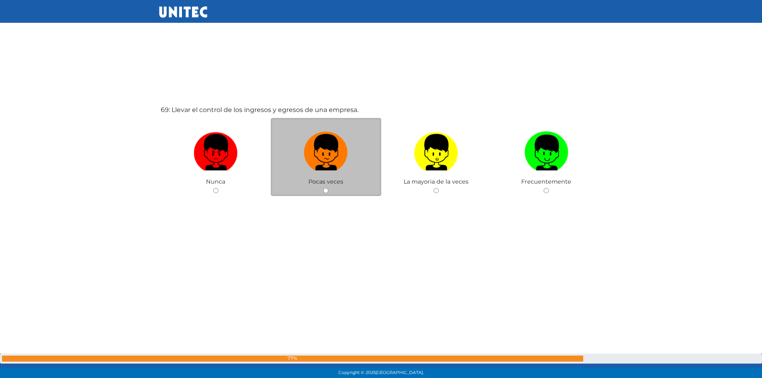
scroll to position [25734, 0]
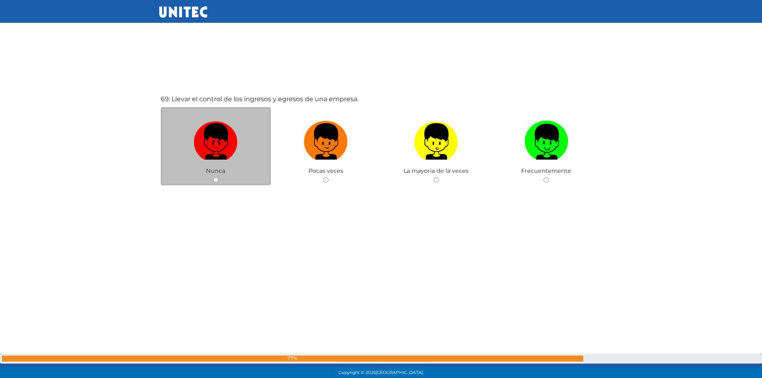
click at [215, 180] on input "radio" at bounding box center [215, 179] width 5 height 5
radio input "true"
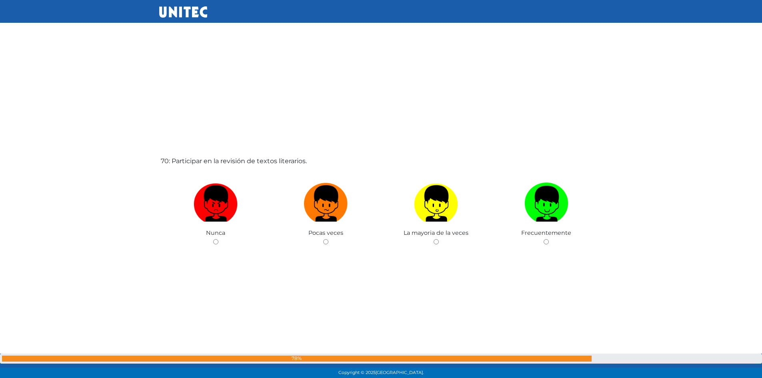
scroll to position [26112, 0]
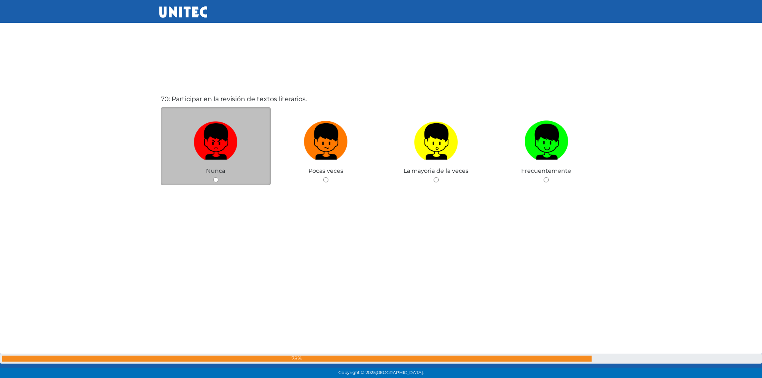
click at [214, 179] on input "radio" at bounding box center [215, 179] width 5 height 5
radio input "true"
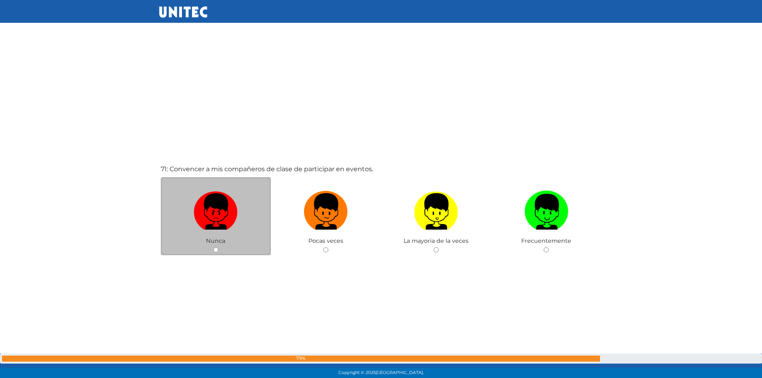
scroll to position [26420, 0]
click at [216, 249] on input "radio" at bounding box center [215, 249] width 5 height 5
radio input "true"
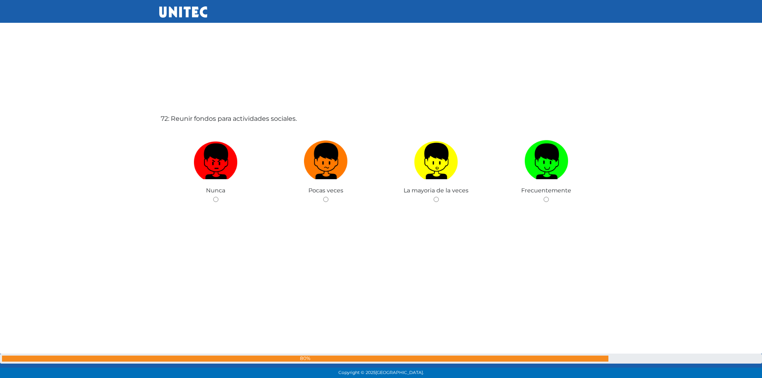
scroll to position [26849, 0]
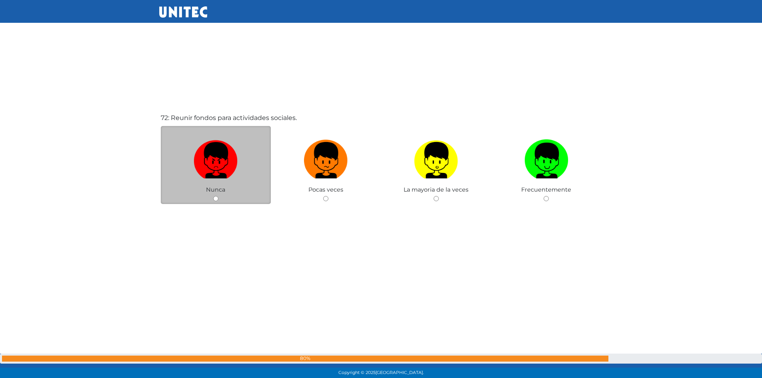
click at [215, 200] on input "radio" at bounding box center [215, 198] width 5 height 5
radio input "true"
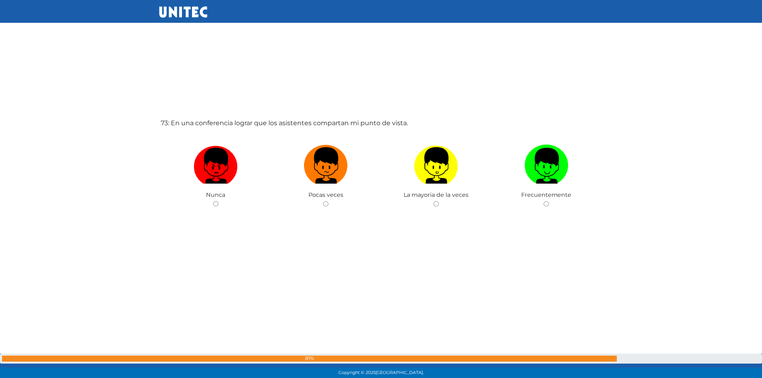
scroll to position [27237, 0]
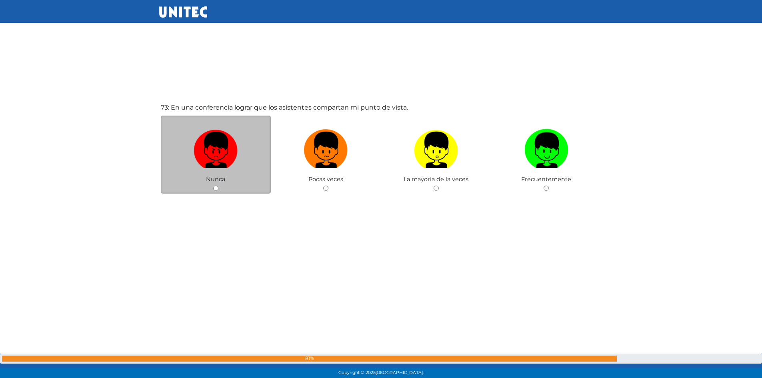
click at [214, 187] on input "radio" at bounding box center [215, 188] width 5 height 5
radio input "true"
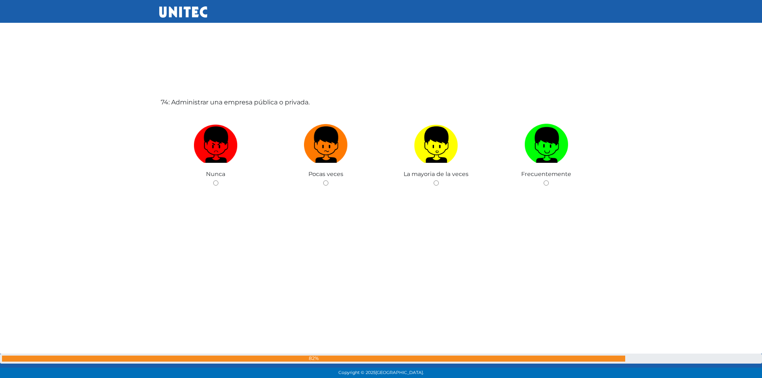
scroll to position [27623, 0]
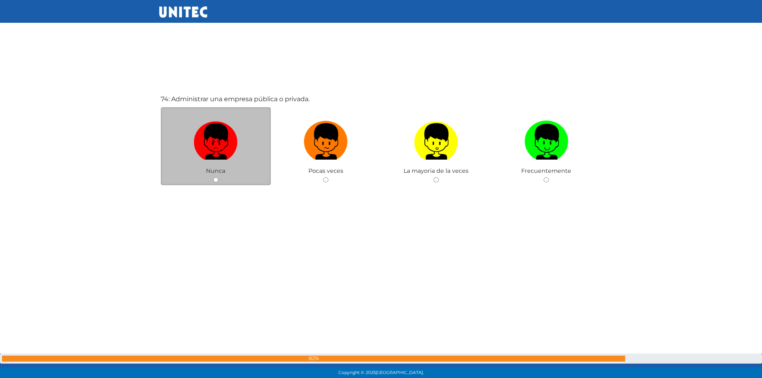
click at [215, 180] on input "radio" at bounding box center [215, 179] width 5 height 5
radio input "true"
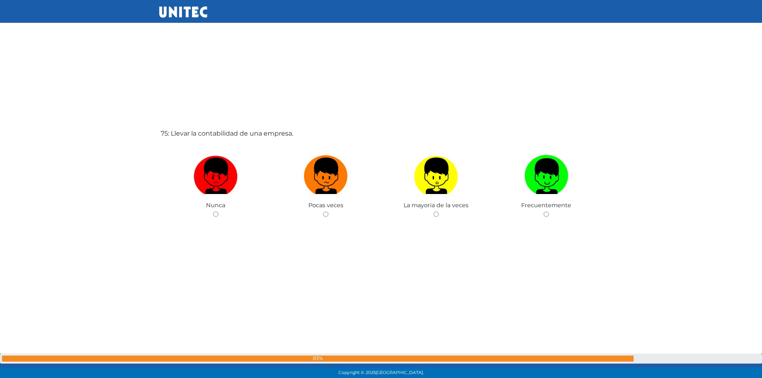
scroll to position [27971, 0]
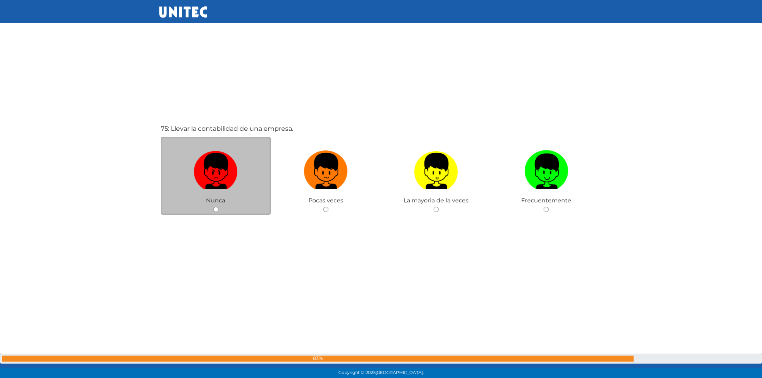
click at [215, 208] on input "radio" at bounding box center [215, 209] width 5 height 5
radio input "true"
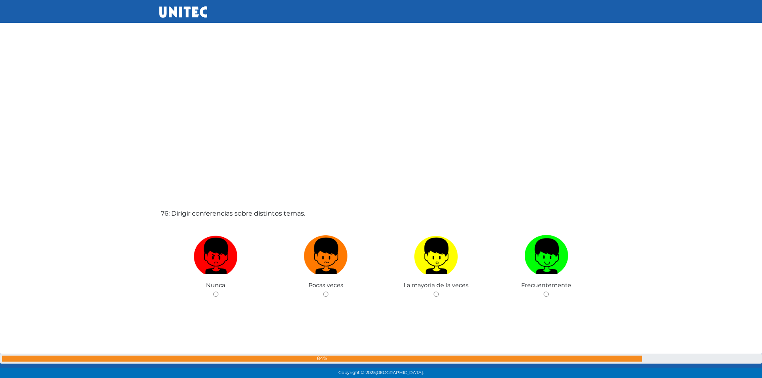
scroll to position [28309, 0]
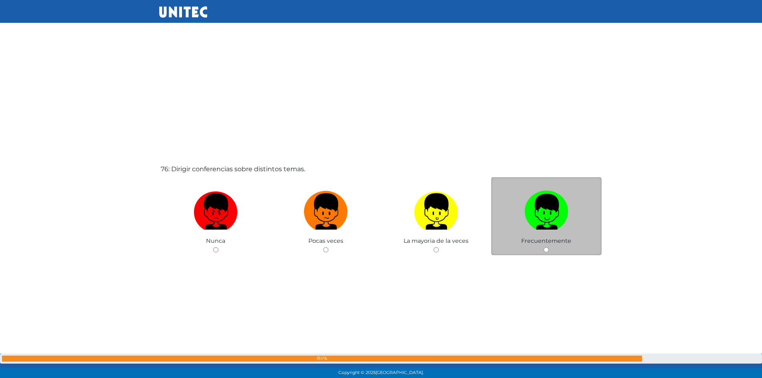
click at [546, 249] on input "radio" at bounding box center [545, 249] width 5 height 5
radio input "true"
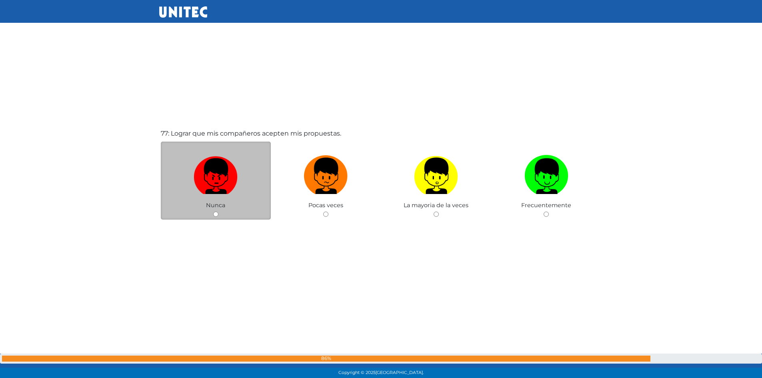
scroll to position [28757, 0]
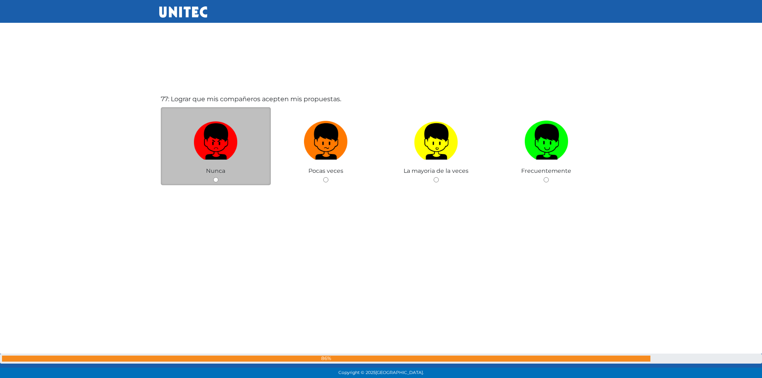
click at [216, 180] on input "radio" at bounding box center [215, 179] width 5 height 5
radio input "true"
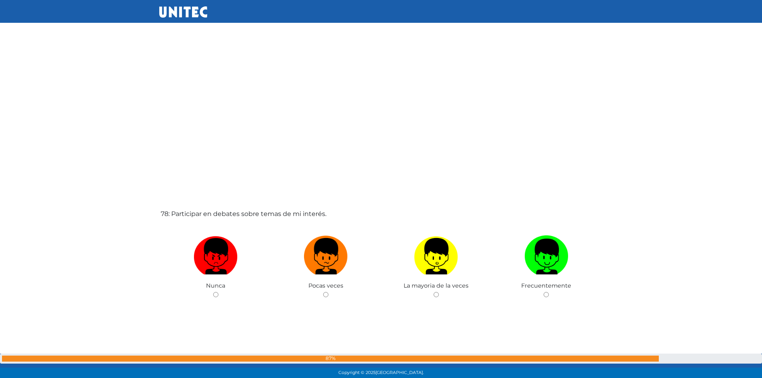
scroll to position [29065, 0]
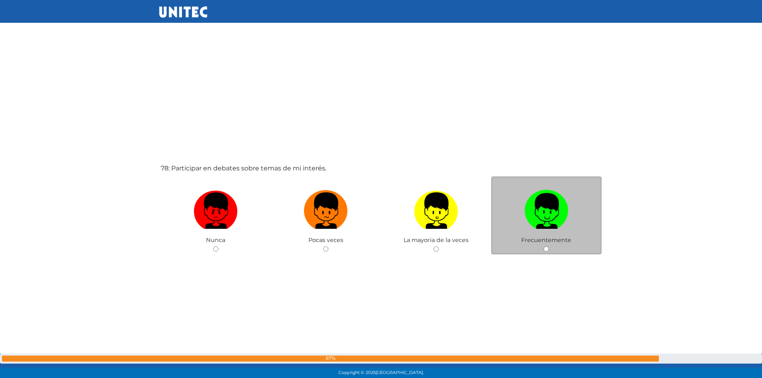
click at [546, 248] on input "radio" at bounding box center [545, 248] width 5 height 5
radio input "true"
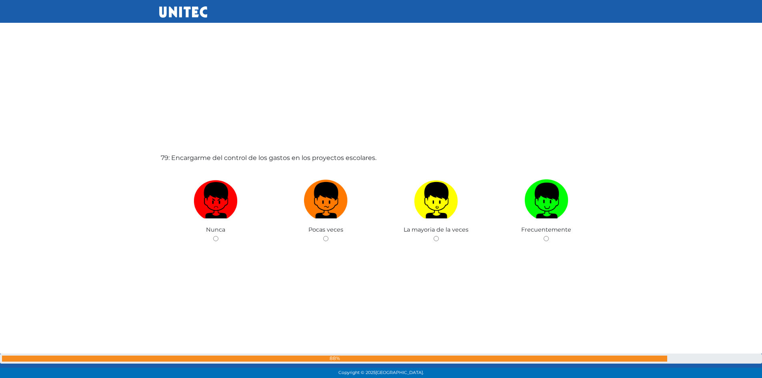
scroll to position [29454, 0]
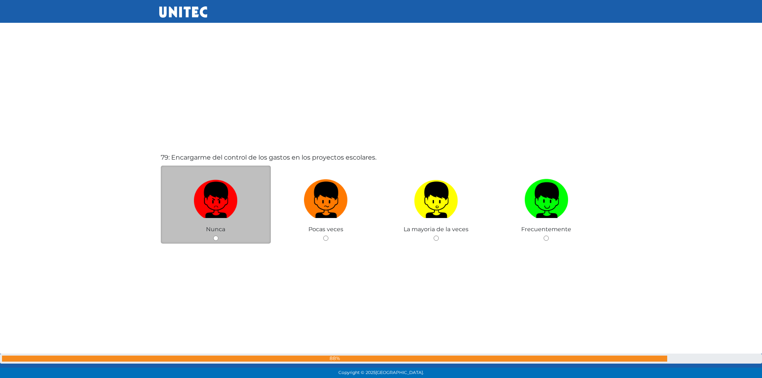
click at [214, 236] on input "radio" at bounding box center [215, 238] width 5 height 5
radio input "true"
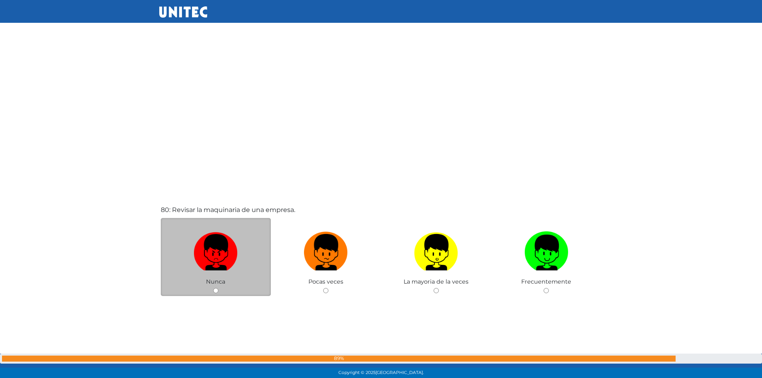
scroll to position [29803, 0]
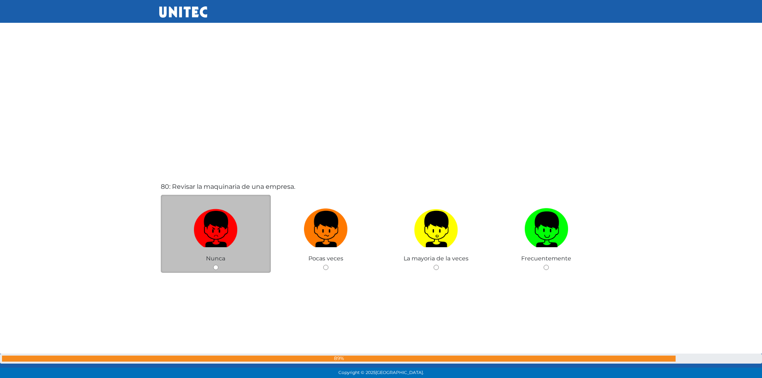
click at [214, 267] on input "radio" at bounding box center [215, 267] width 5 height 5
radio input "true"
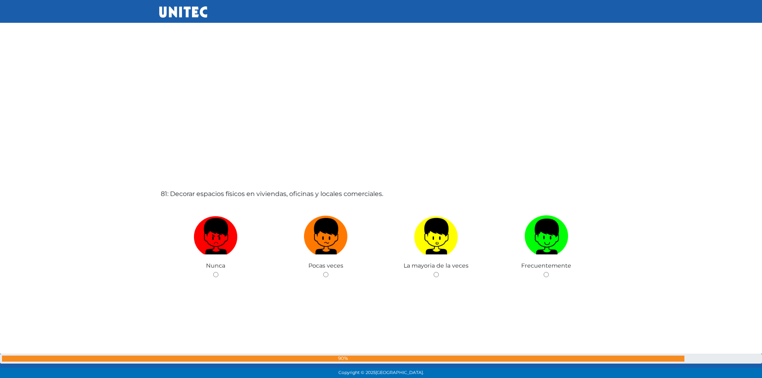
scroll to position [30221, 0]
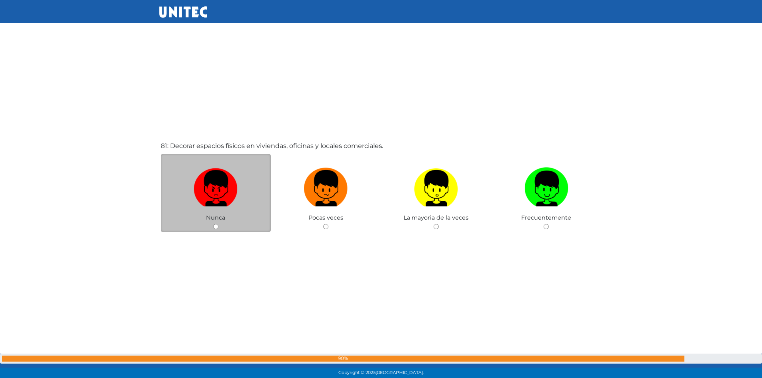
click at [215, 227] on input "radio" at bounding box center [215, 226] width 5 height 5
radio input "true"
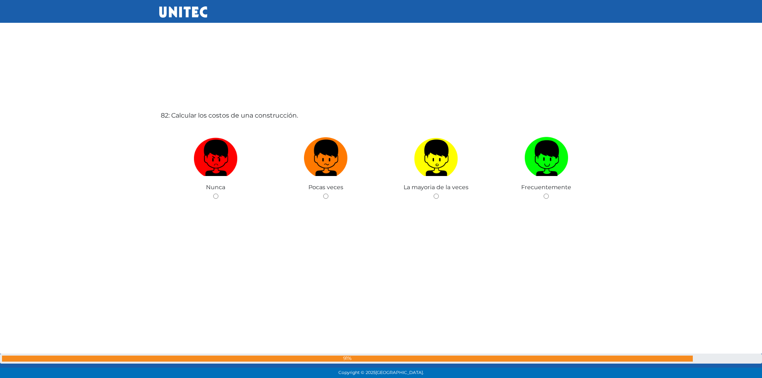
scroll to position [30646, 0]
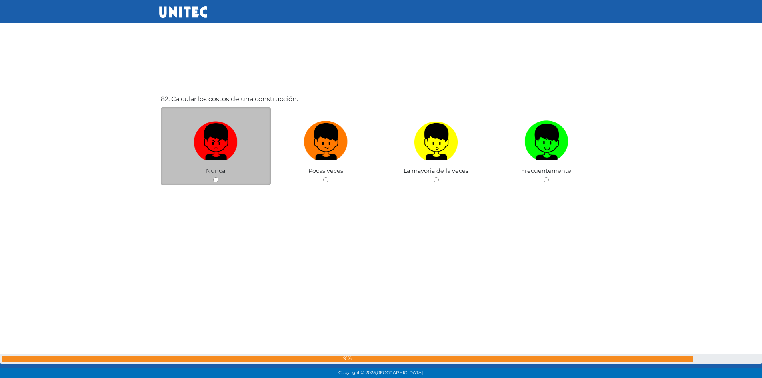
click at [215, 179] on input "radio" at bounding box center [215, 179] width 5 height 5
radio input "true"
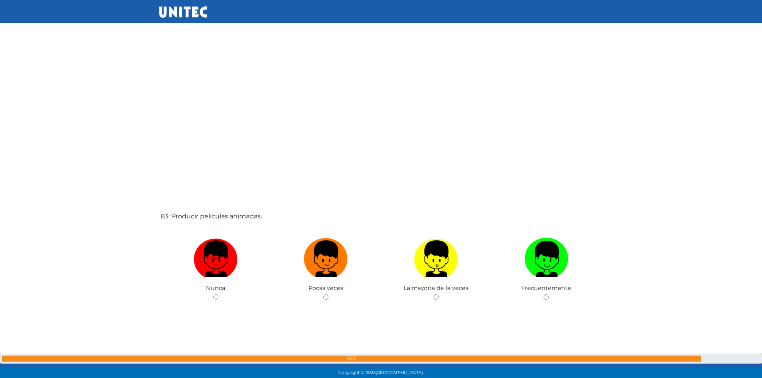
scroll to position [30914, 0]
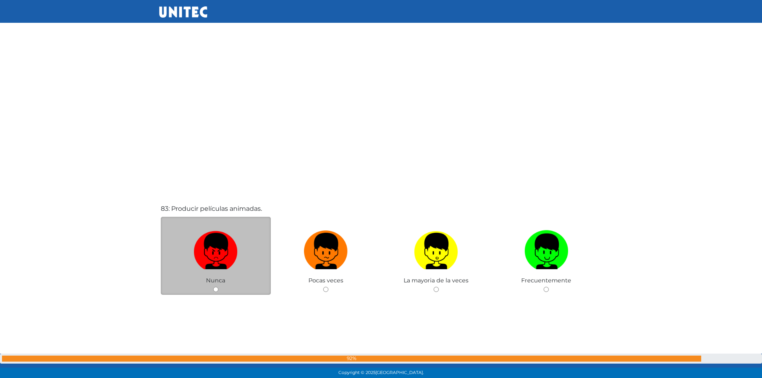
click at [214, 289] on input "radio" at bounding box center [215, 289] width 5 height 5
radio input "true"
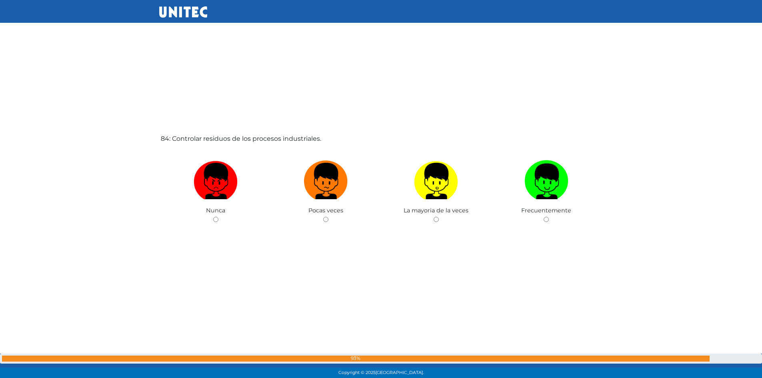
scroll to position [31401, 0]
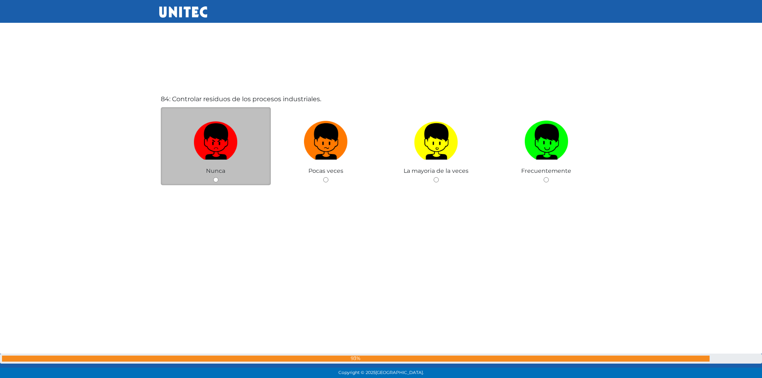
click at [216, 180] on input "radio" at bounding box center [215, 179] width 5 height 5
radio input "true"
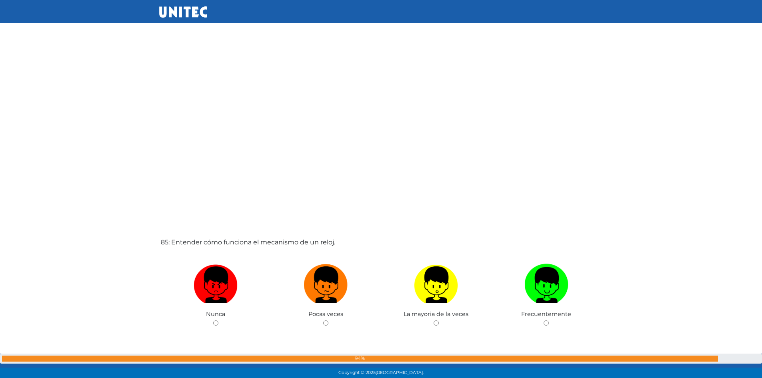
scroll to position [31670, 0]
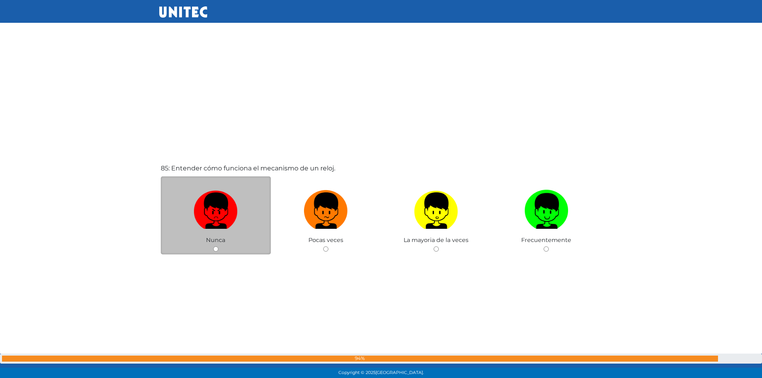
click at [214, 250] on input "radio" at bounding box center [215, 248] width 5 height 5
radio input "true"
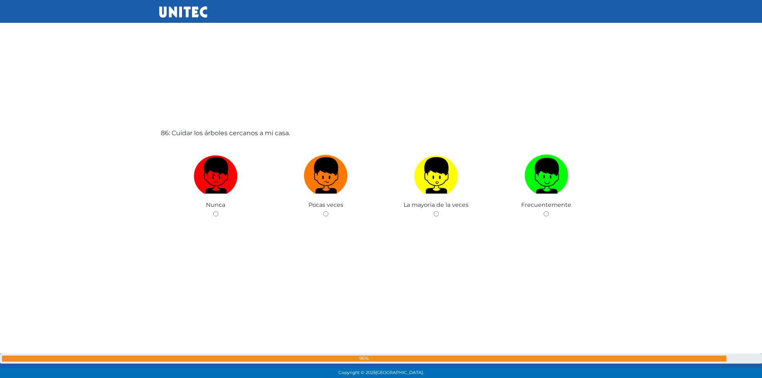
scroll to position [32157, 0]
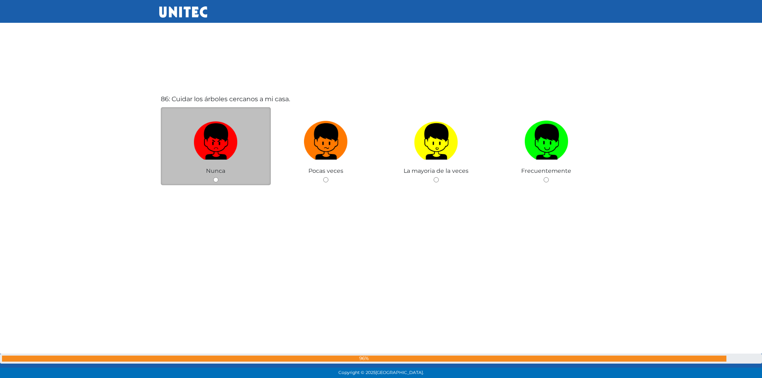
click at [214, 180] on input "radio" at bounding box center [215, 179] width 5 height 5
radio input "true"
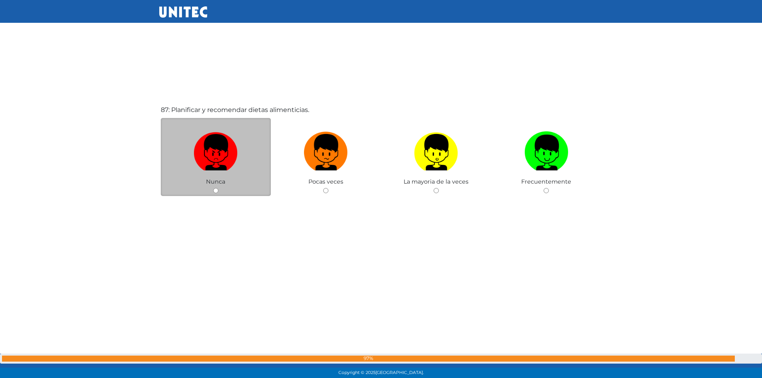
scroll to position [32535, 0]
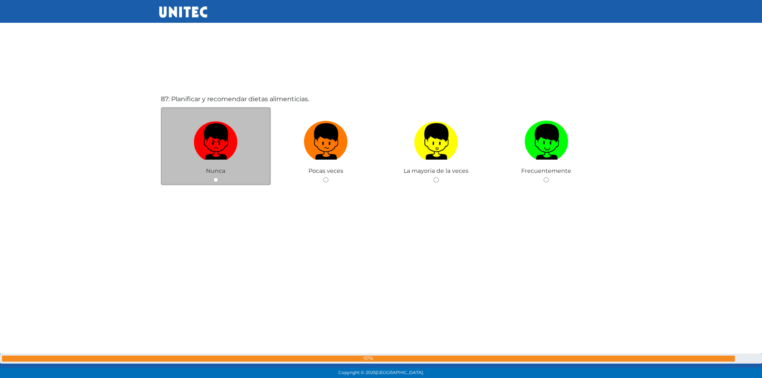
click at [216, 180] on input "radio" at bounding box center [215, 179] width 5 height 5
radio input "true"
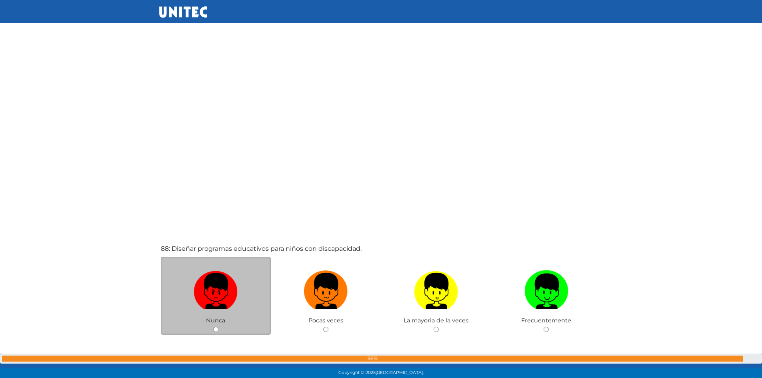
scroll to position [32803, 0]
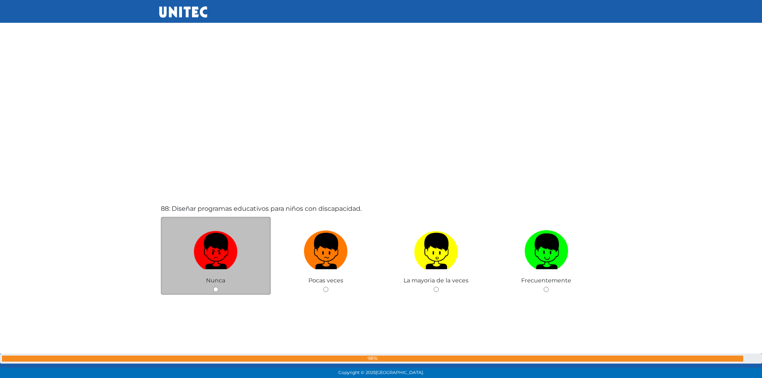
click at [214, 288] on input "radio" at bounding box center [215, 289] width 5 height 5
radio input "true"
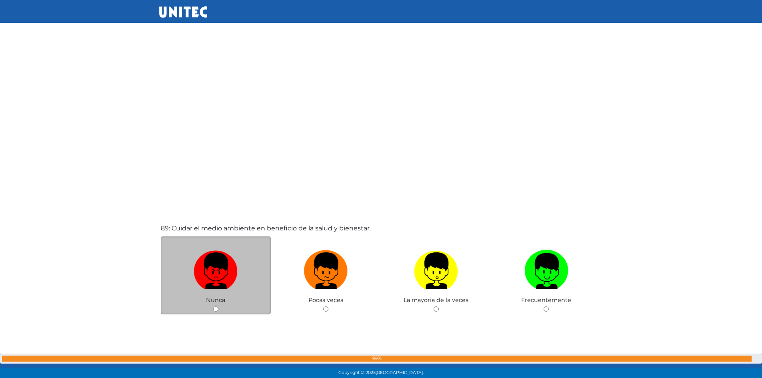
scroll to position [33191, 0]
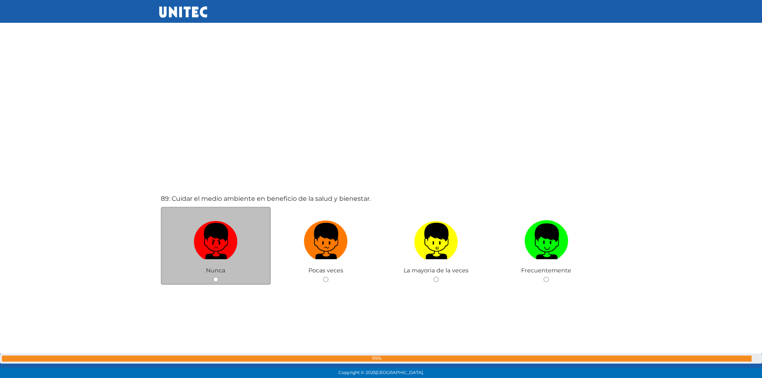
click at [216, 281] on input "radio" at bounding box center [215, 279] width 5 height 5
radio input "true"
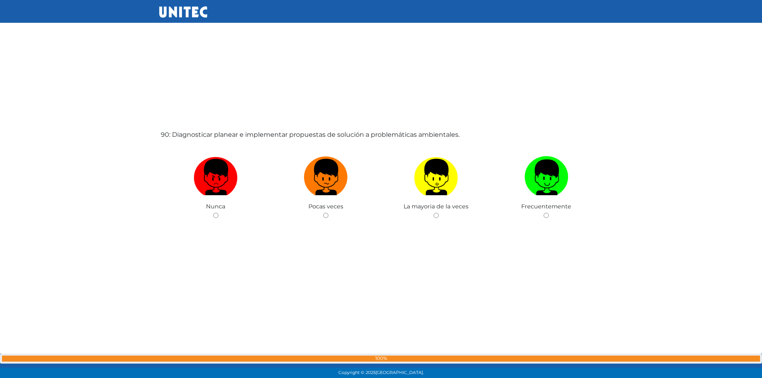
scroll to position [33669, 0]
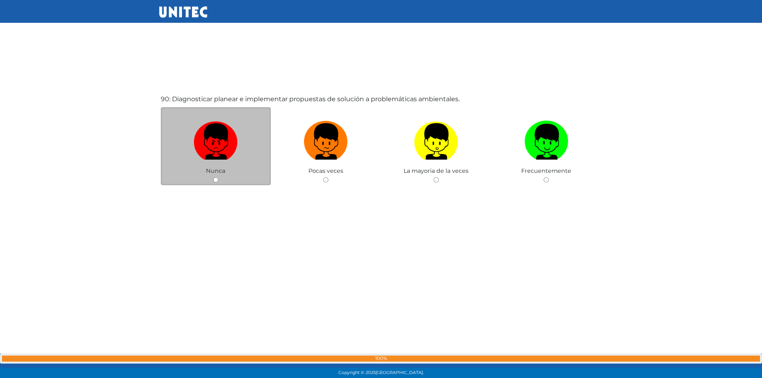
click at [216, 178] on input "radio" at bounding box center [215, 179] width 5 height 5
radio input "true"
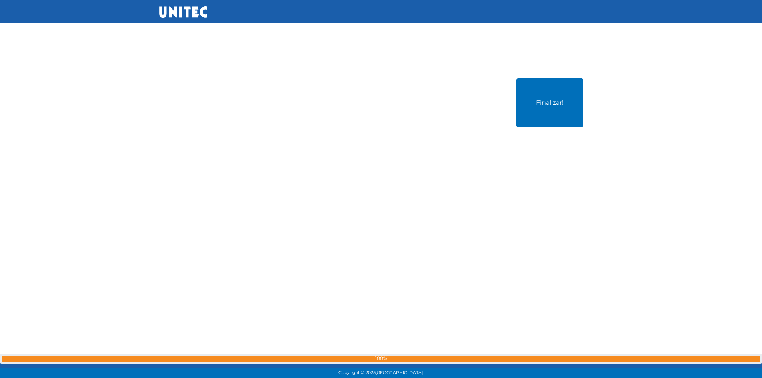
scroll to position [33942, 0]
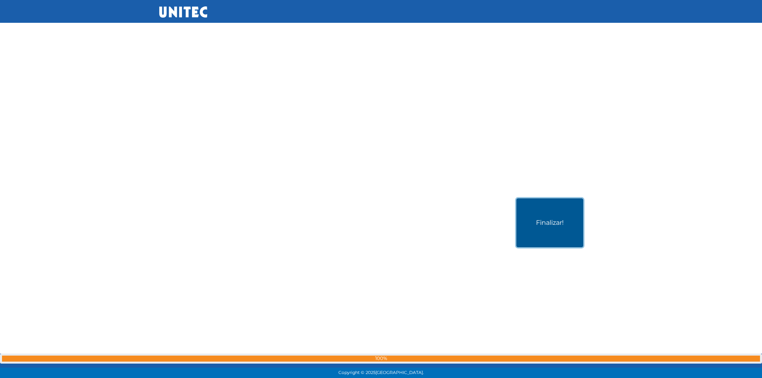
click at [551, 226] on button "Finalizar!" at bounding box center [549, 222] width 67 height 49
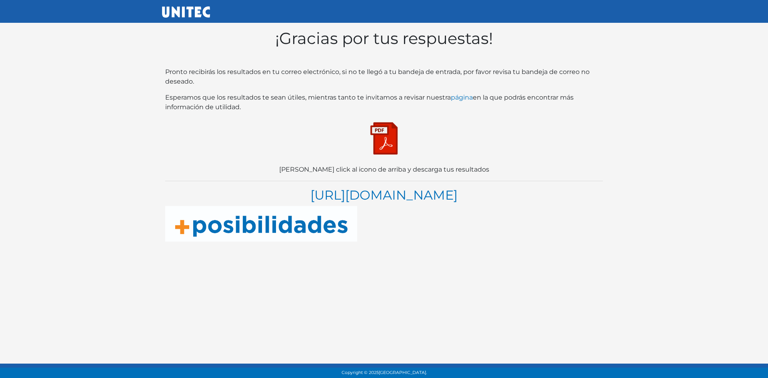
click at [384, 140] on img at bounding box center [384, 138] width 40 height 40
click at [378, 198] on link "[URL][DOMAIN_NAME]" at bounding box center [383, 195] width 147 height 16
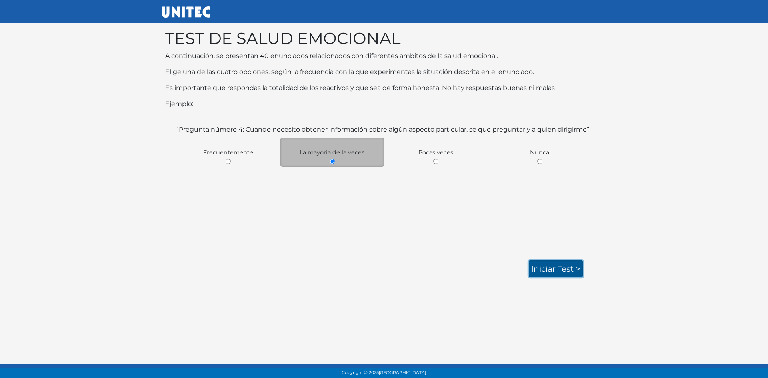
click at [552, 267] on link "Iniciar test >" at bounding box center [556, 268] width 54 height 17
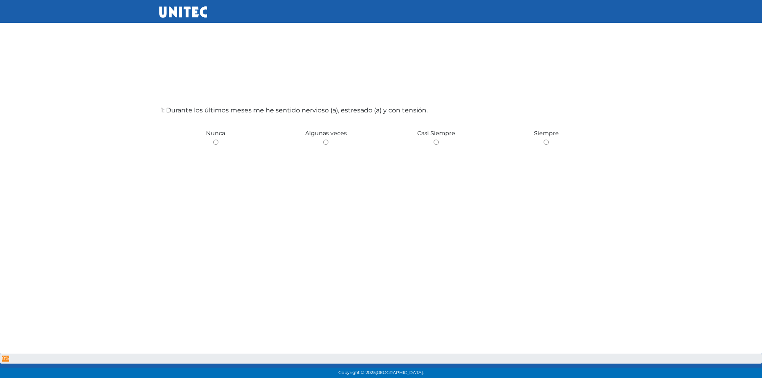
scroll to position [40, 0]
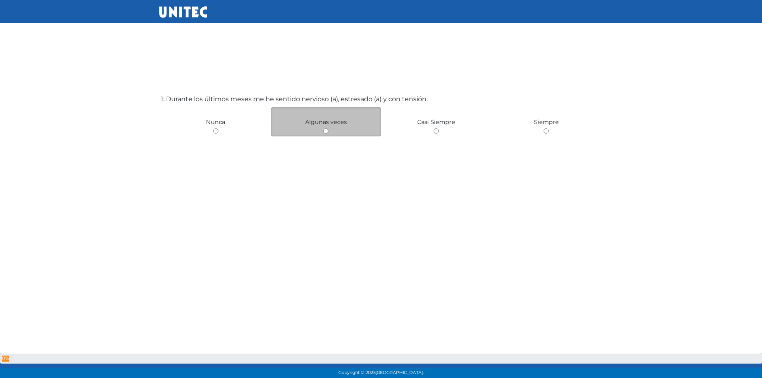
click at [328, 131] on input "radio" at bounding box center [325, 130] width 5 height 5
radio input "true"
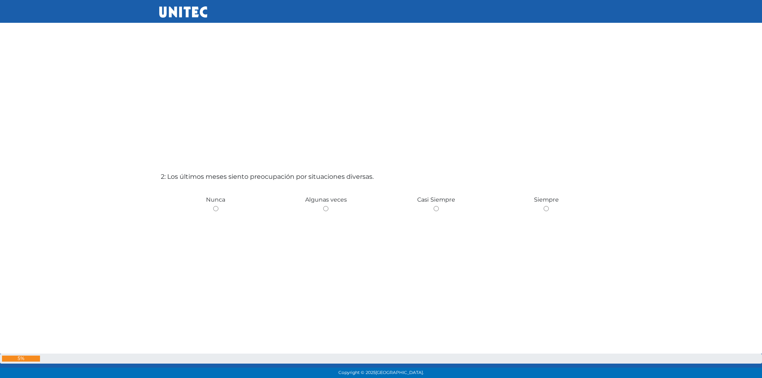
scroll to position [418, 0]
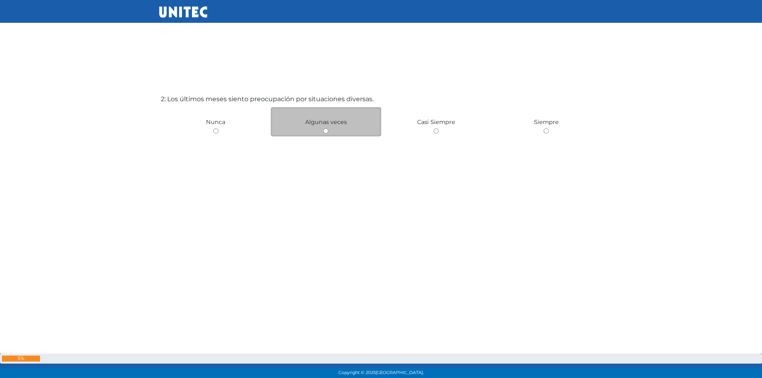
click at [325, 131] on input "radio" at bounding box center [325, 130] width 5 height 5
radio input "true"
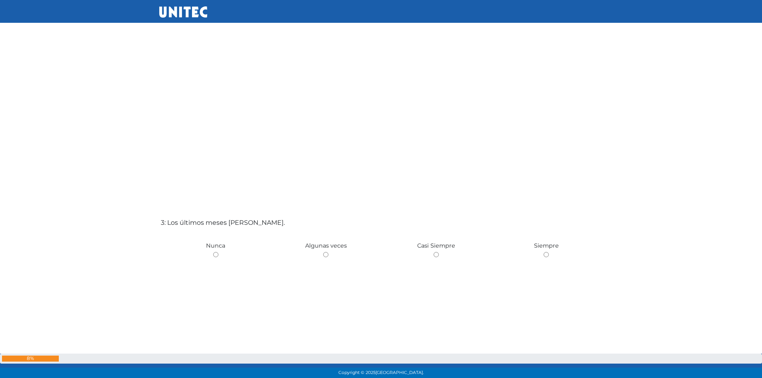
scroll to position [686, 0]
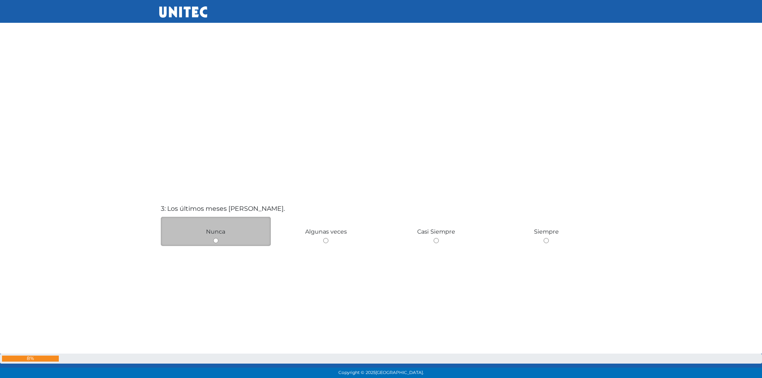
click at [216, 242] on input "radio" at bounding box center [215, 240] width 5 height 5
radio input "true"
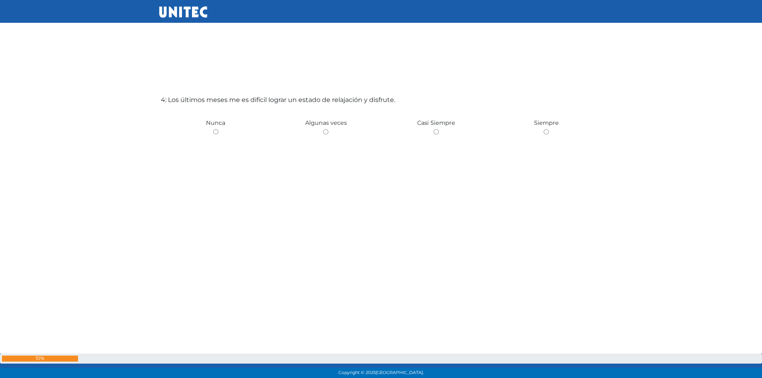
scroll to position [1174, 0]
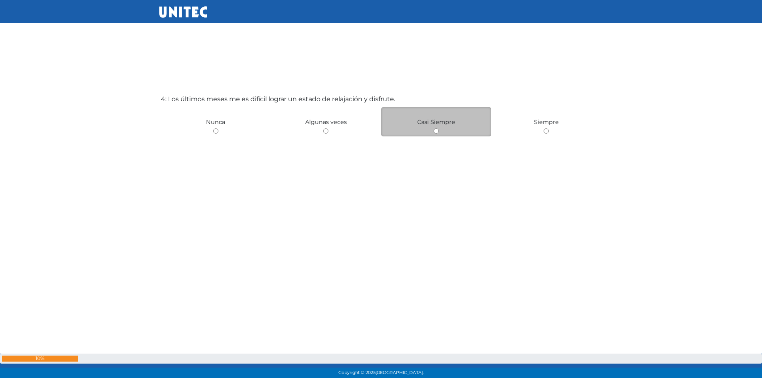
click at [437, 130] on input "radio" at bounding box center [435, 130] width 5 height 5
radio input "true"
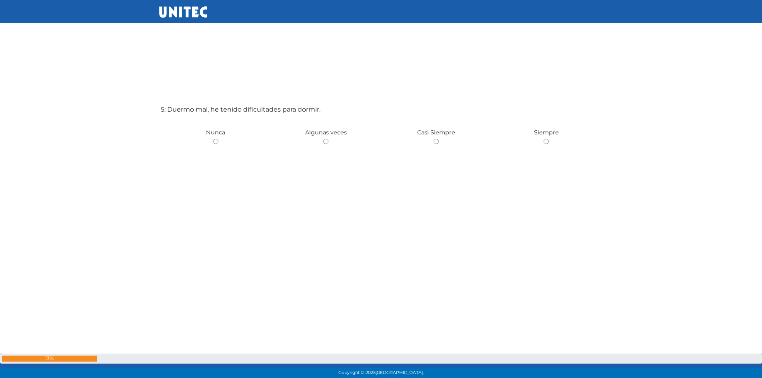
scroll to position [1551, 0]
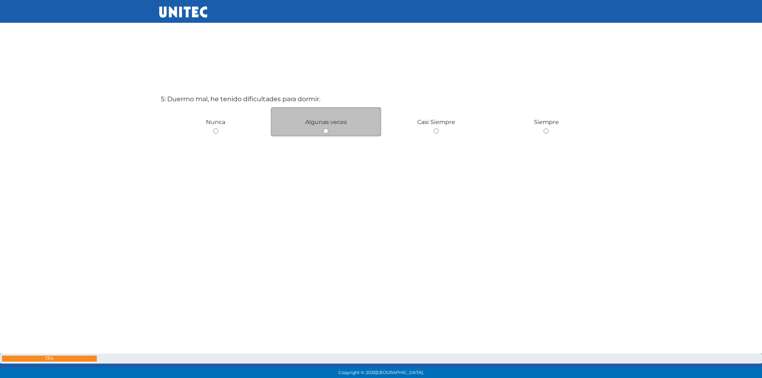
click at [325, 131] on input "radio" at bounding box center [325, 130] width 5 height 5
radio input "true"
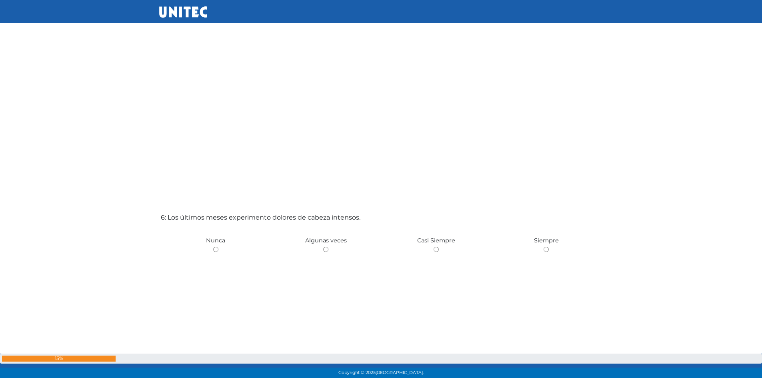
scroll to position [1820, 0]
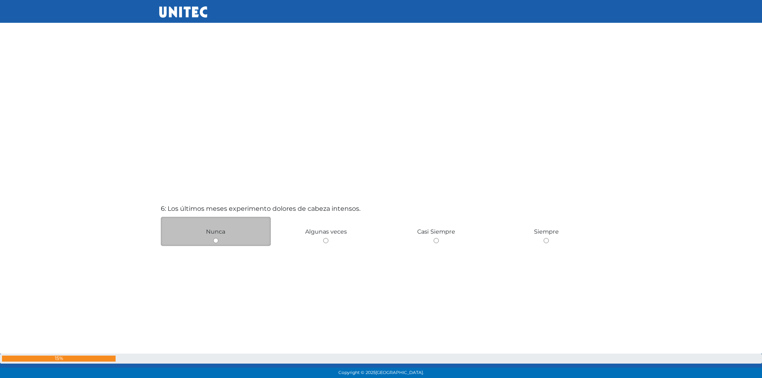
click at [214, 239] on input "radio" at bounding box center [215, 240] width 5 height 5
radio input "true"
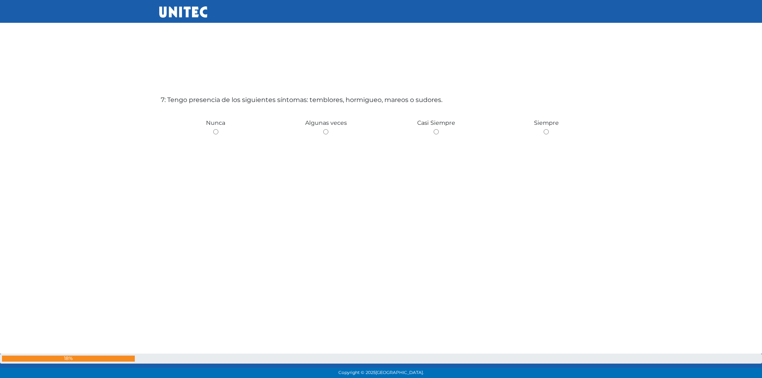
scroll to position [2307, 0]
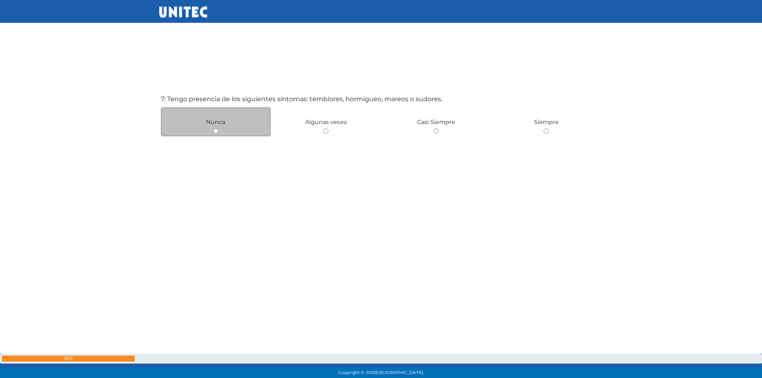
click at [216, 132] on input "radio" at bounding box center [215, 130] width 5 height 5
radio input "true"
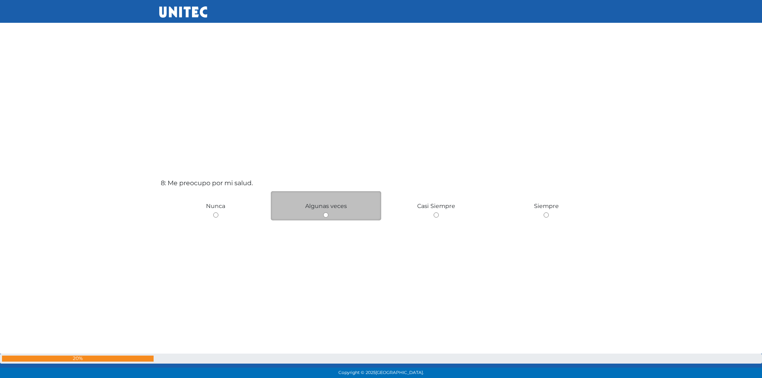
scroll to position [2615, 0]
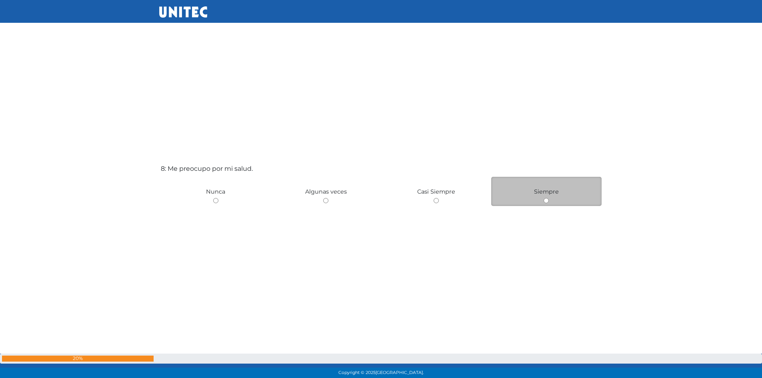
click at [547, 201] on input "radio" at bounding box center [545, 200] width 5 height 5
radio input "true"
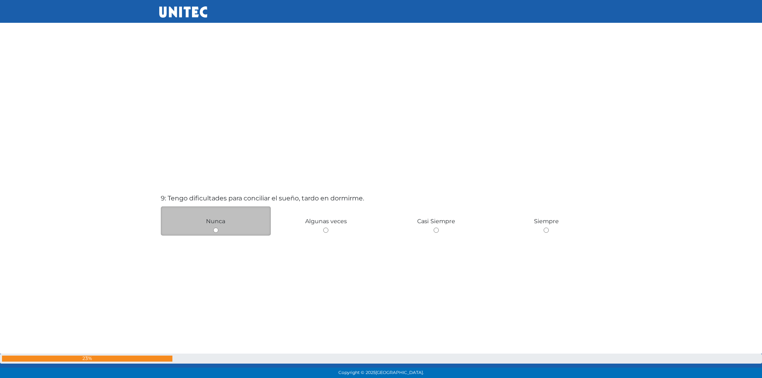
scroll to position [3004, 0]
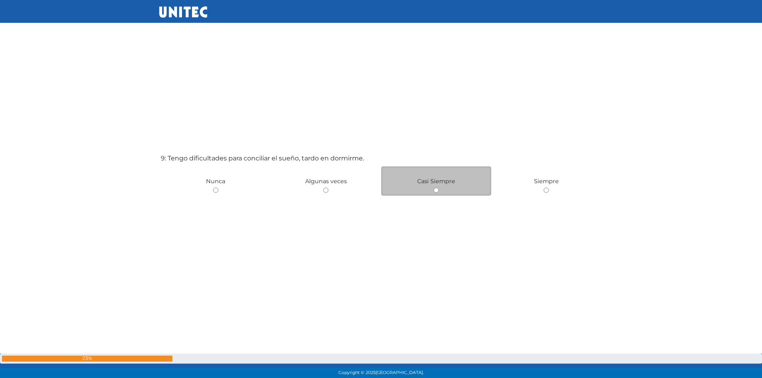
click at [435, 190] on input "radio" at bounding box center [435, 190] width 5 height 5
radio input "true"
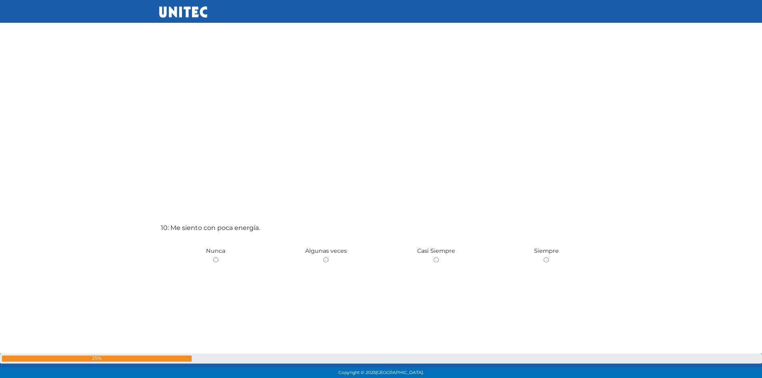
scroll to position [3352, 0]
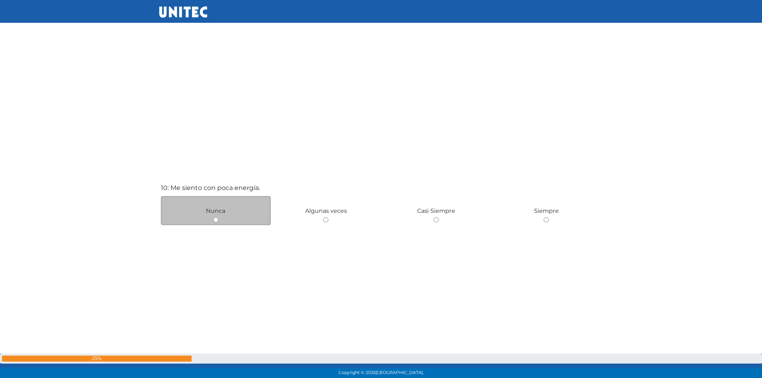
click at [216, 221] on input "radio" at bounding box center [215, 219] width 5 height 5
radio input "true"
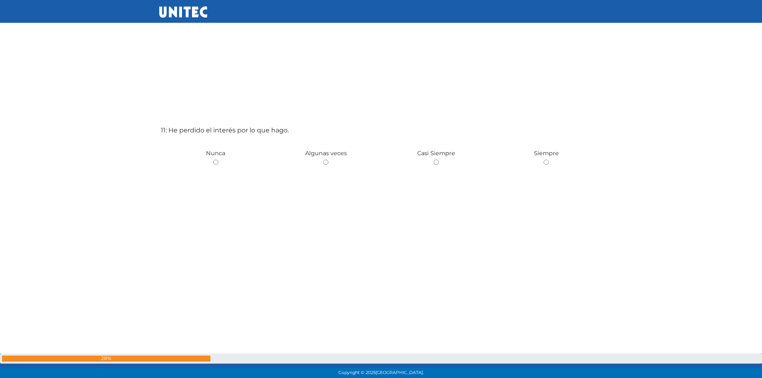
scroll to position [3818, 0]
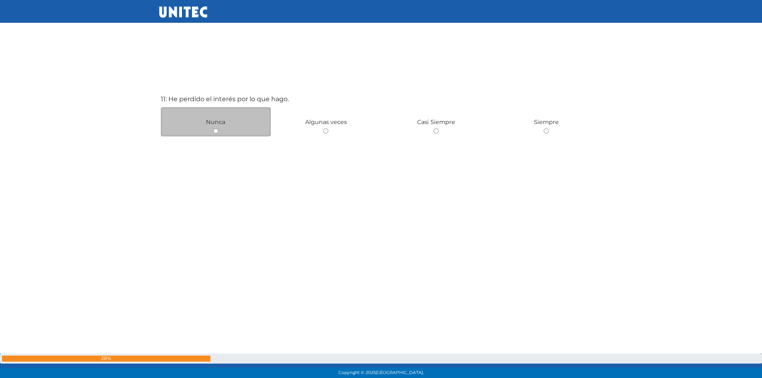
click at [216, 131] on input "radio" at bounding box center [215, 130] width 5 height 5
radio input "true"
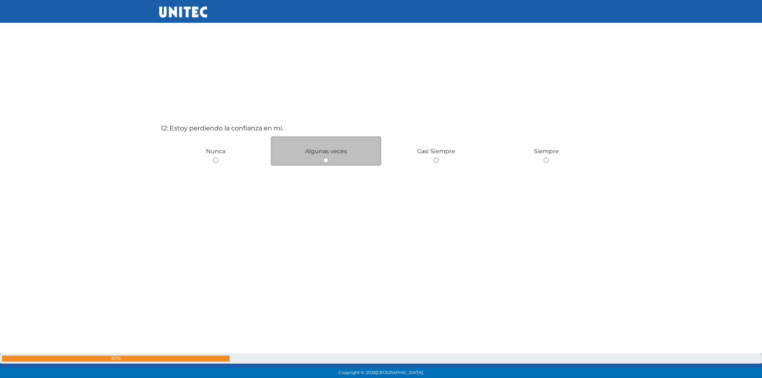
click at [327, 160] on input "radio" at bounding box center [325, 160] width 5 height 5
radio input "true"
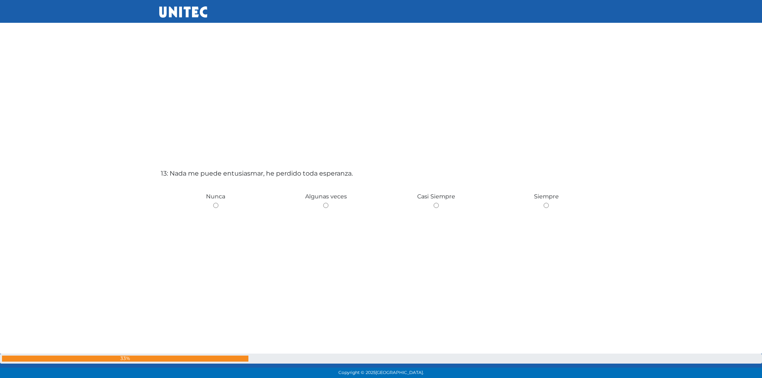
scroll to position [4515, 0]
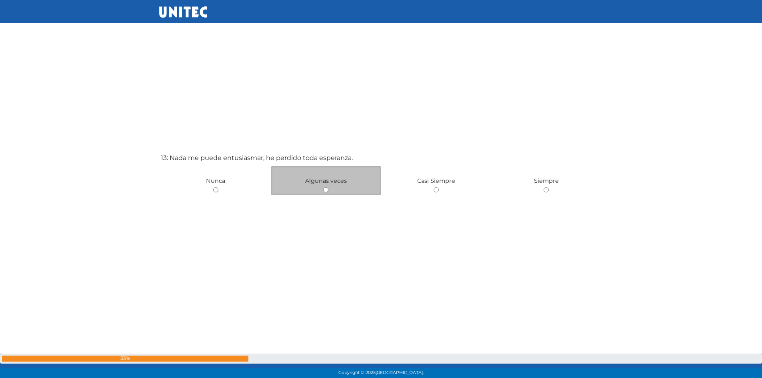
click at [327, 189] on input "radio" at bounding box center [325, 189] width 5 height 5
radio input "true"
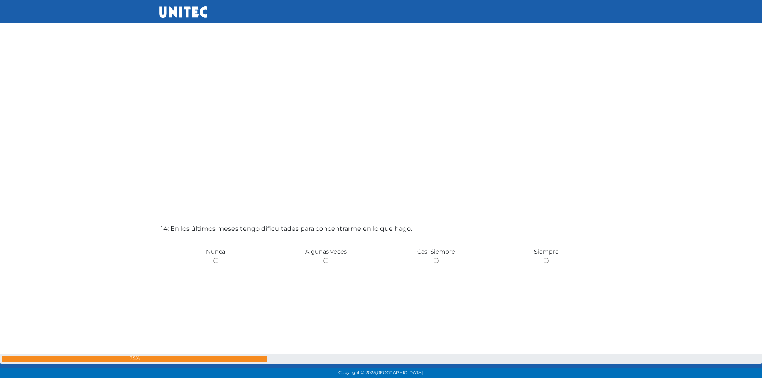
scroll to position [4824, 0]
click at [215, 260] on input "radio" at bounding box center [215, 259] width 5 height 5
radio input "true"
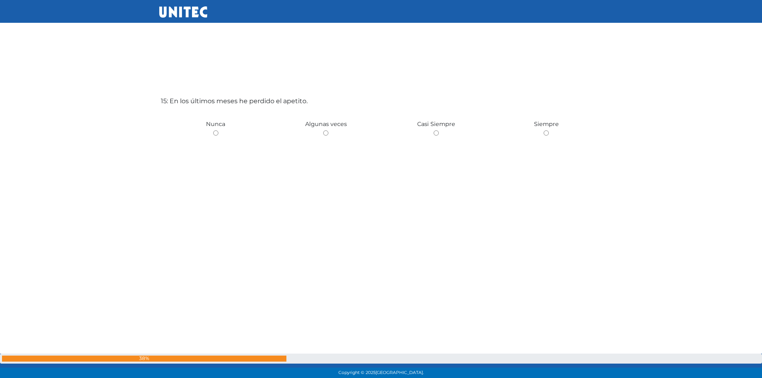
scroll to position [5330, 0]
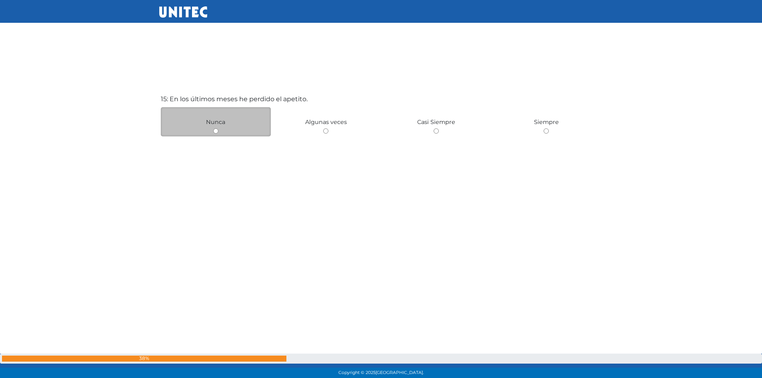
click at [216, 132] on input "radio" at bounding box center [215, 130] width 5 height 5
radio input "true"
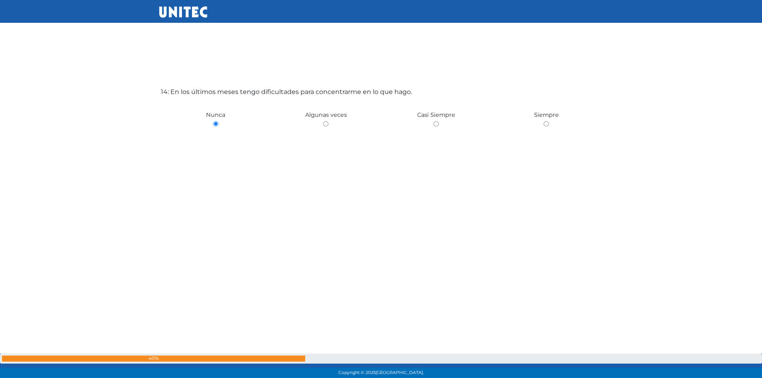
scroll to position [4958, 0]
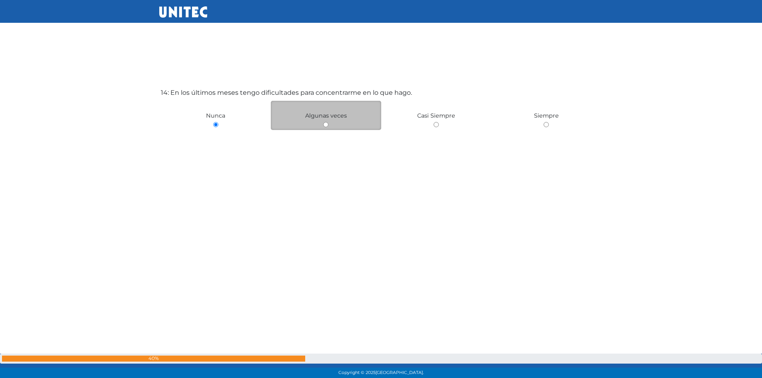
click at [329, 125] on div "Algunas veces" at bounding box center [326, 115] width 110 height 29
click at [325, 124] on input "radio" at bounding box center [325, 124] width 5 height 5
radio input "true"
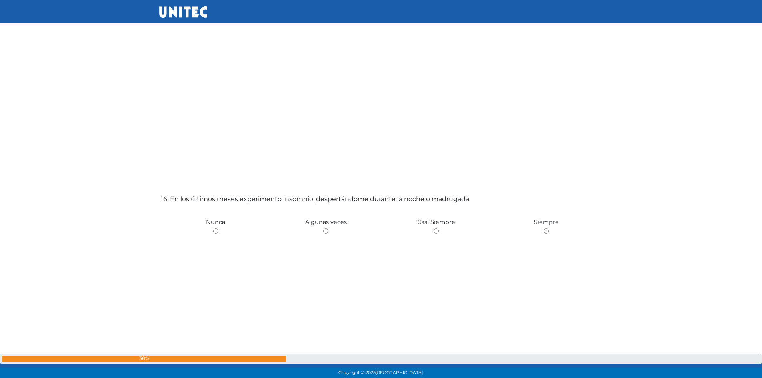
scroll to position [5610, 0]
click at [325, 230] on input "radio" at bounding box center [325, 228] width 5 height 5
radio input "true"
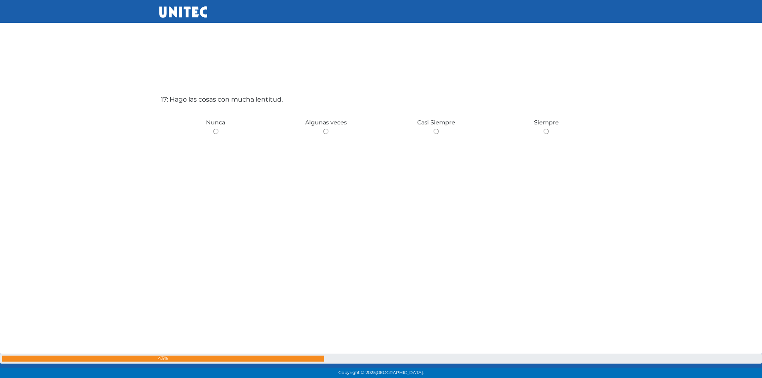
scroll to position [6086, 0]
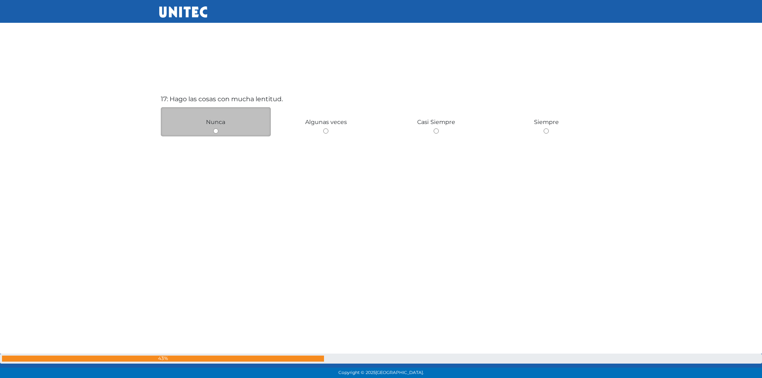
click at [216, 130] on input "radio" at bounding box center [215, 130] width 5 height 5
radio input "true"
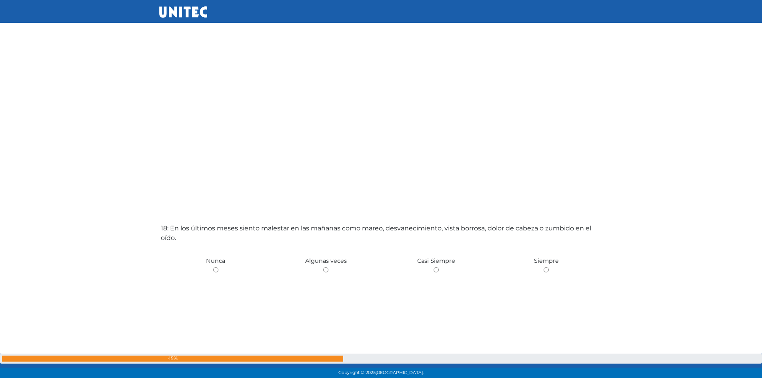
scroll to position [6394, 0]
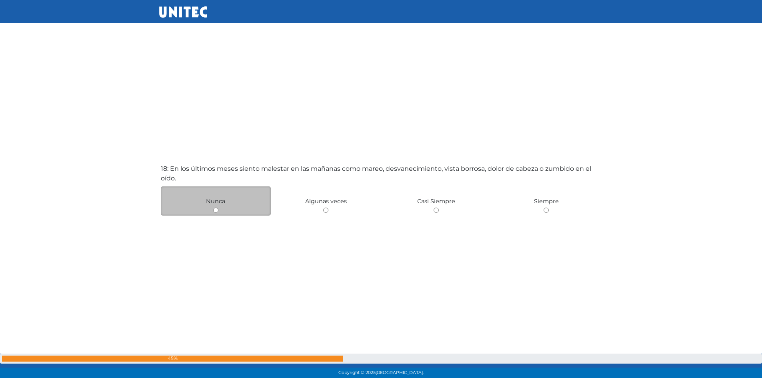
click at [215, 210] on input "radio" at bounding box center [215, 210] width 5 height 5
radio input "true"
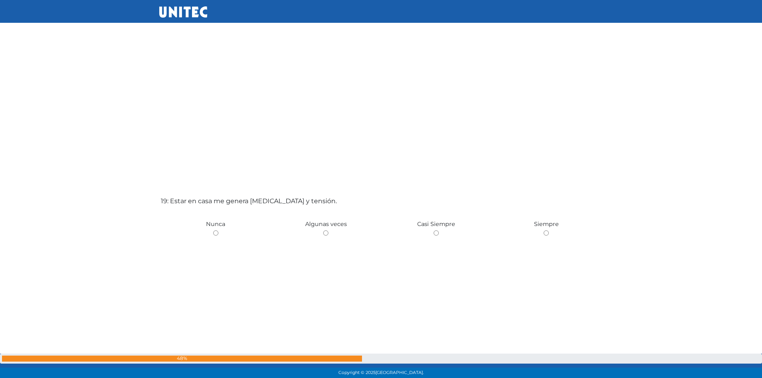
scroll to position [6743, 0]
click at [325, 230] on input "radio" at bounding box center [325, 229] width 5 height 5
radio input "true"
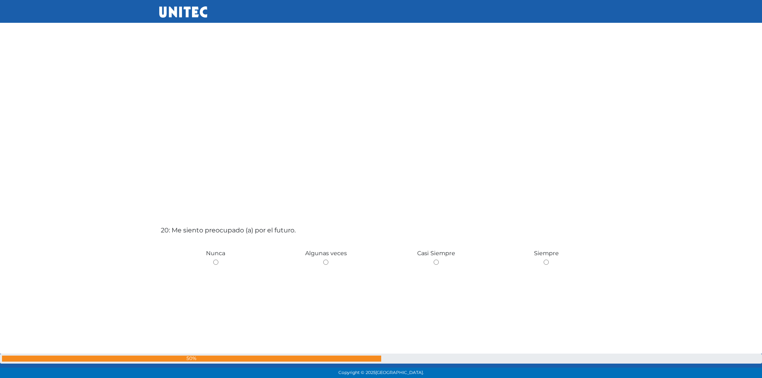
scroll to position [7219, 0]
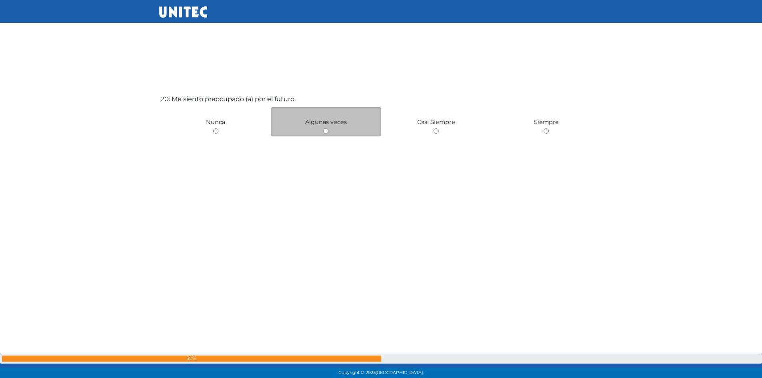
click at [326, 130] on input "radio" at bounding box center [325, 130] width 5 height 5
radio input "true"
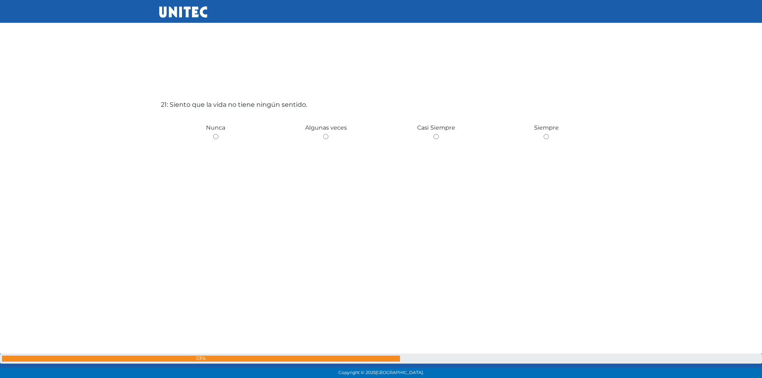
scroll to position [7597, 0]
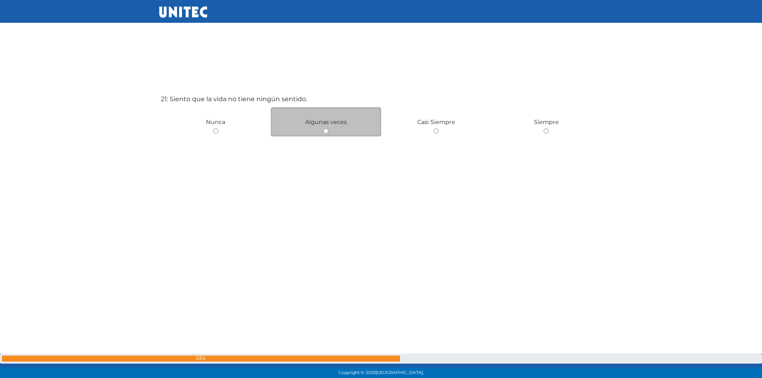
click at [325, 131] on input "radio" at bounding box center [325, 130] width 5 height 5
radio input "true"
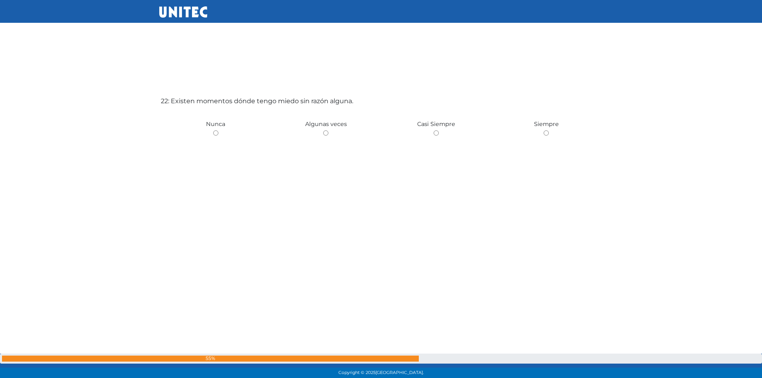
scroll to position [7975, 0]
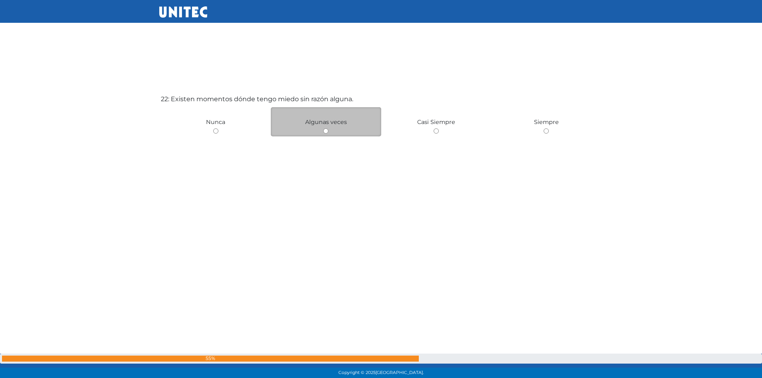
click at [325, 131] on input "radio" at bounding box center [325, 130] width 5 height 5
radio input "true"
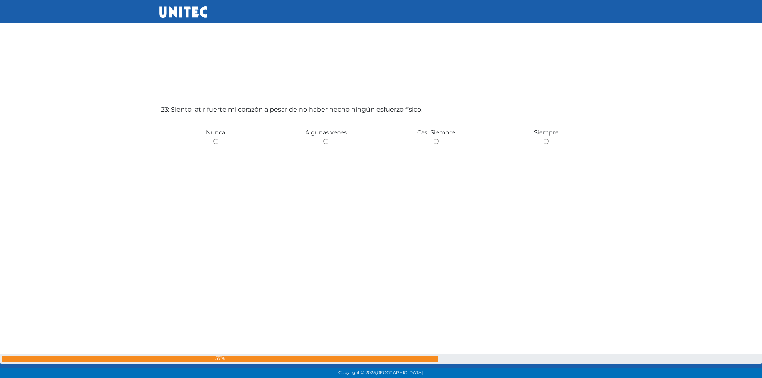
scroll to position [8353, 0]
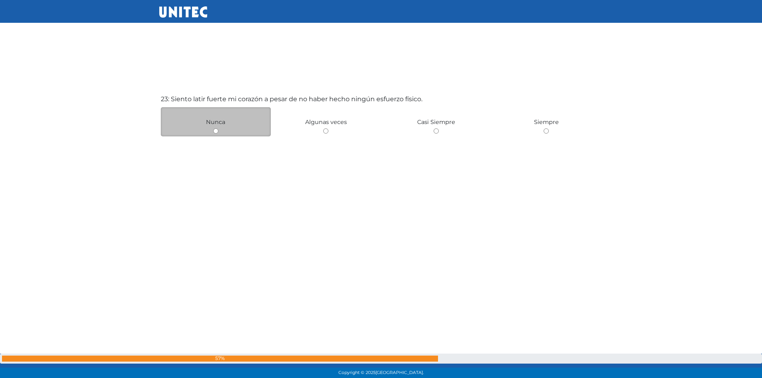
click at [216, 131] on input "radio" at bounding box center [215, 130] width 5 height 5
radio input "true"
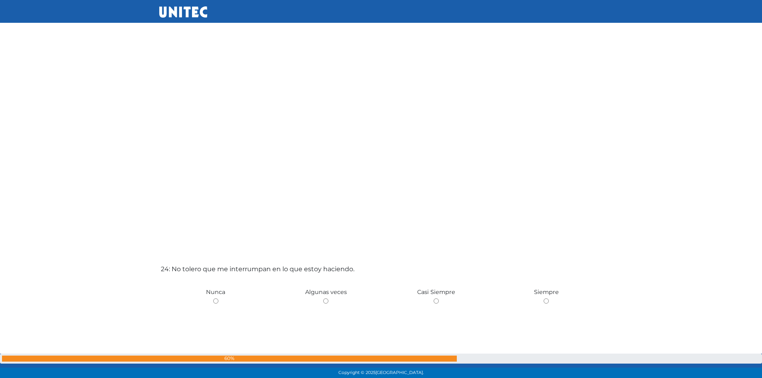
scroll to position [8621, 0]
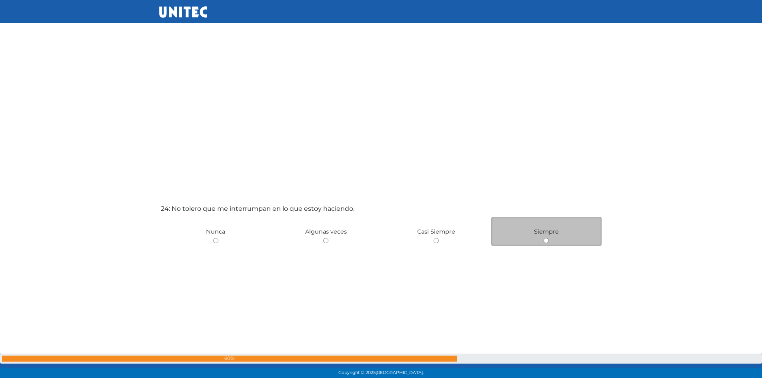
click at [552, 244] on div "Siempre" at bounding box center [546, 231] width 110 height 29
click at [548, 242] on input "radio" at bounding box center [545, 240] width 5 height 5
radio input "true"
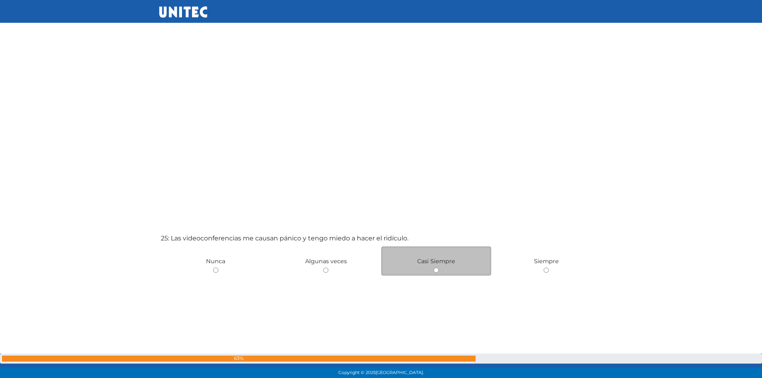
scroll to position [9009, 0]
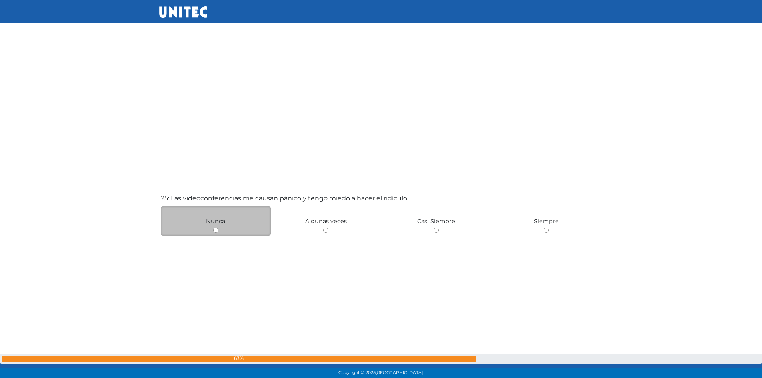
click at [216, 229] on input "radio" at bounding box center [215, 230] width 5 height 5
radio input "true"
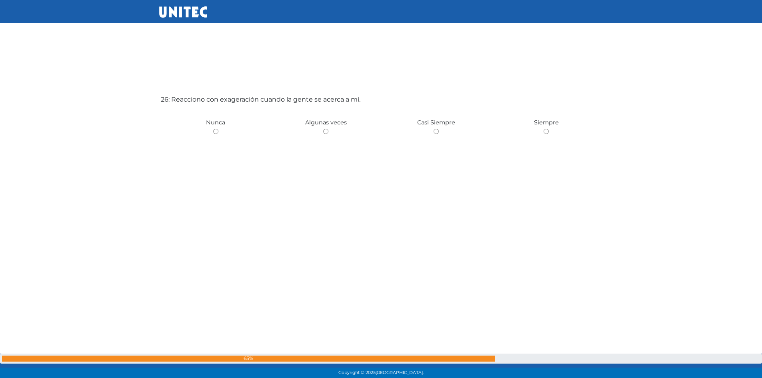
scroll to position [9486, 0]
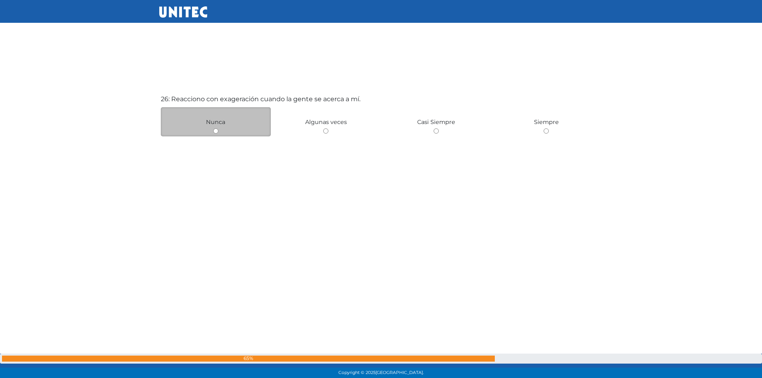
click at [215, 129] on input "radio" at bounding box center [215, 130] width 5 height 5
radio input "true"
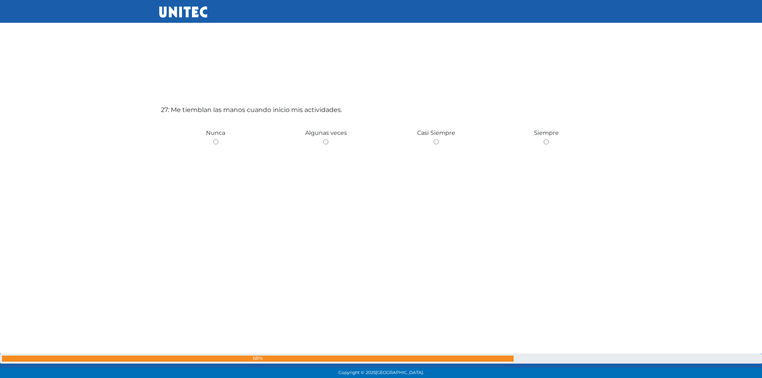
scroll to position [9864, 0]
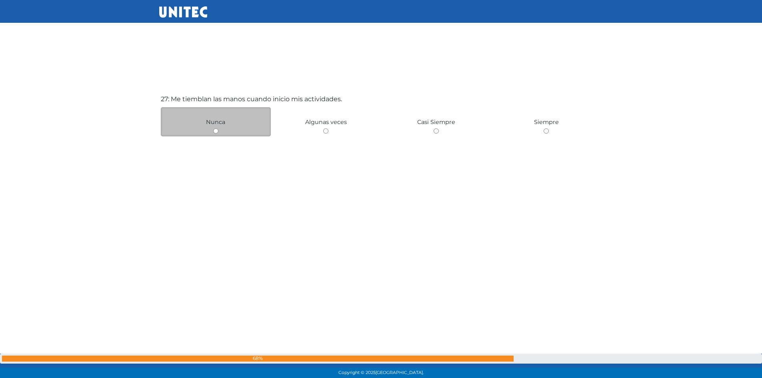
click at [215, 131] on input "radio" at bounding box center [215, 130] width 5 height 5
radio input "true"
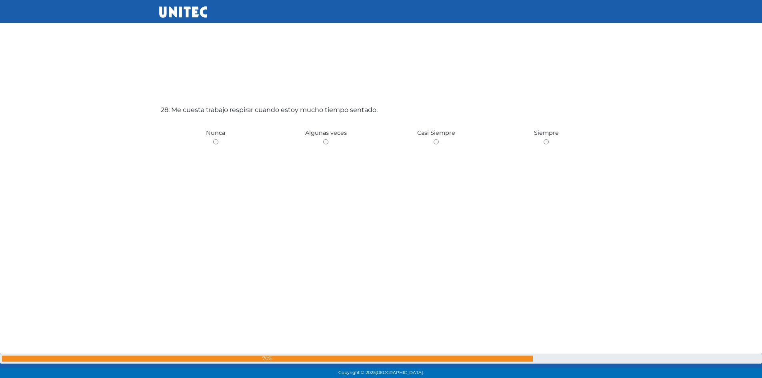
scroll to position [10242, 0]
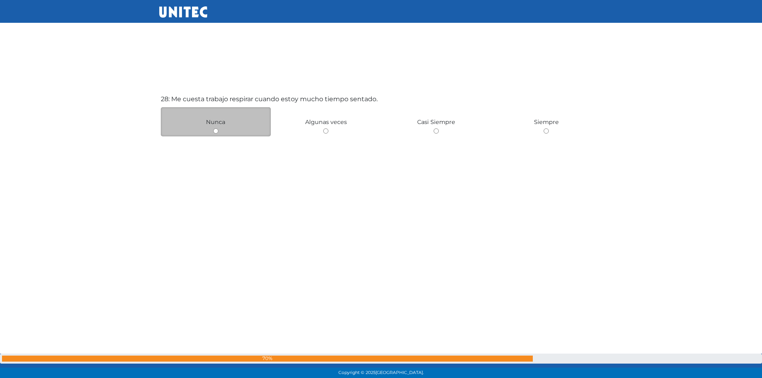
click at [215, 133] on input "radio" at bounding box center [215, 130] width 5 height 5
radio input "true"
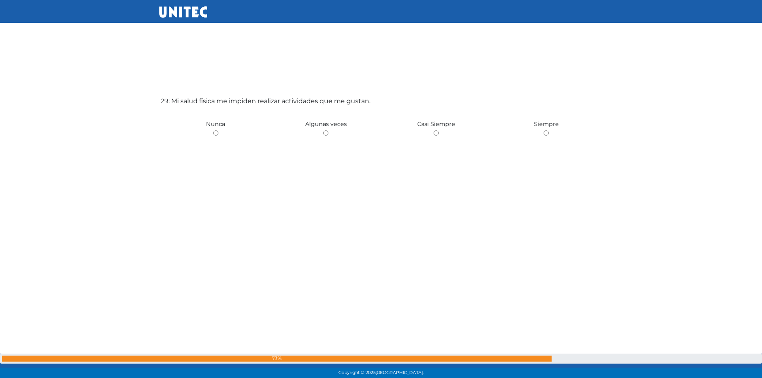
scroll to position [10620, 0]
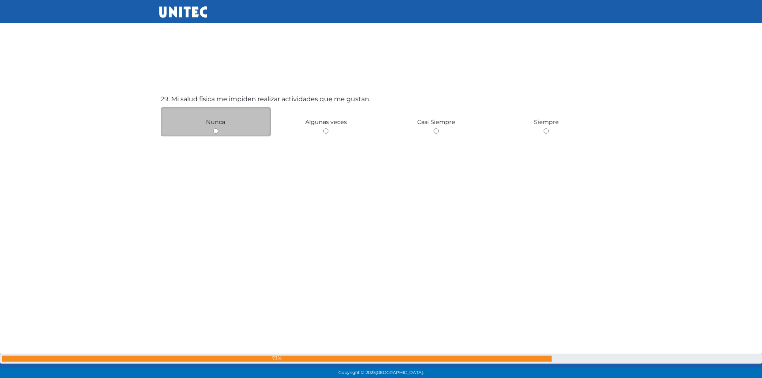
click at [217, 133] on input "radio" at bounding box center [215, 130] width 5 height 5
radio input "true"
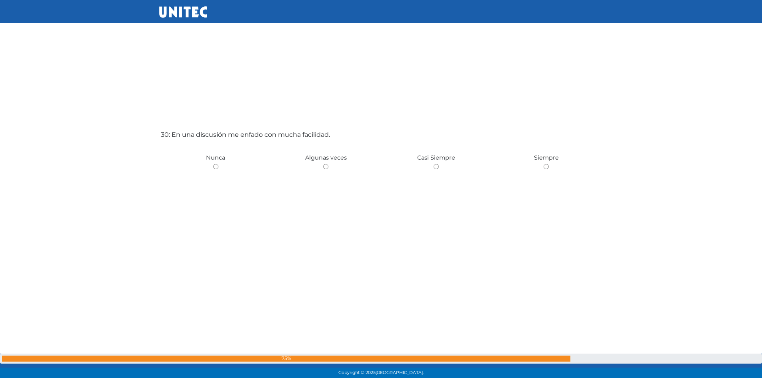
scroll to position [10968, 0]
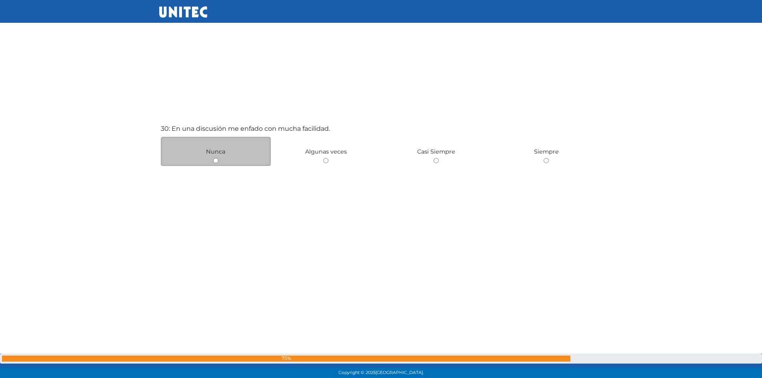
click at [217, 160] on input "radio" at bounding box center [215, 160] width 5 height 5
radio input "true"
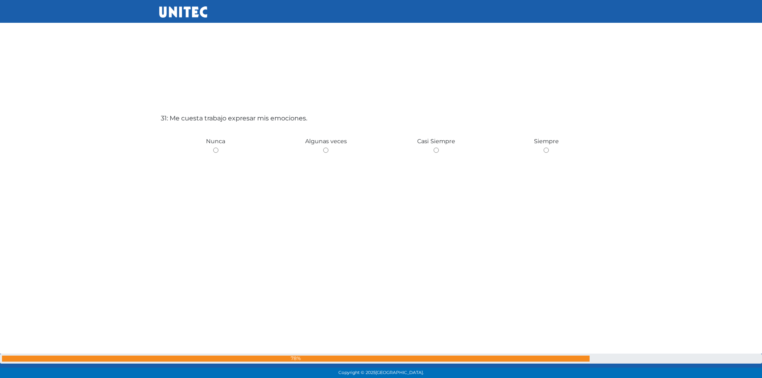
scroll to position [11375, 0]
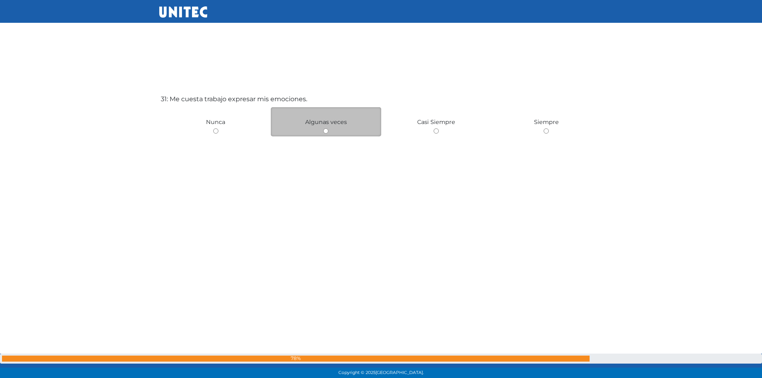
click at [325, 131] on input "radio" at bounding box center [325, 130] width 5 height 5
radio input "true"
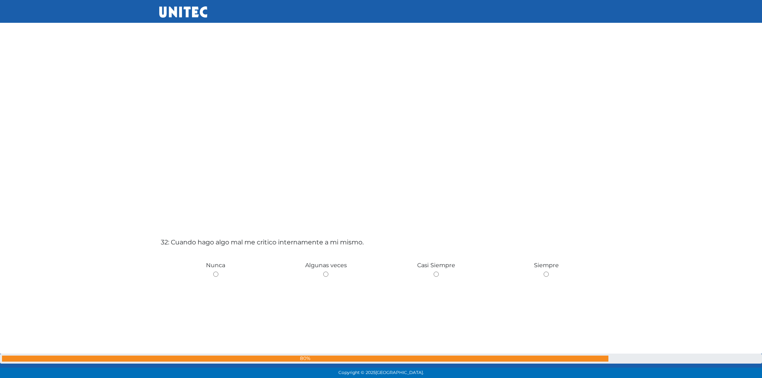
scroll to position [11655, 0]
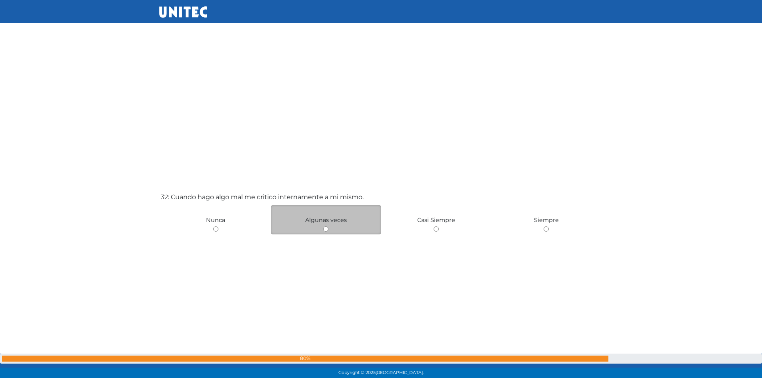
click at [325, 228] on input "radio" at bounding box center [325, 228] width 5 height 5
radio input "true"
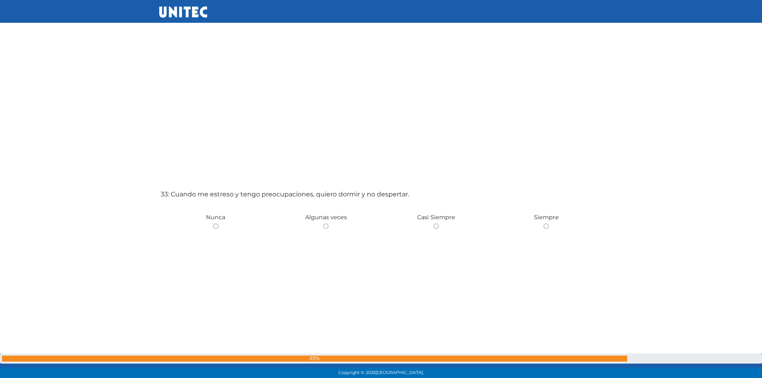
scroll to position [12044, 0]
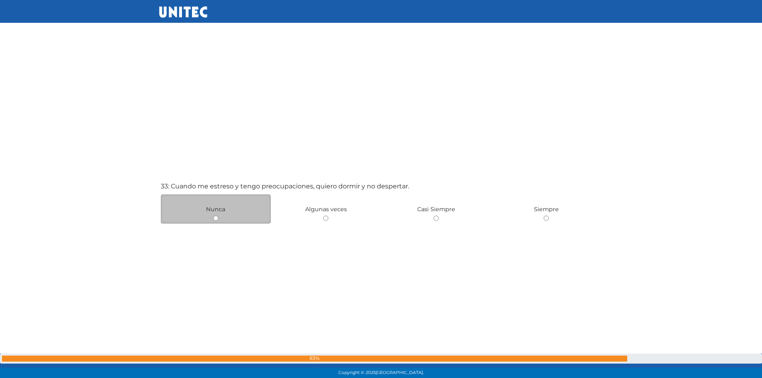
click at [216, 218] on input "radio" at bounding box center [215, 218] width 5 height 5
radio input "true"
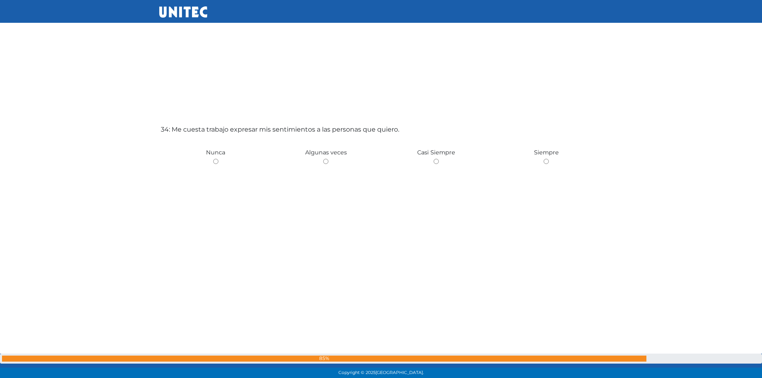
scroll to position [12509, 0]
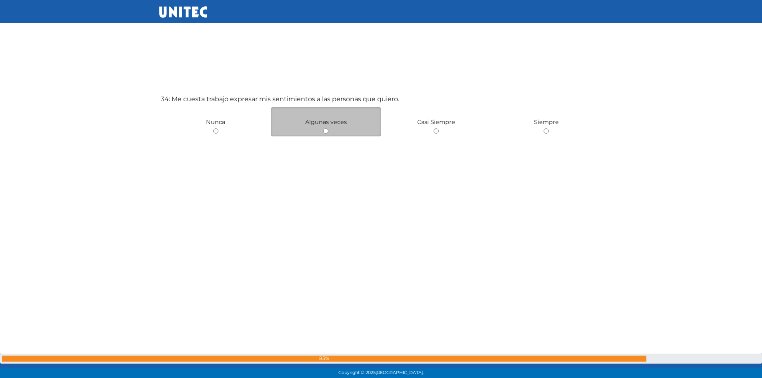
click at [326, 132] on input "radio" at bounding box center [325, 130] width 5 height 5
radio input "true"
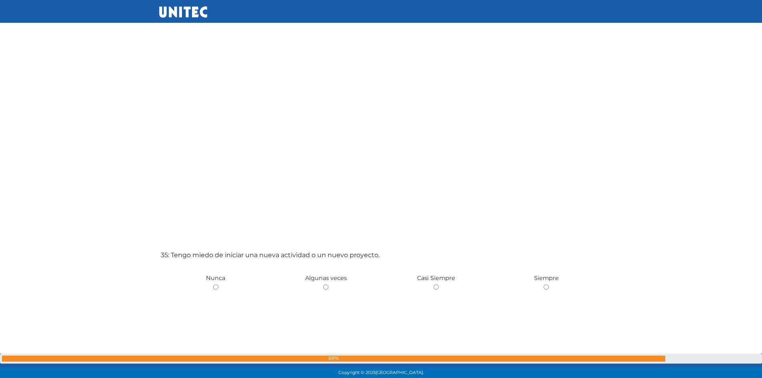
scroll to position [12777, 0]
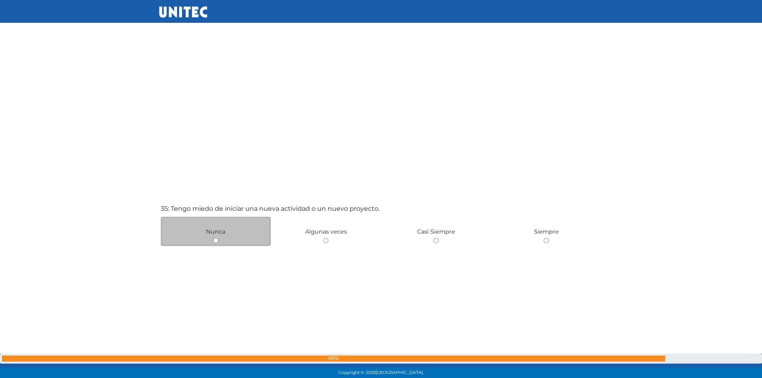
click at [216, 241] on input "radio" at bounding box center [215, 240] width 5 height 5
radio input "true"
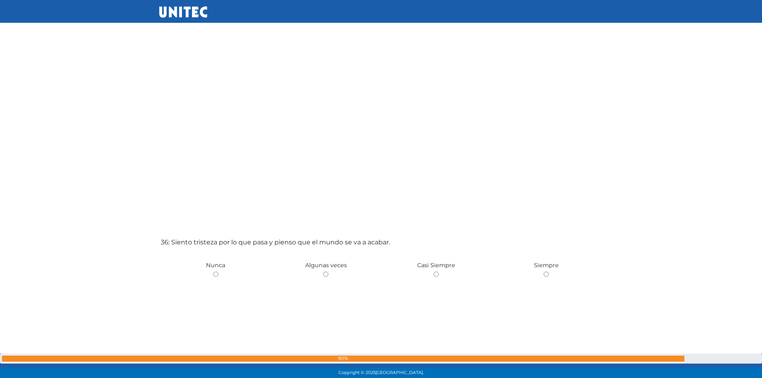
scroll to position [13166, 0]
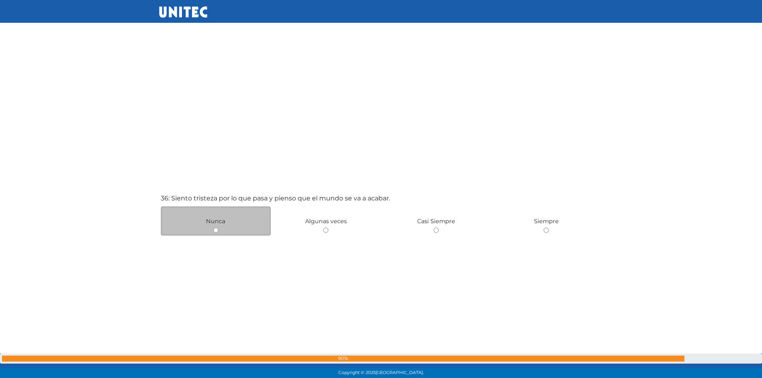
click at [217, 230] on input "radio" at bounding box center [215, 230] width 5 height 5
radio input "true"
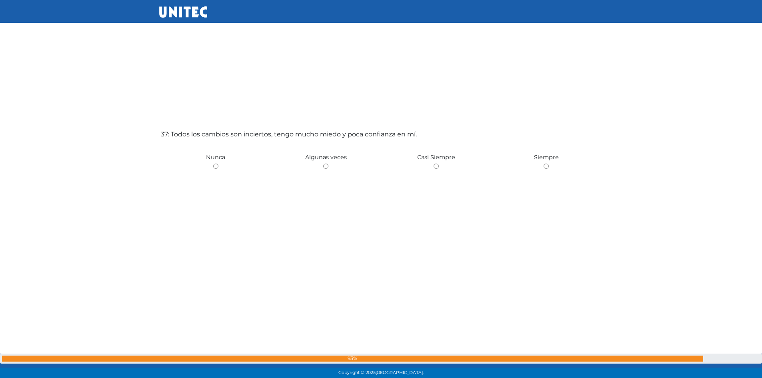
scroll to position [13643, 0]
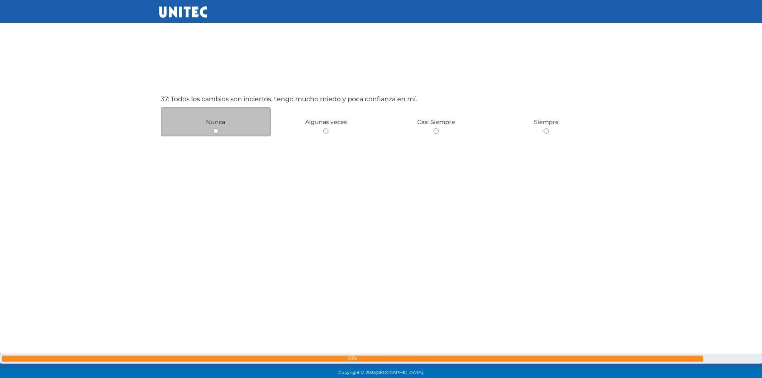
click at [215, 130] on input "radio" at bounding box center [215, 130] width 5 height 5
radio input "true"
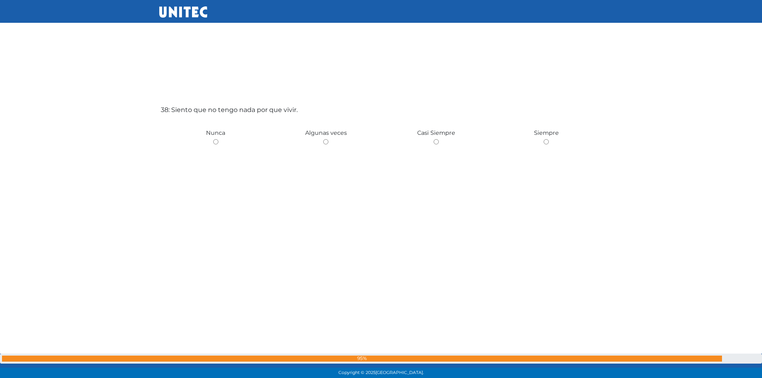
scroll to position [14020, 0]
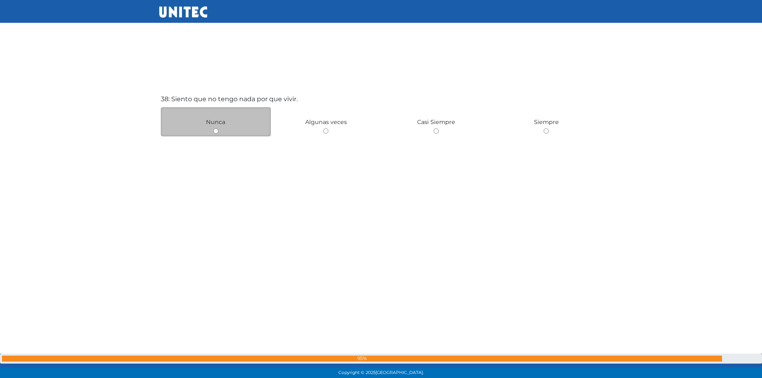
click at [215, 130] on input "radio" at bounding box center [215, 130] width 5 height 5
radio input "true"
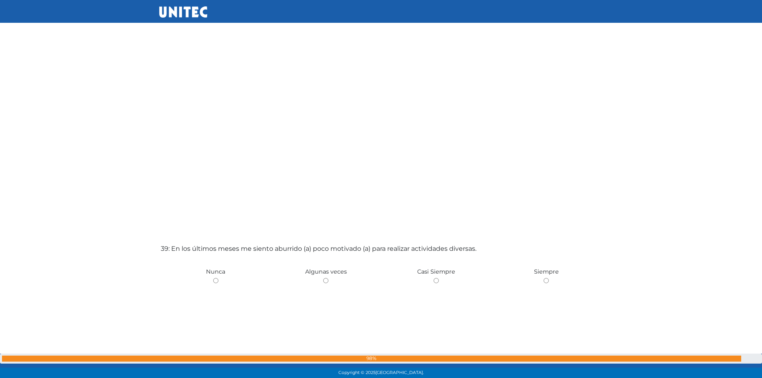
scroll to position [14289, 0]
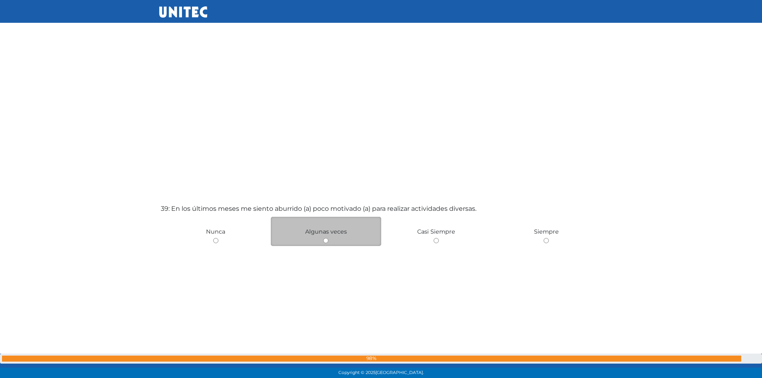
click at [326, 241] on input "radio" at bounding box center [325, 240] width 5 height 5
radio input "true"
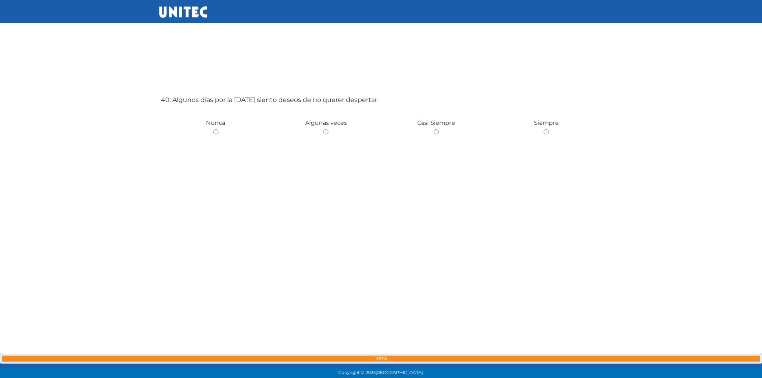
scroll to position [14776, 0]
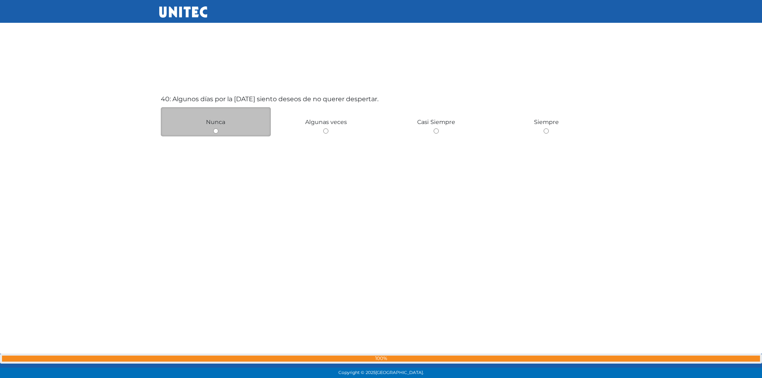
click at [217, 132] on input "radio" at bounding box center [215, 130] width 5 height 5
radio input "true"
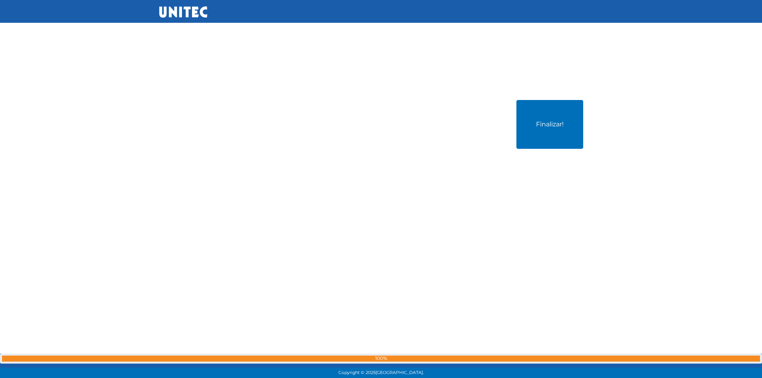
scroll to position [15154, 0]
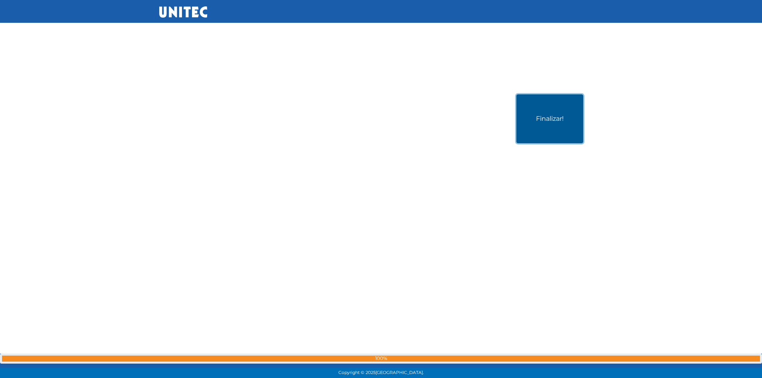
click at [545, 121] on button "Finalizar!" at bounding box center [549, 118] width 67 height 49
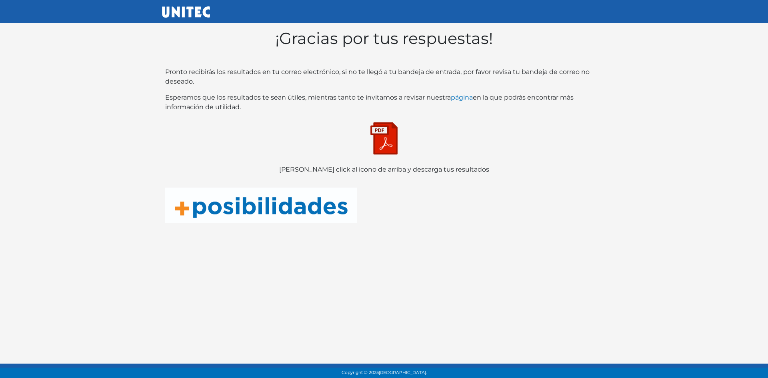
click at [391, 139] on img at bounding box center [384, 138] width 40 height 40
click at [190, 9] on img at bounding box center [186, 11] width 48 height 11
